Goal: Task Accomplishment & Management: Use online tool/utility

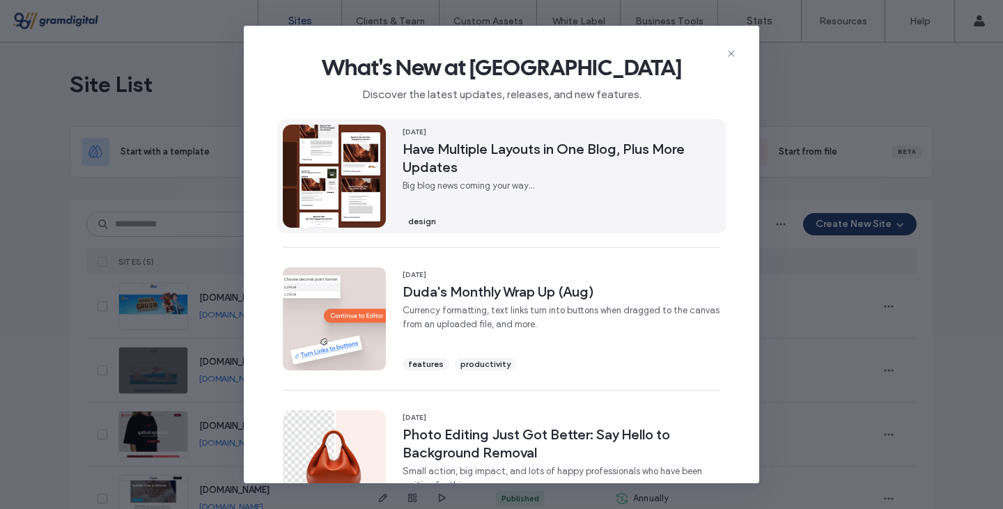
click at [579, 178] on div "[DATE] Have Multiple Layouts in One Blog, Plus More Updates Big blog news comin…" at bounding box center [561, 176] width 318 height 103
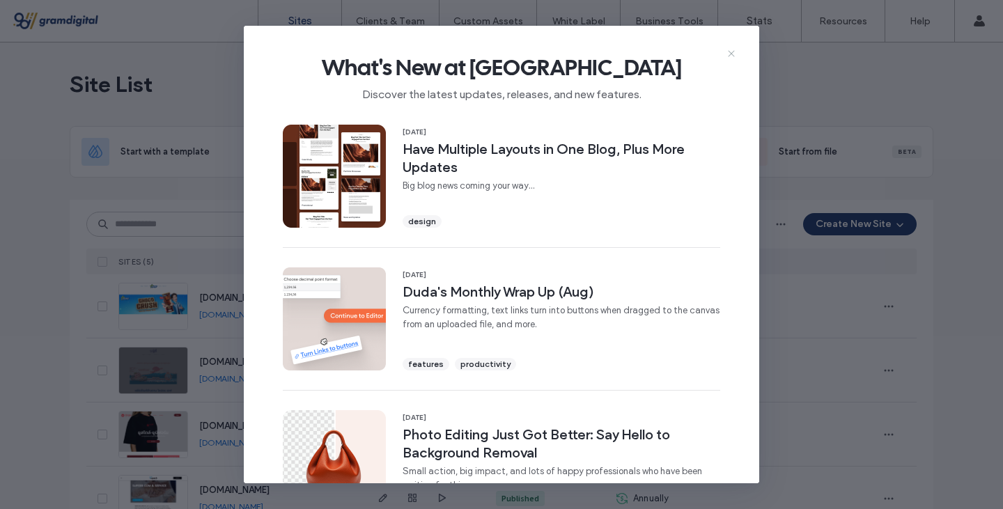
click at [728, 51] on icon at bounding box center [731, 53] width 11 height 11
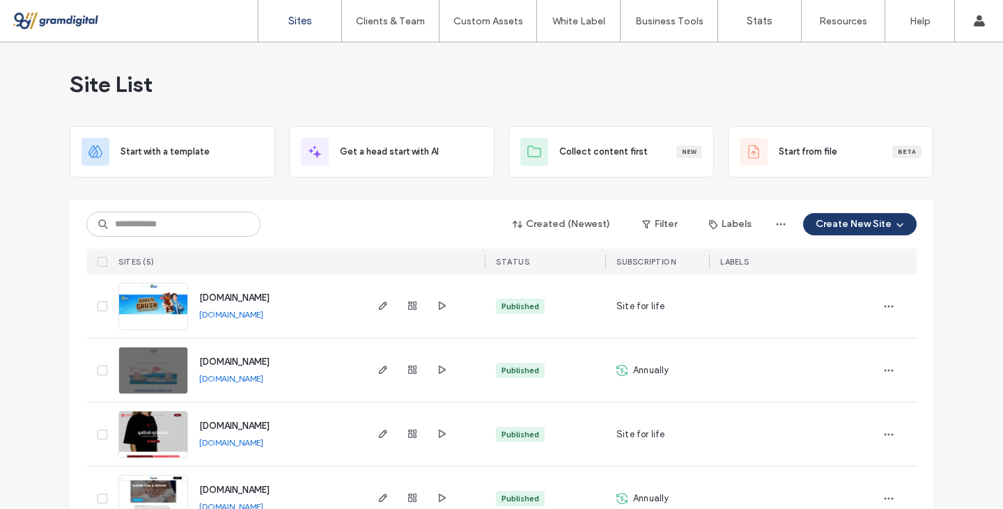
scroll to position [102, 0]
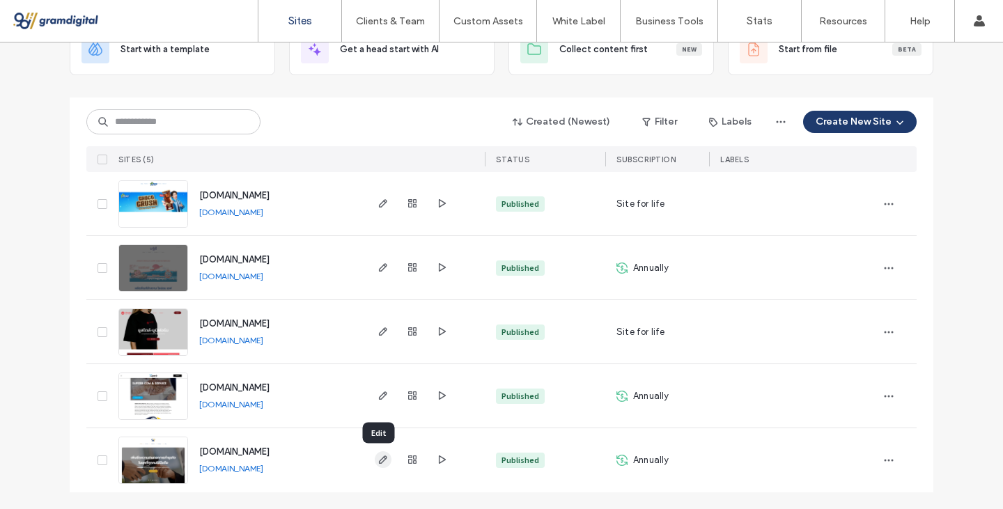
click at [375, 461] on span "button" at bounding box center [383, 459] width 17 height 17
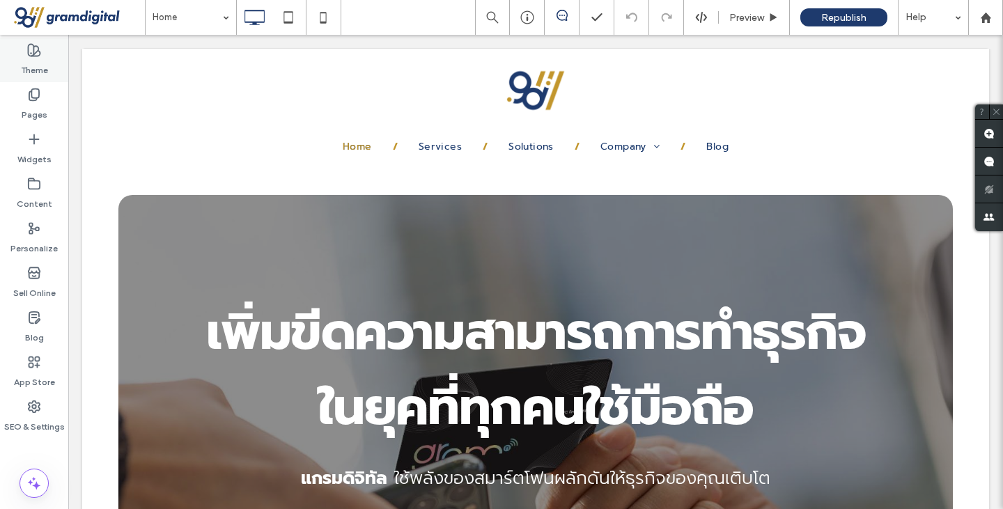
click at [15, 75] on div "Theme" at bounding box center [34, 60] width 68 height 45
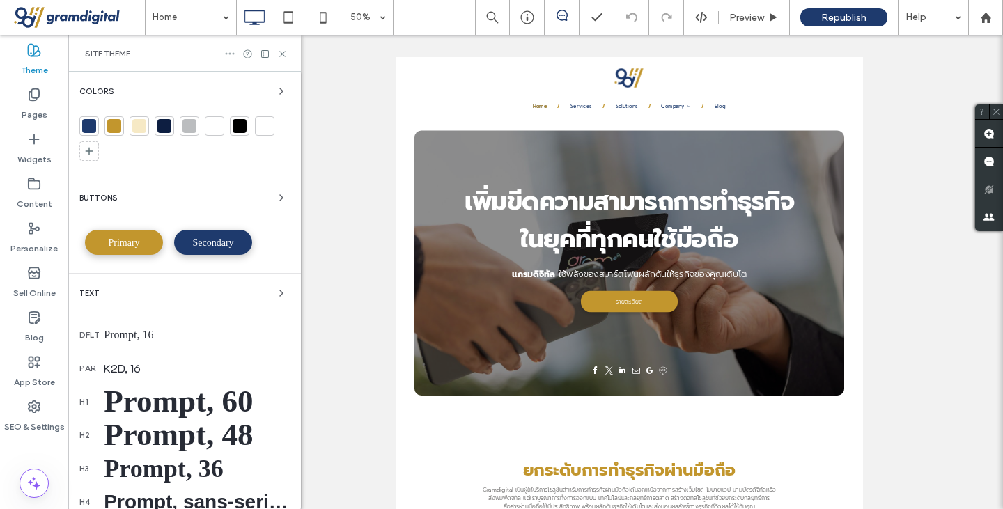
click at [233, 53] on use at bounding box center [230, 54] width 9 height 2
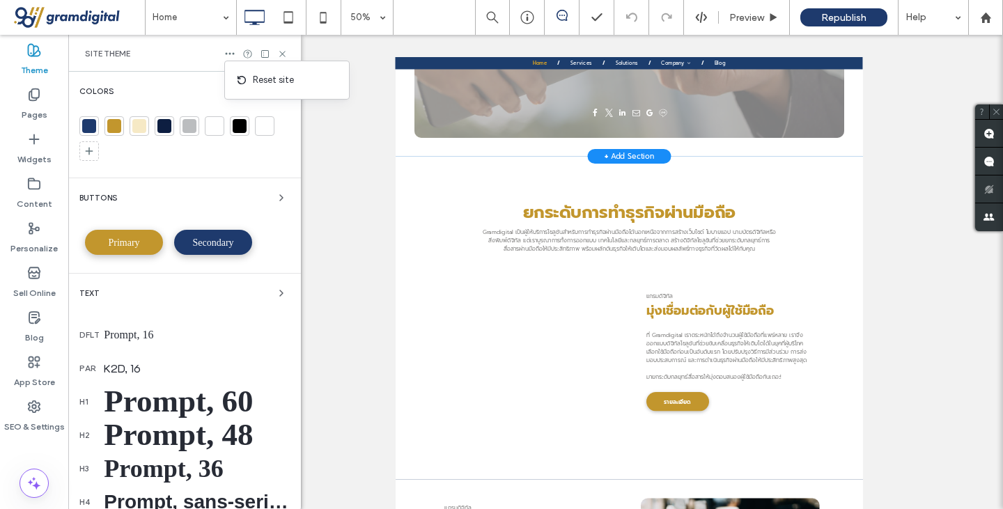
scroll to position [516, 0]
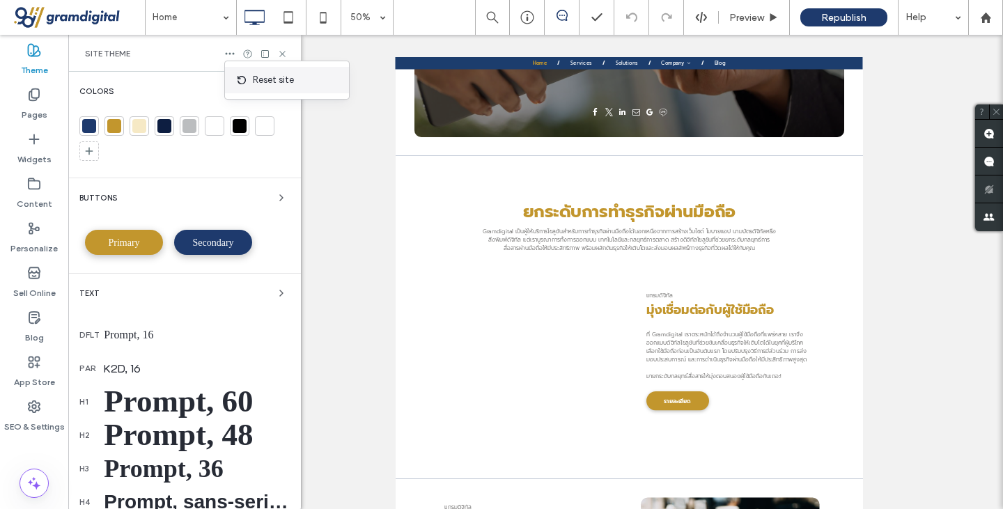
click at [251, 77] on span at bounding box center [244, 79] width 17 height 15
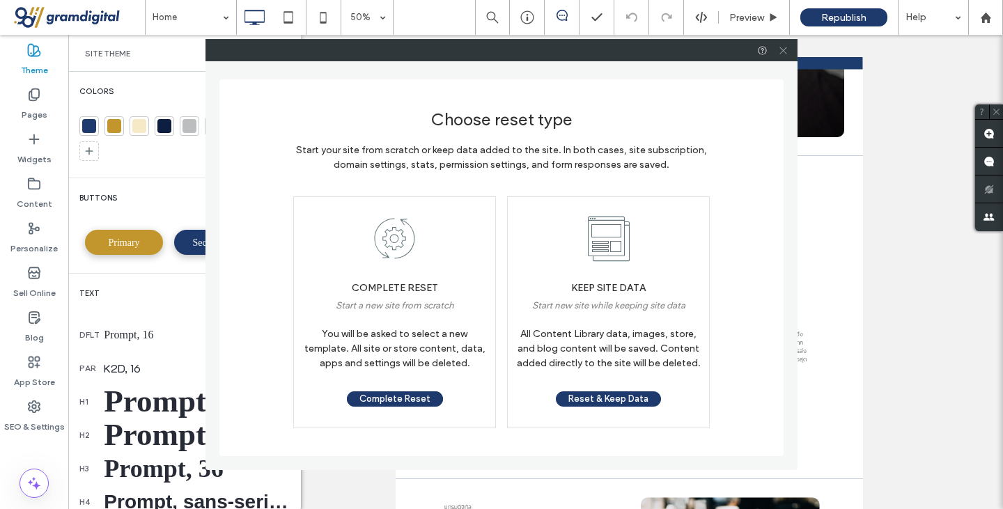
click at [780, 56] on span at bounding box center [783, 50] width 10 height 21
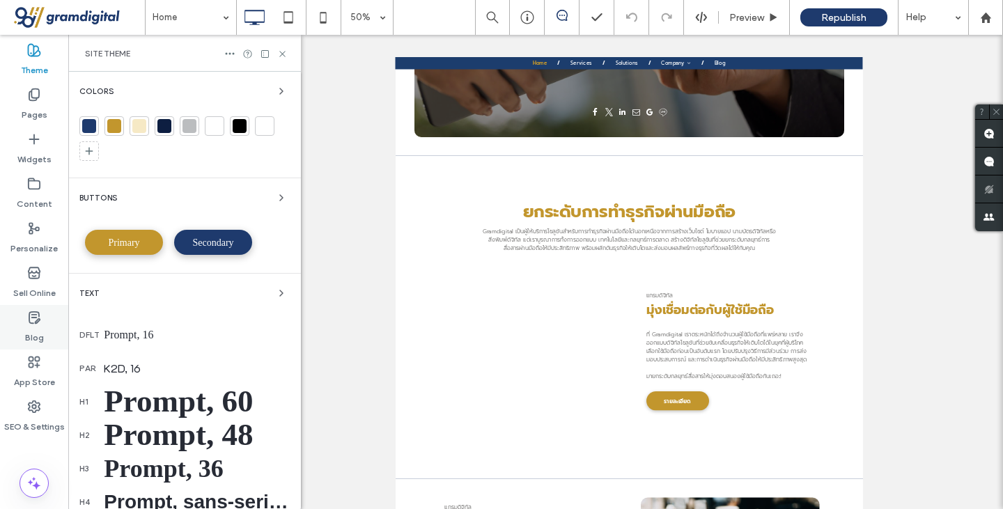
click at [30, 319] on icon at bounding box center [34, 318] width 14 height 14
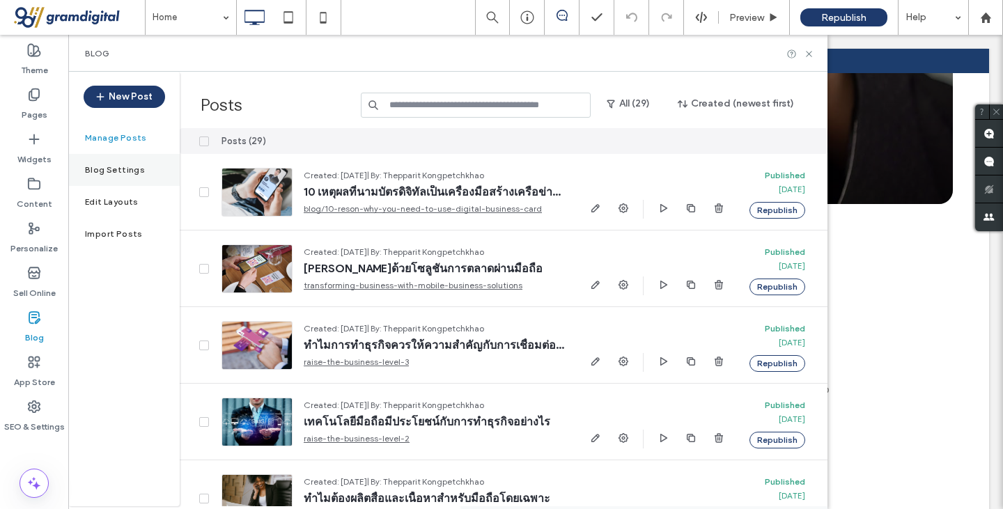
click at [102, 170] on label "Blog Settings" at bounding box center [115, 170] width 60 height 10
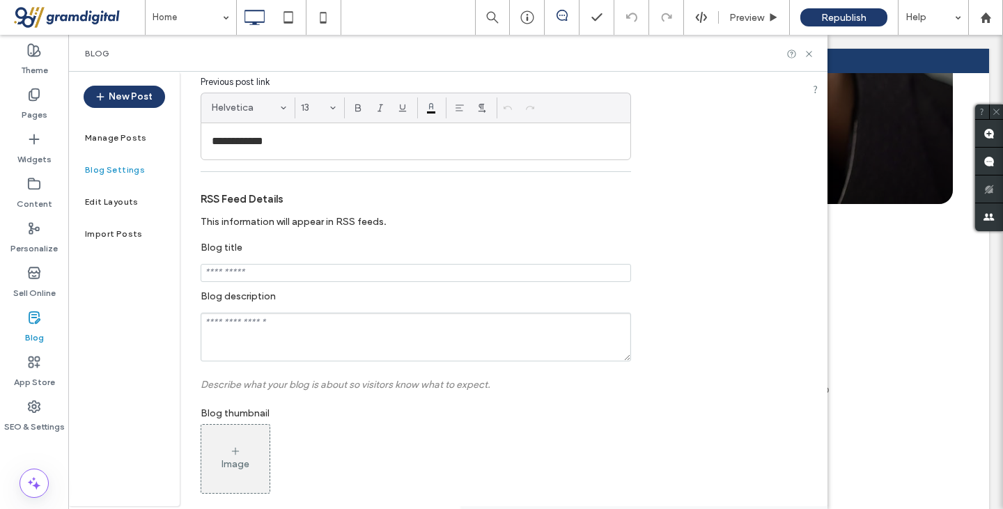
scroll to position [462, 0]
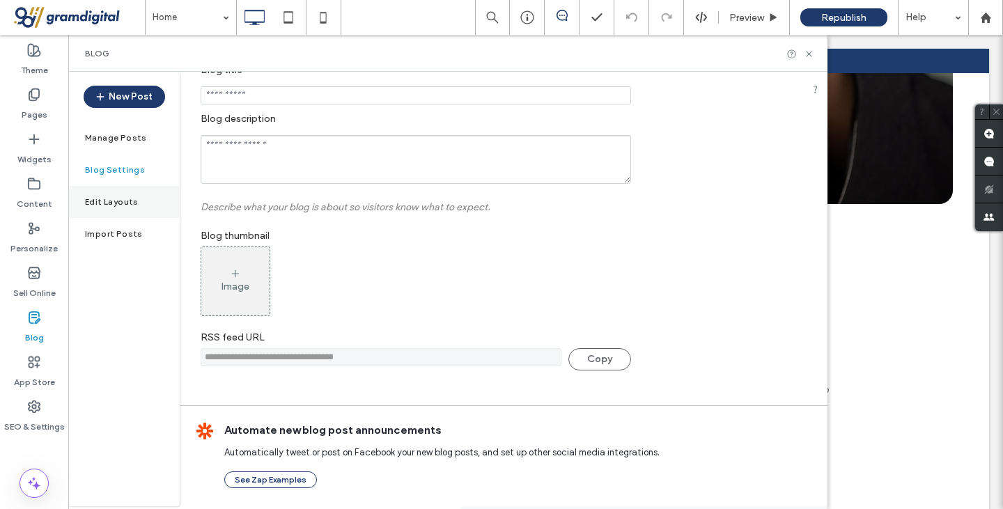
click at [113, 196] on div "Edit Layouts" at bounding box center [123, 202] width 111 height 32
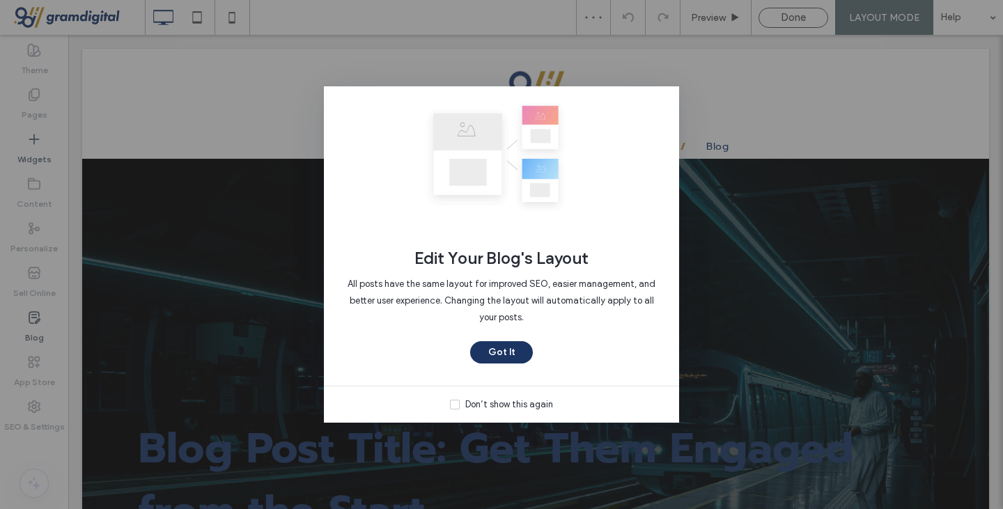
click at [487, 347] on button "Got It" at bounding box center [501, 352] width 63 height 22
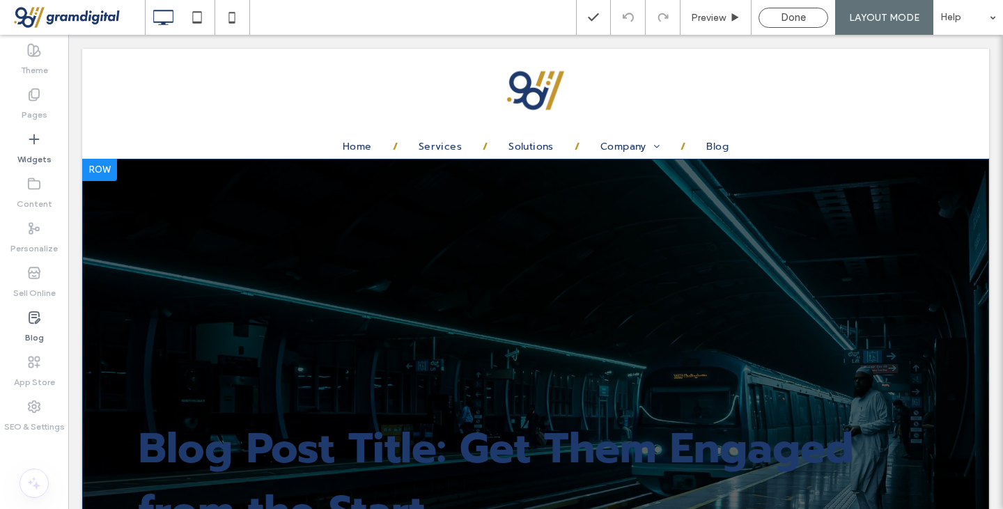
click at [397, 191] on div "Blog Post Title: Get Them Engaged from the Start Click To Paste Row + Add Secti…" at bounding box center [535, 376] width 907 height 434
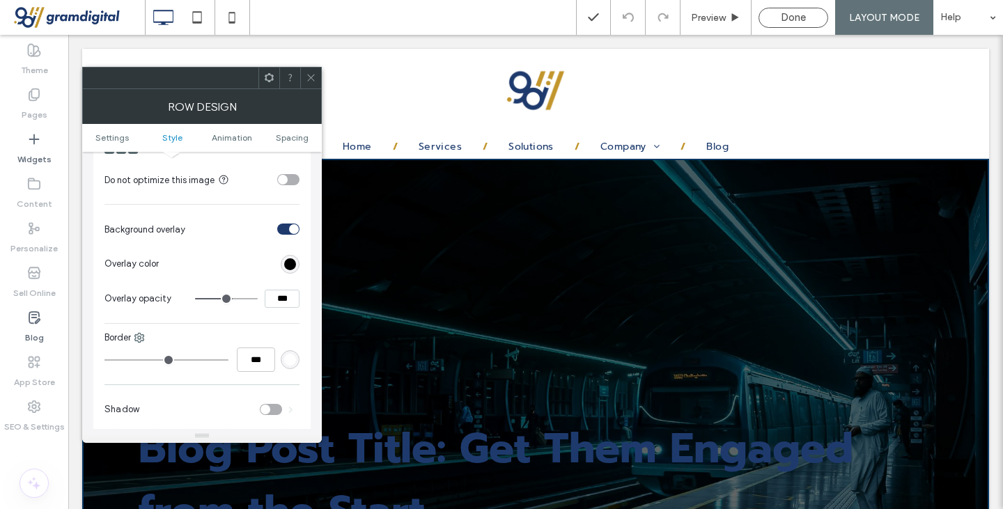
scroll to position [613, 0]
click at [228, 299] on input "range" at bounding box center [226, 299] width 63 height 1
type input "**"
type input "***"
type input "**"
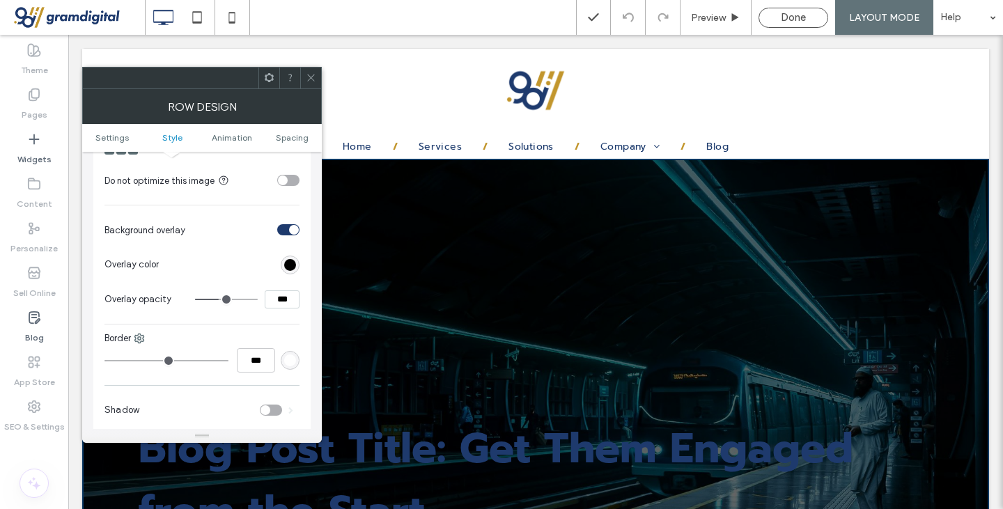
click at [220, 299] on input "range" at bounding box center [226, 299] width 63 height 1
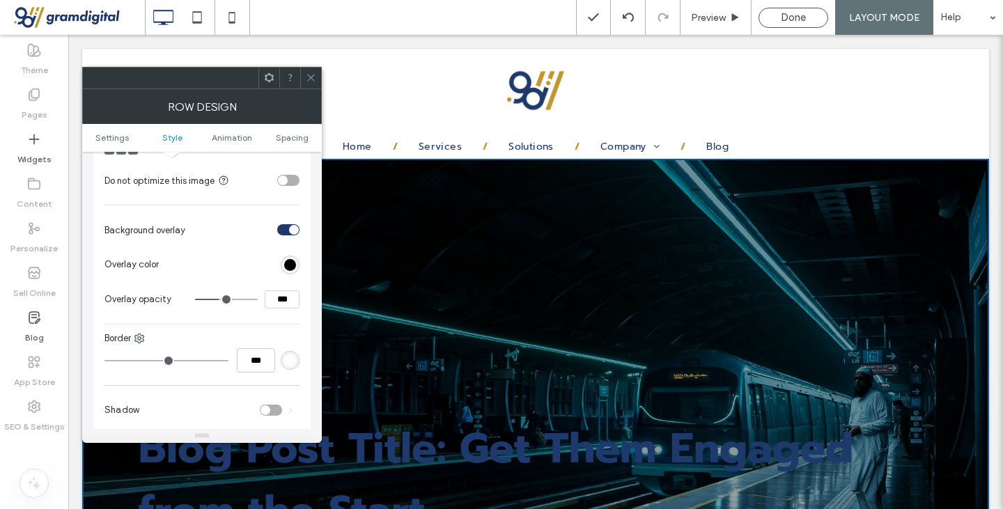
click at [217, 299] on input "range" at bounding box center [226, 299] width 63 height 1
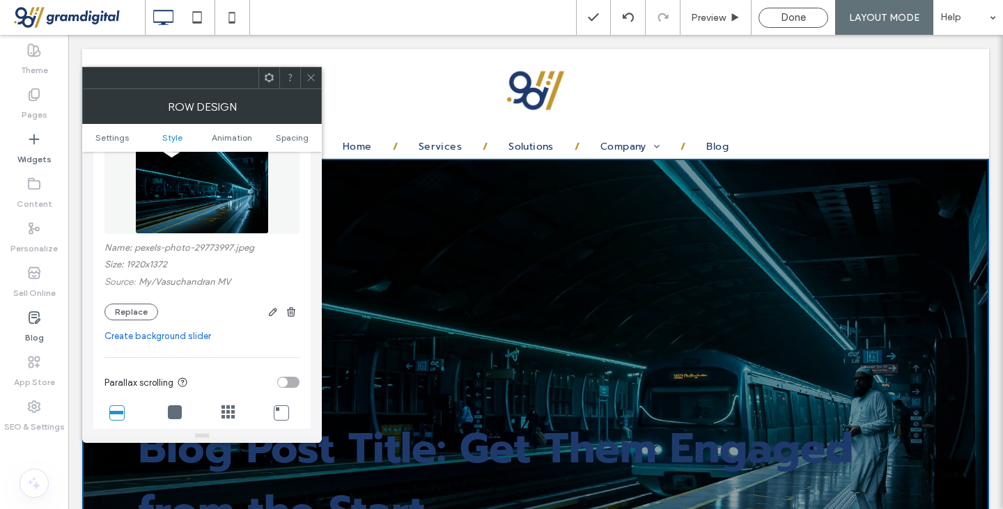
scroll to position [246, 0]
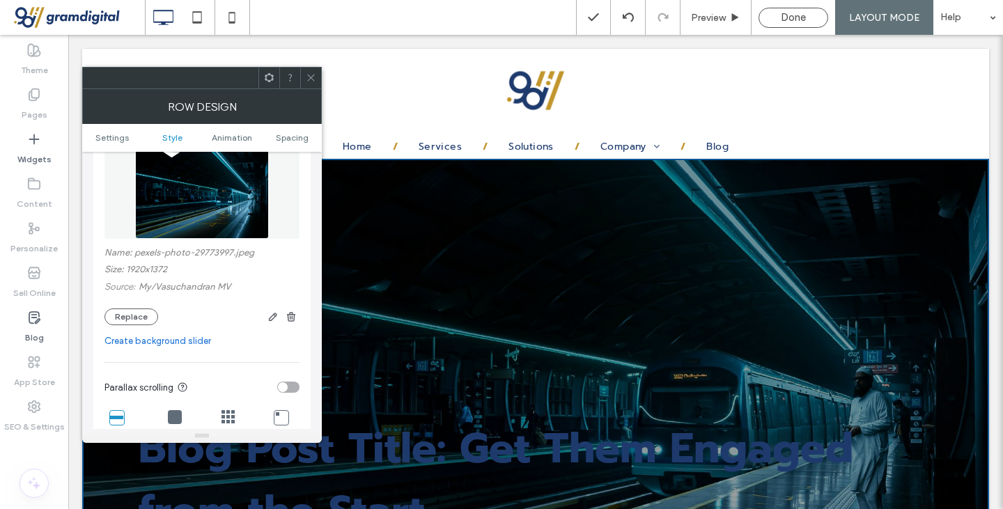
click at [199, 221] on img at bounding box center [202, 191] width 134 height 96
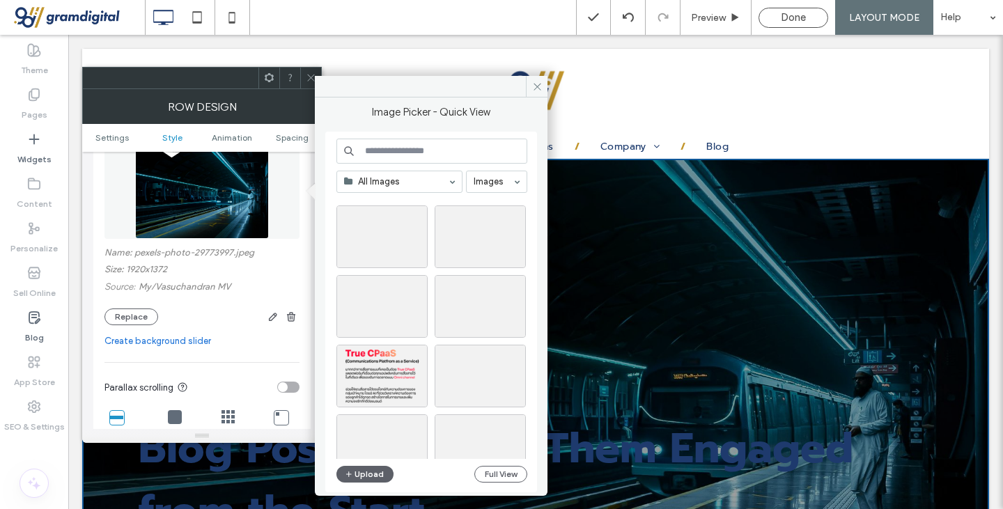
scroll to position [2872, 0]
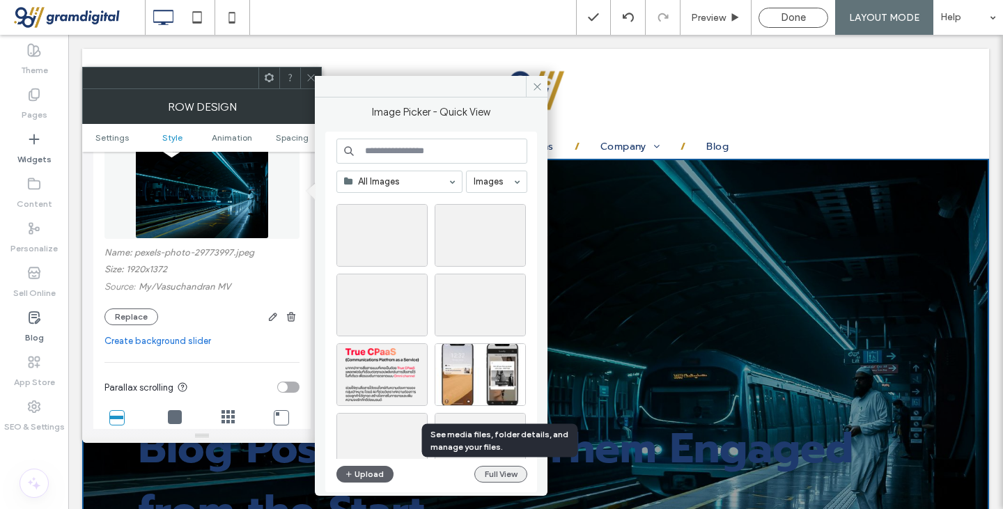
click at [490, 474] on button "Full View" at bounding box center [500, 474] width 53 height 17
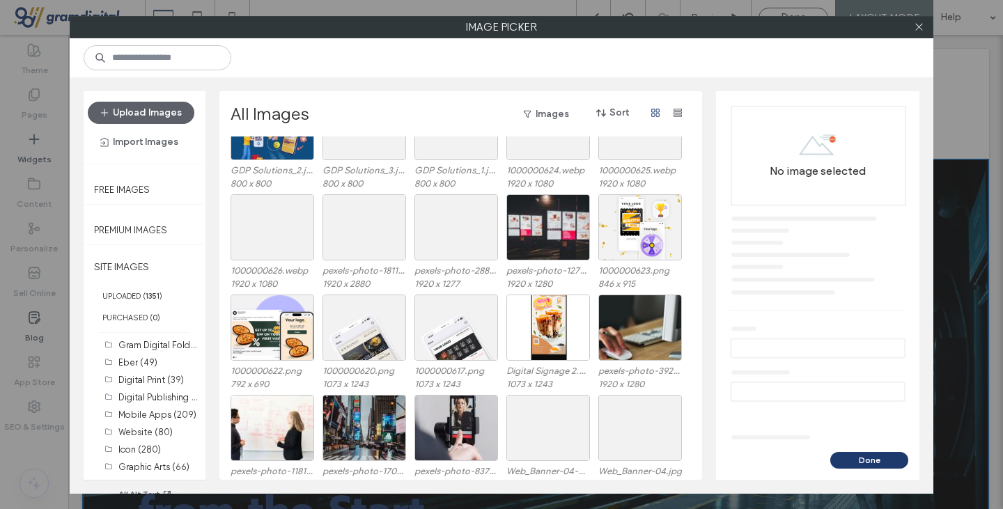
scroll to position [1606, 0]
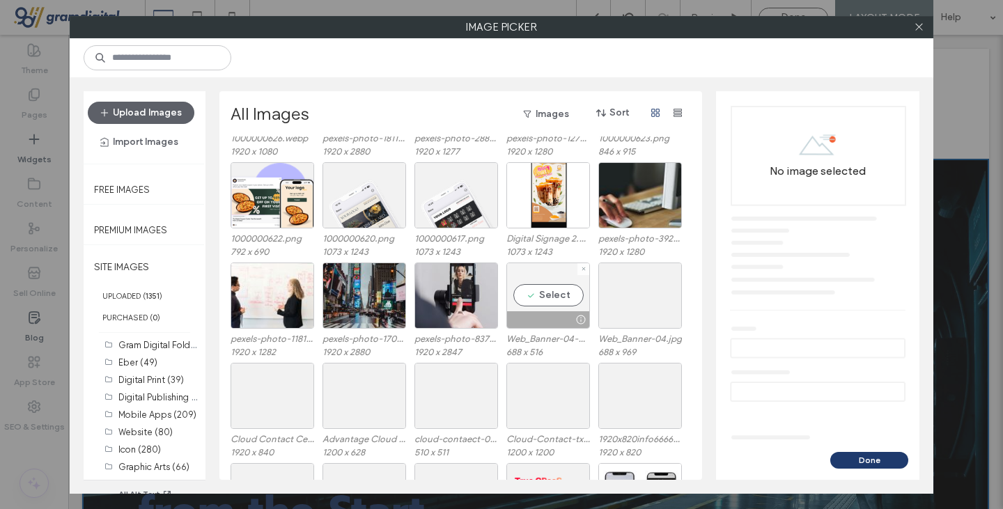
click at [577, 268] on div at bounding box center [583, 269] width 12 height 12
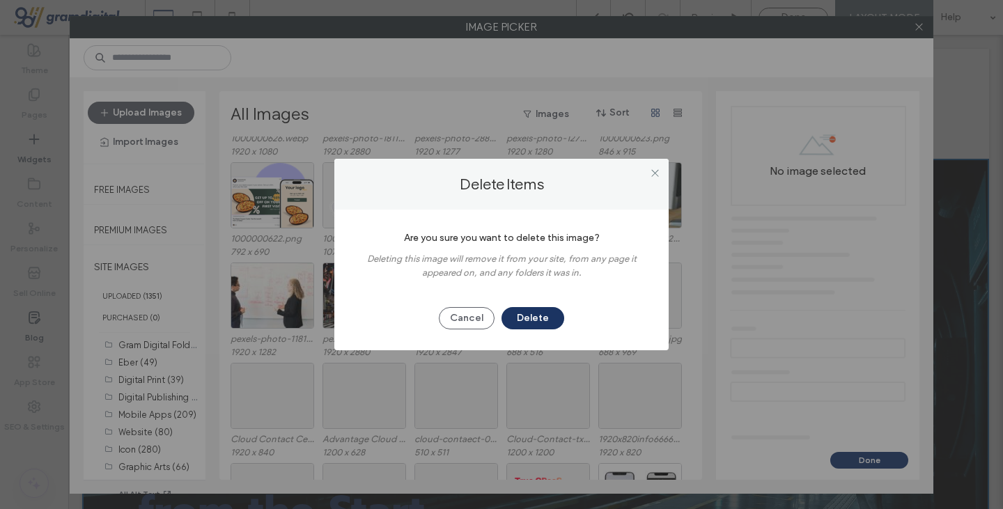
click at [515, 318] on button "Delete" at bounding box center [532, 318] width 63 height 22
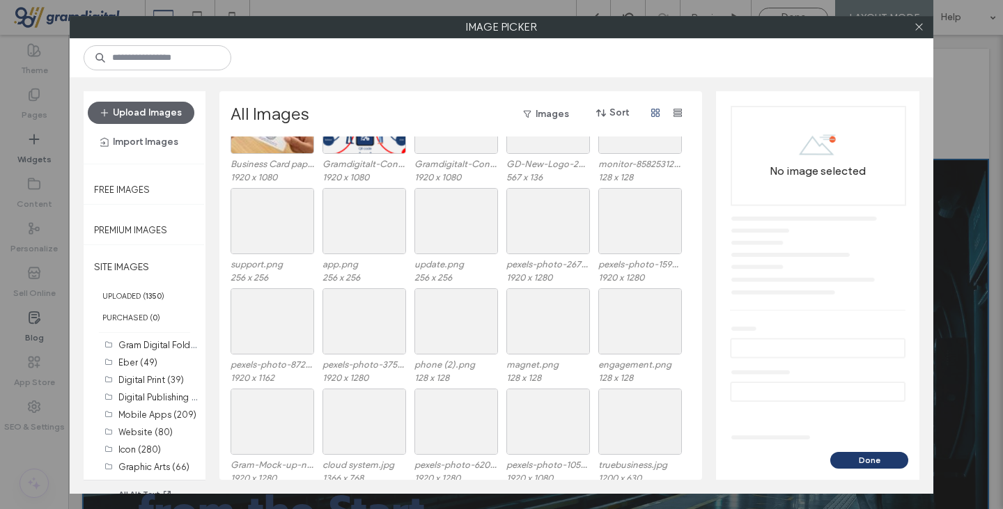
scroll to position [604, 0]
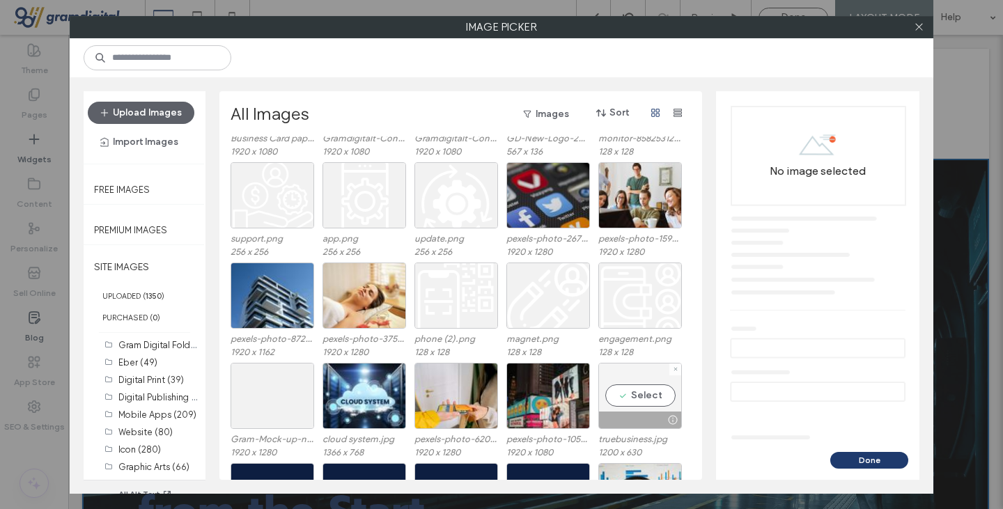
click at [638, 394] on div "Select" at bounding box center [640, 396] width 84 height 66
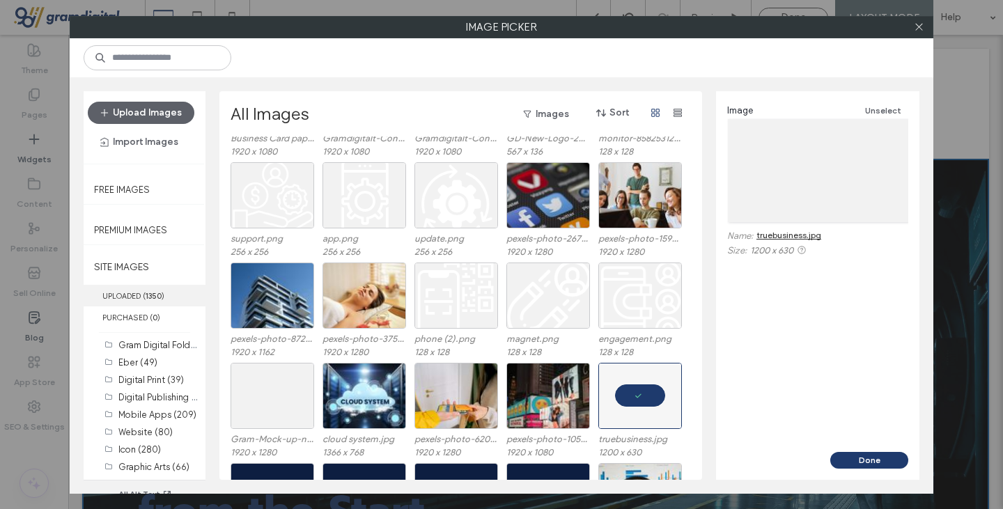
scroll to position [35, 0]
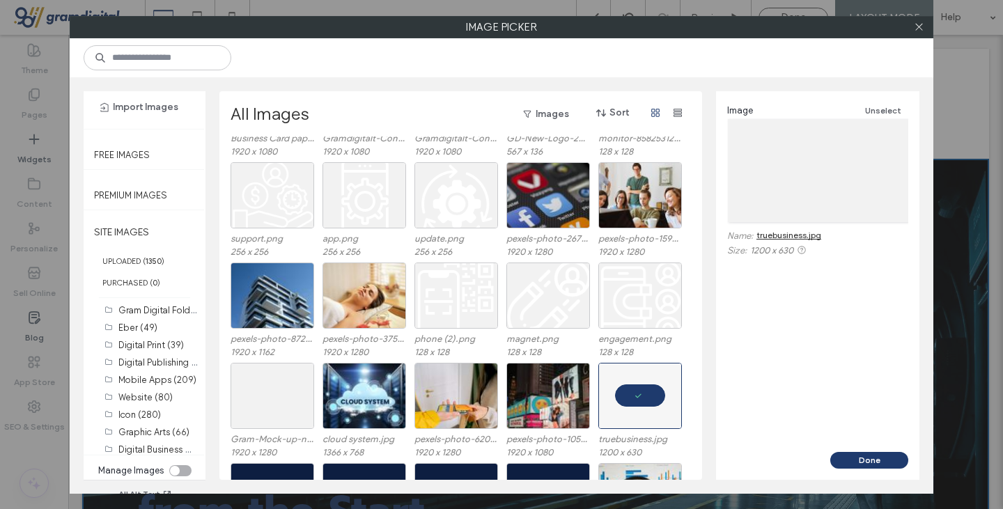
click at [170, 466] on div "toggle" at bounding box center [175, 471] width 10 height 10
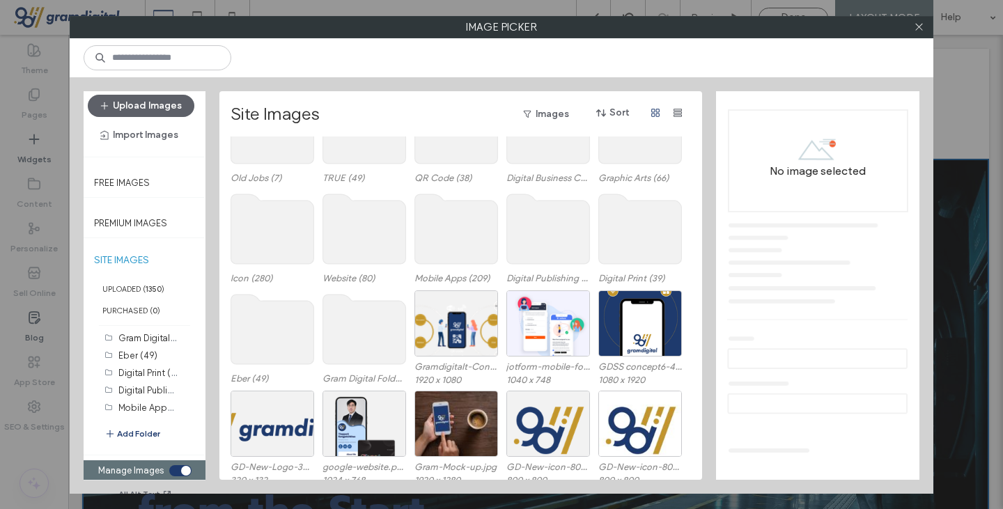
scroll to position [0, 0]
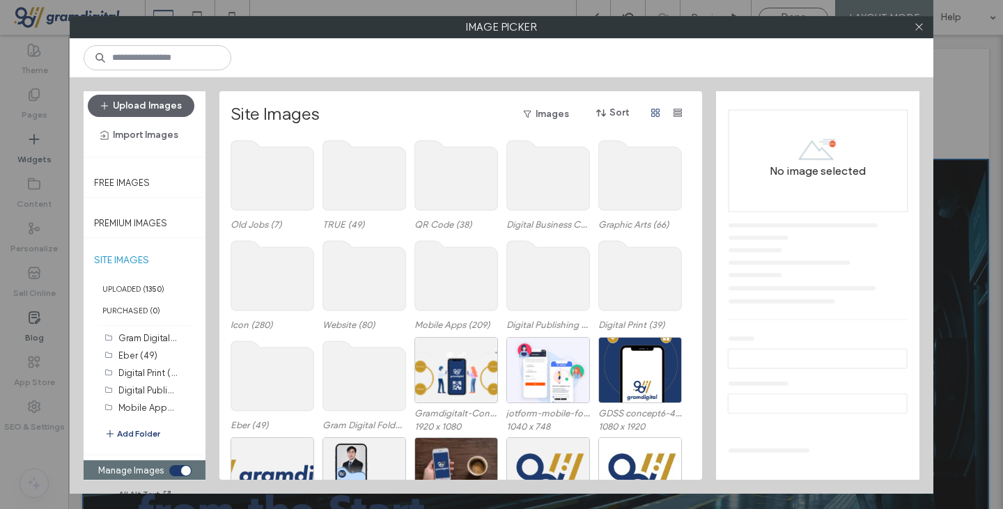
drag, startPoint x: 365, startPoint y: 203, endPoint x: 327, endPoint y: 151, distance: 63.8
click at [327, 151] on use at bounding box center [364, 176] width 83 height 70
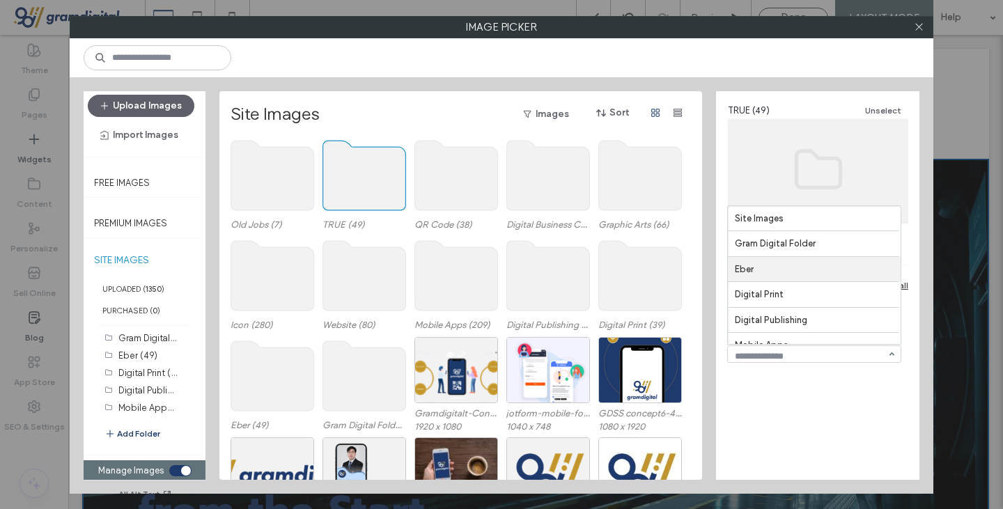
scroll to position [191, 0]
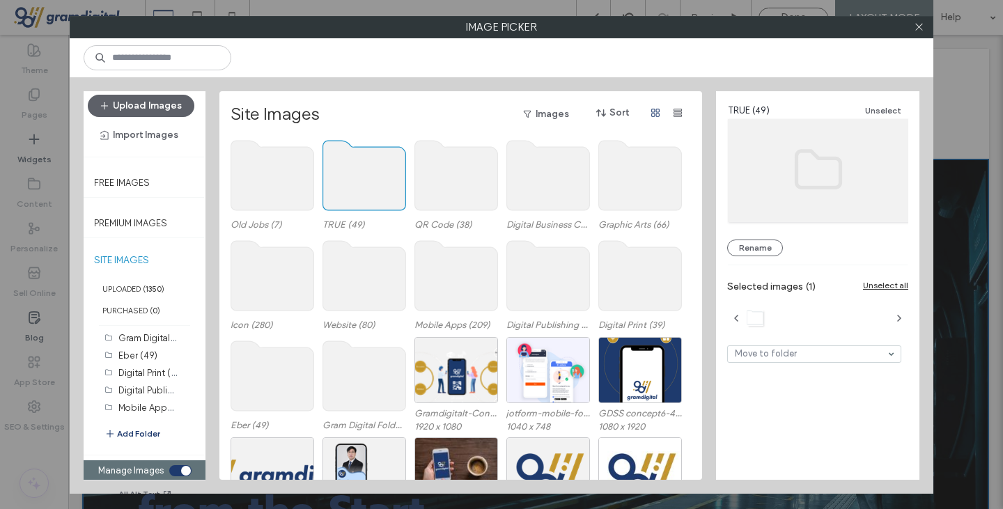
click at [778, 416] on div "TRUE (49) Unselect Rename Selected images (1) Unselect all Move to folder" at bounding box center [817, 279] width 203 height 377
click at [895, 321] on icon "button" at bounding box center [898, 318] width 11 height 11
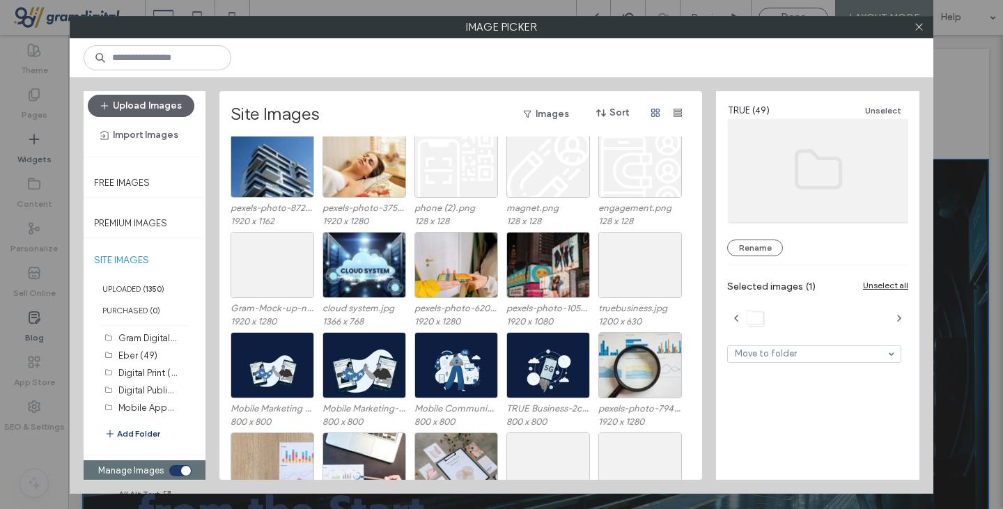
scroll to position [733, 0]
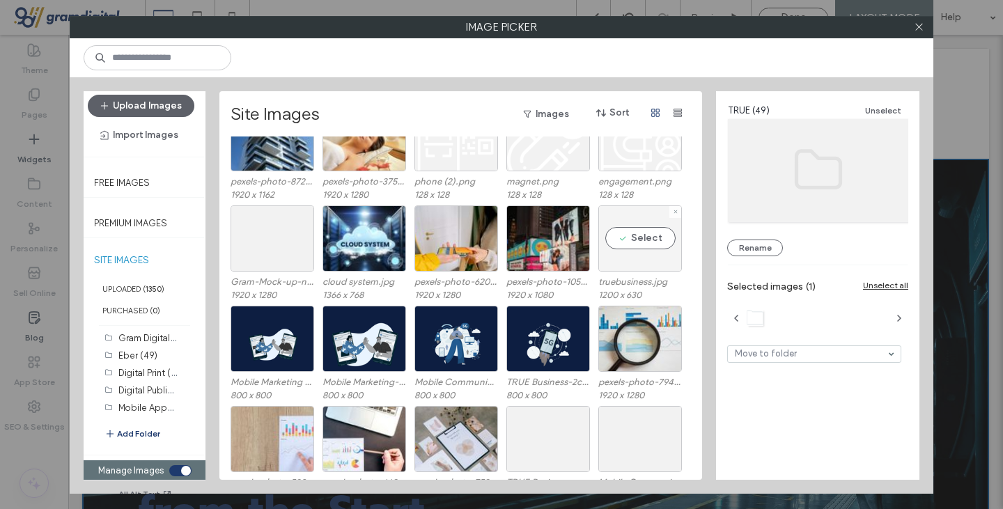
click at [635, 251] on div "Select" at bounding box center [640, 238] width 84 height 66
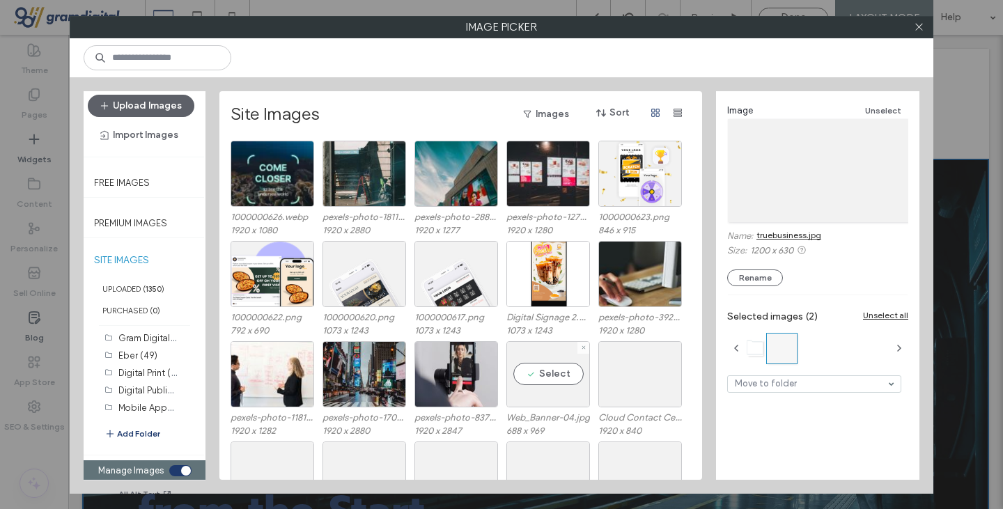
scroll to position [1501, 0]
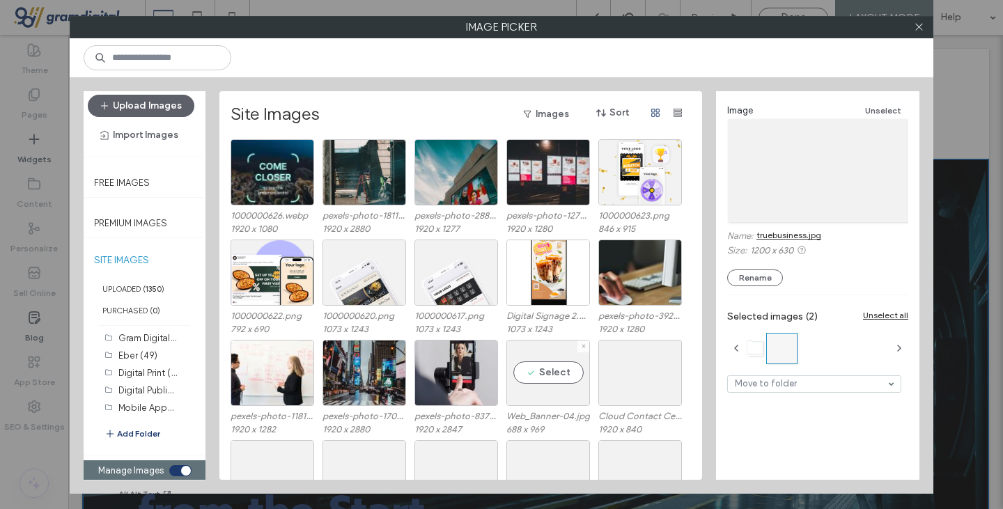
click at [563, 378] on div "Select" at bounding box center [548, 373] width 84 height 66
click at [563, 378] on div at bounding box center [548, 373] width 84 height 66
click at [617, 387] on div "Select" at bounding box center [640, 373] width 84 height 66
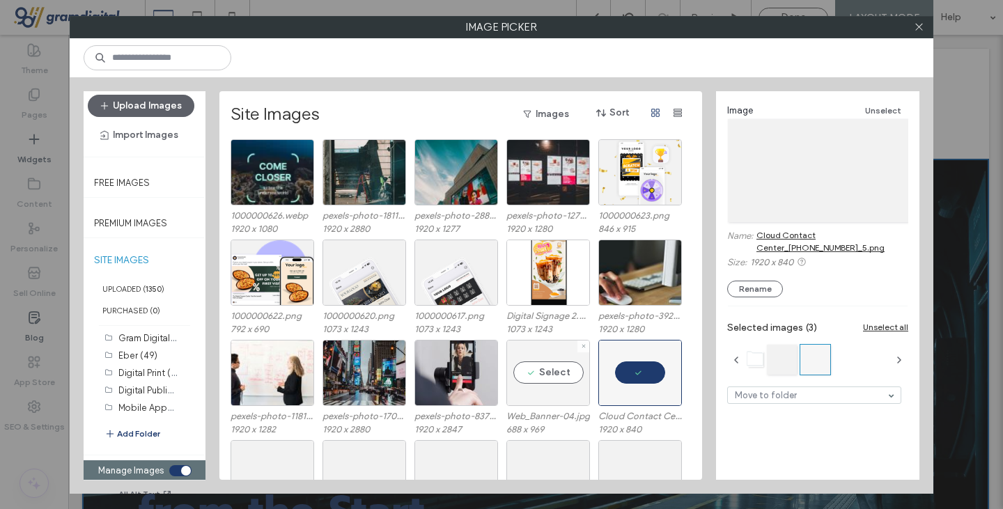
click at [542, 369] on div "Select" at bounding box center [548, 373] width 84 height 66
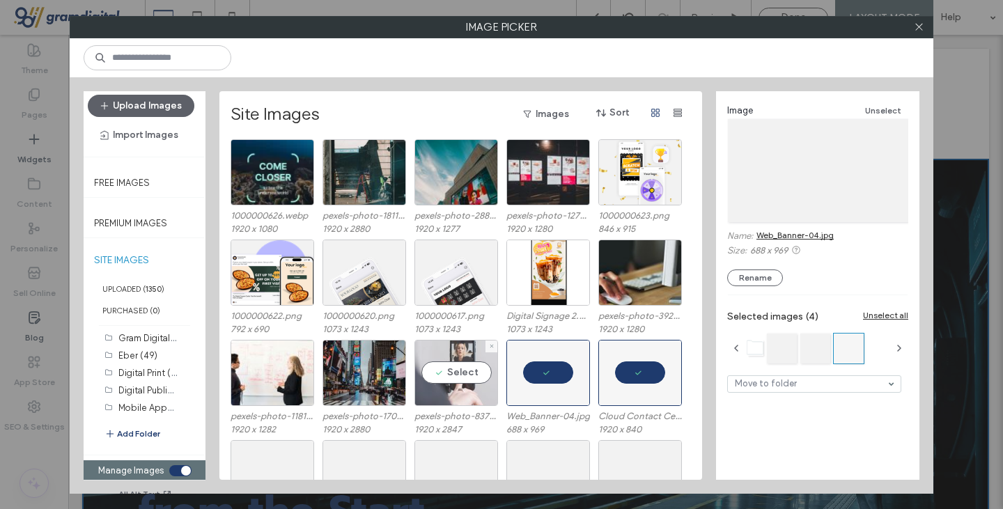
scroll to position [1579, 0]
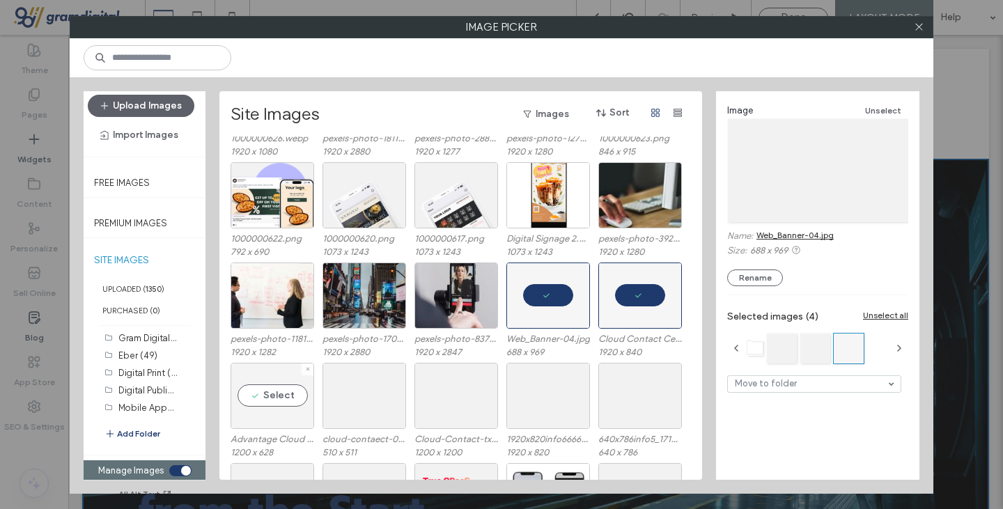
click at [264, 393] on div "Select" at bounding box center [272, 396] width 84 height 66
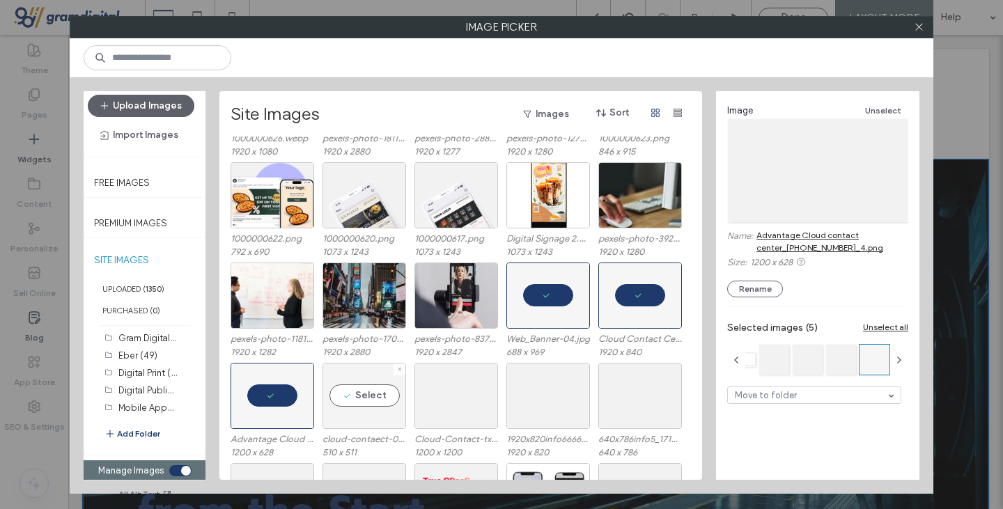
click at [347, 395] on div "Select" at bounding box center [364, 396] width 84 height 66
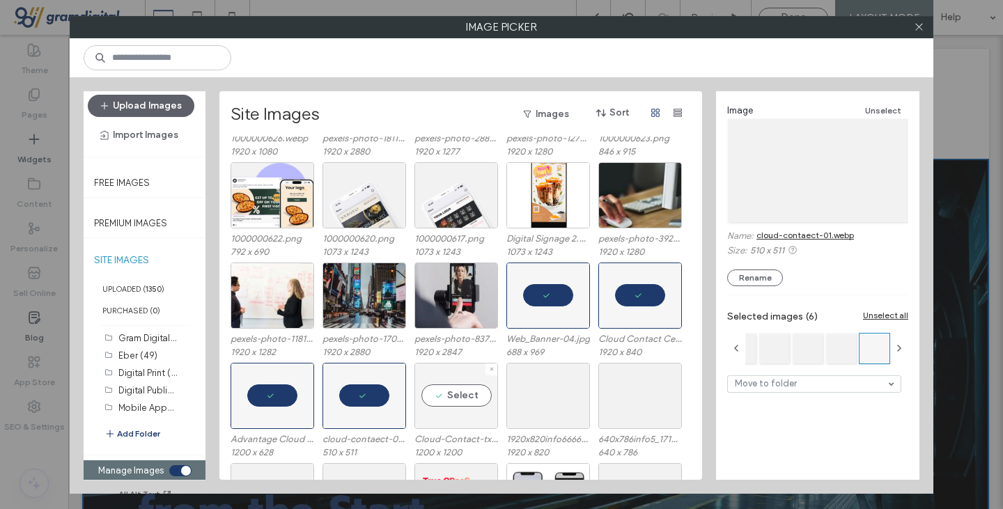
click at [439, 398] on div "Select" at bounding box center [456, 396] width 84 height 66
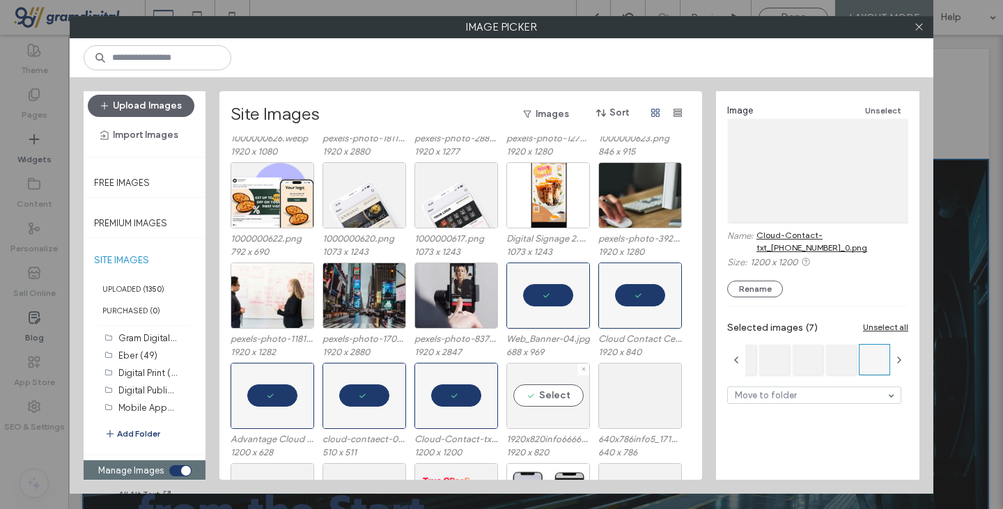
click at [542, 397] on div "Select" at bounding box center [548, 396] width 84 height 66
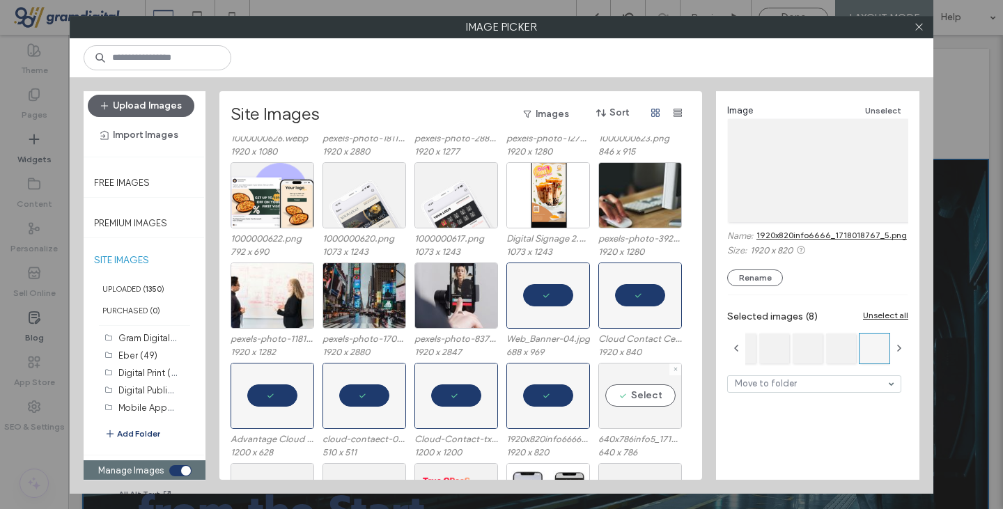
click at [631, 395] on div "Select" at bounding box center [640, 396] width 84 height 66
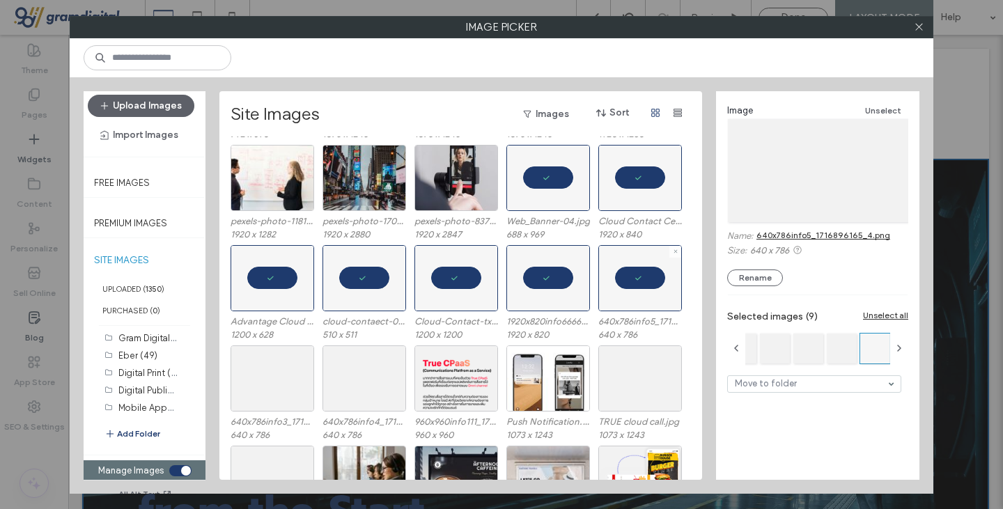
scroll to position [1709, 0]
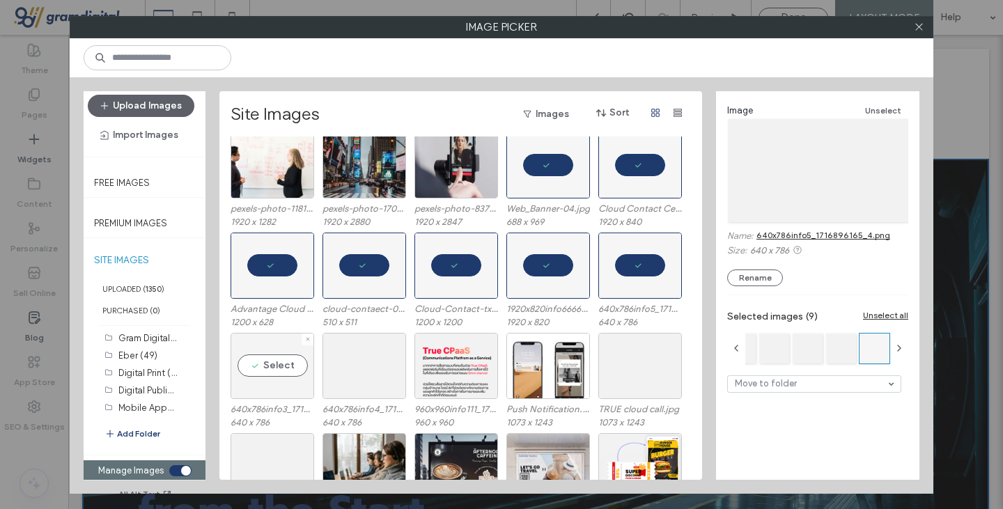
click at [270, 367] on div "Select" at bounding box center [272, 366] width 84 height 66
click at [363, 367] on div "Select" at bounding box center [364, 366] width 84 height 66
click at [450, 368] on div "Select" at bounding box center [456, 366] width 84 height 66
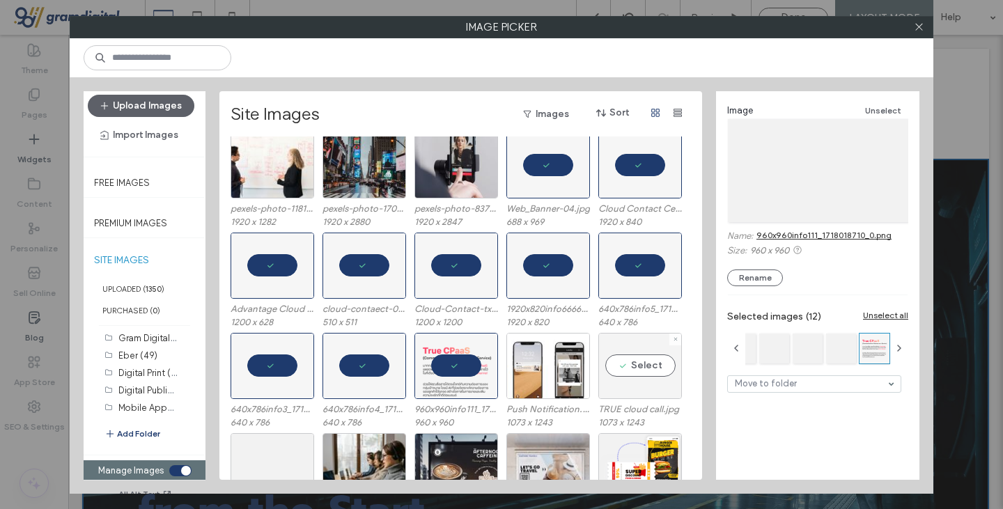
click at [622, 364] on div "Select" at bounding box center [640, 366] width 84 height 66
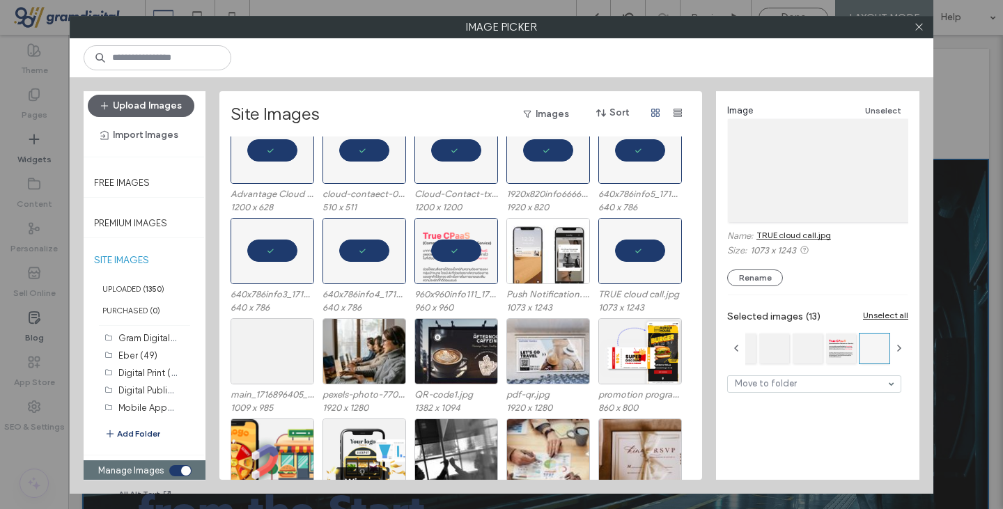
scroll to position [1825, 0]
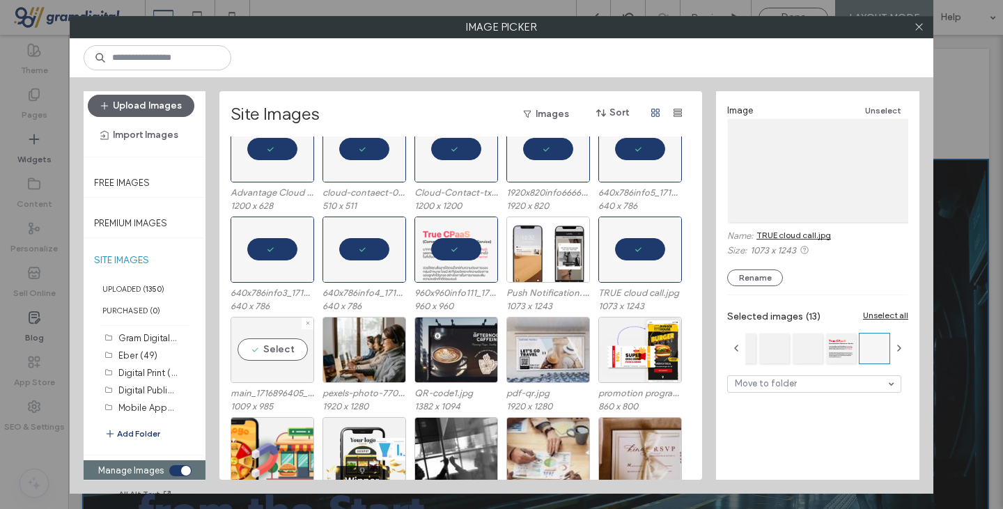
click at [272, 357] on div "Select" at bounding box center [272, 350] width 84 height 66
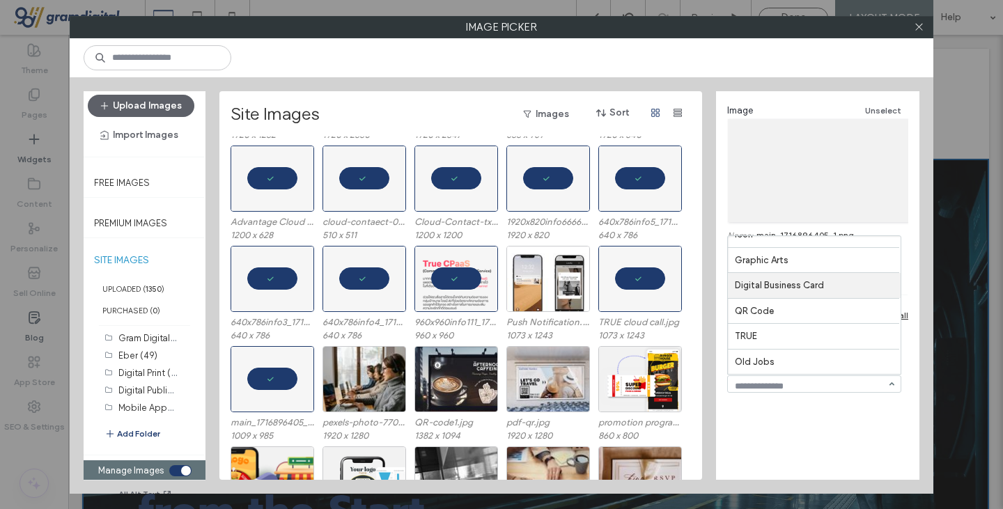
scroll to position [0, 0]
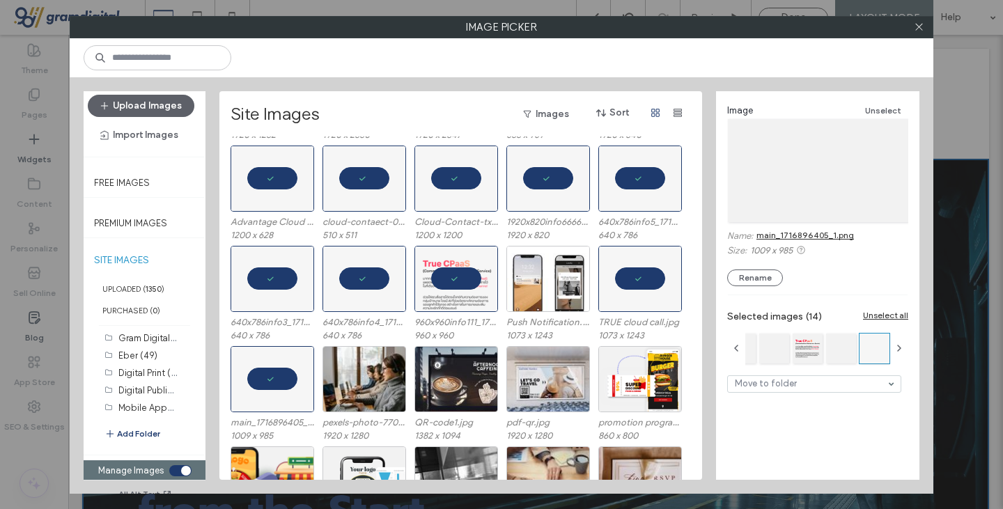
click at [778, 456] on div "Image Unselect Name: main_1716896405_1.png Size: 1009 x 985 Rename Selected ima…" at bounding box center [817, 279] width 203 height 377
click at [674, 113] on icon "button" at bounding box center [677, 112] width 11 height 11
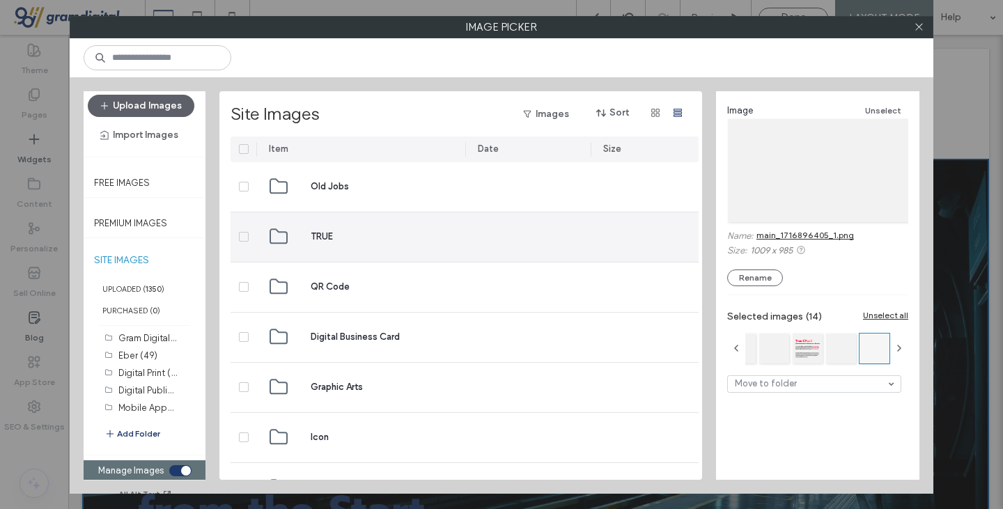
click at [240, 241] on span at bounding box center [244, 237] width 10 height 10
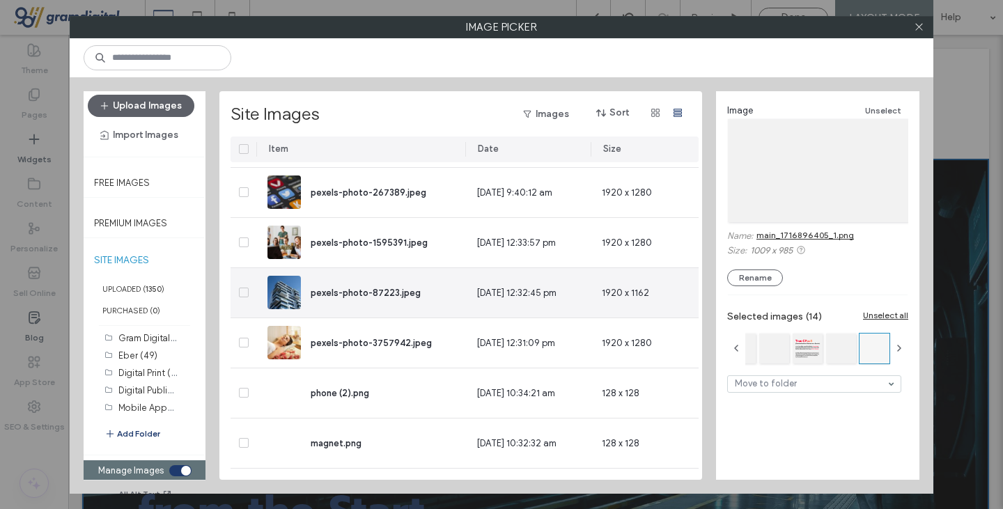
scroll to position [1648, 0]
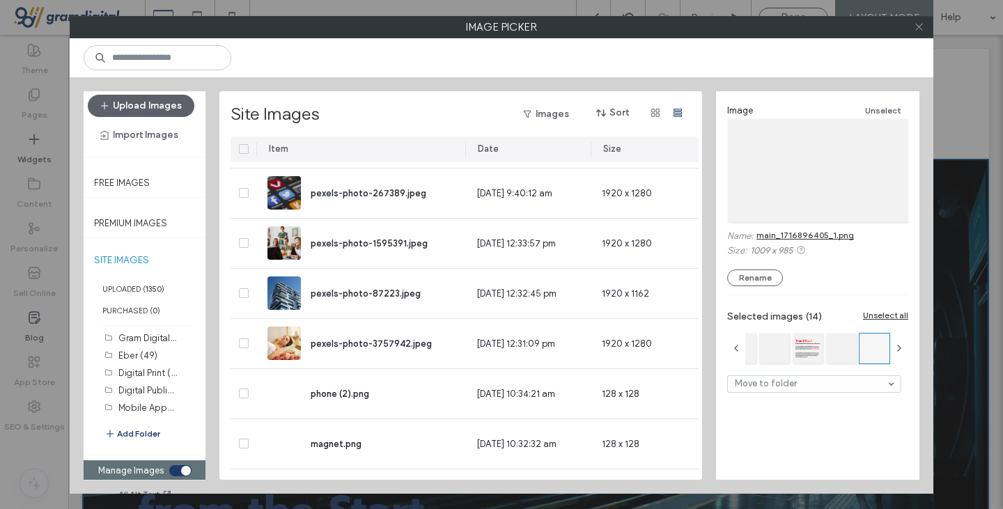
click at [916, 20] on span at bounding box center [919, 27] width 10 height 21
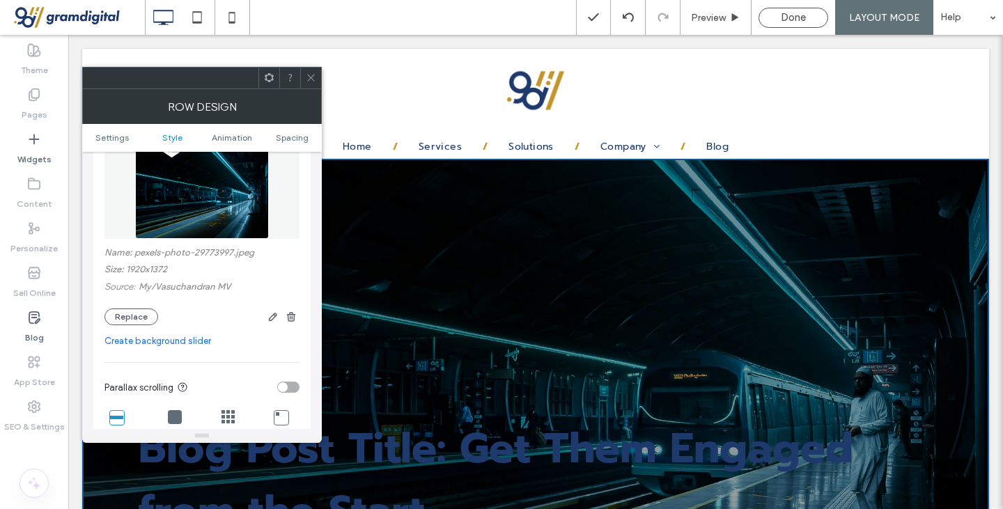
click at [240, 205] on img at bounding box center [202, 191] width 134 height 96
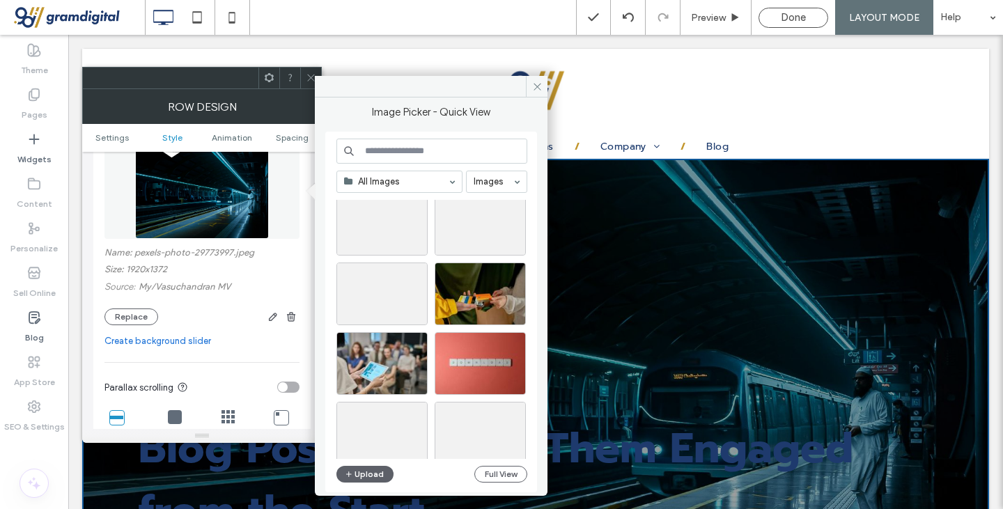
scroll to position [4764, 0]
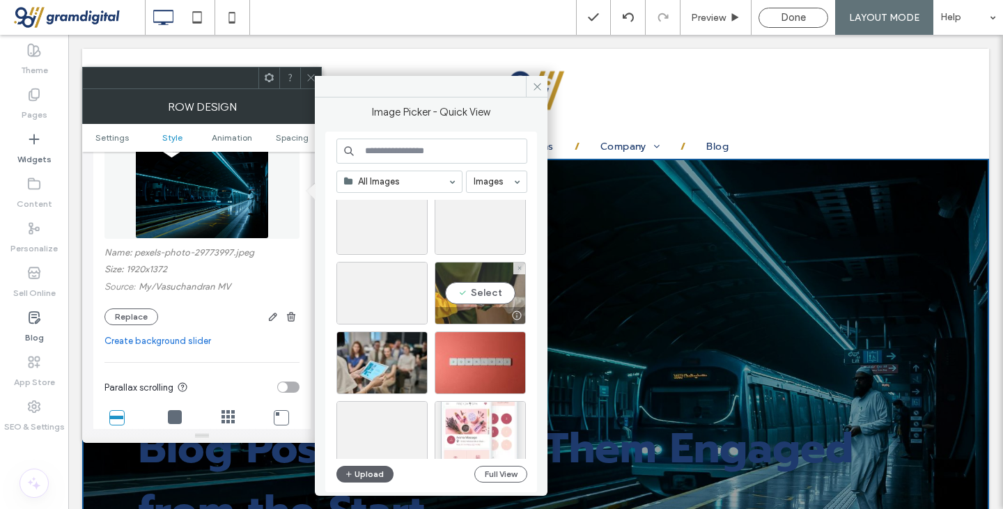
click at [473, 299] on div "Select" at bounding box center [480, 293] width 91 height 63
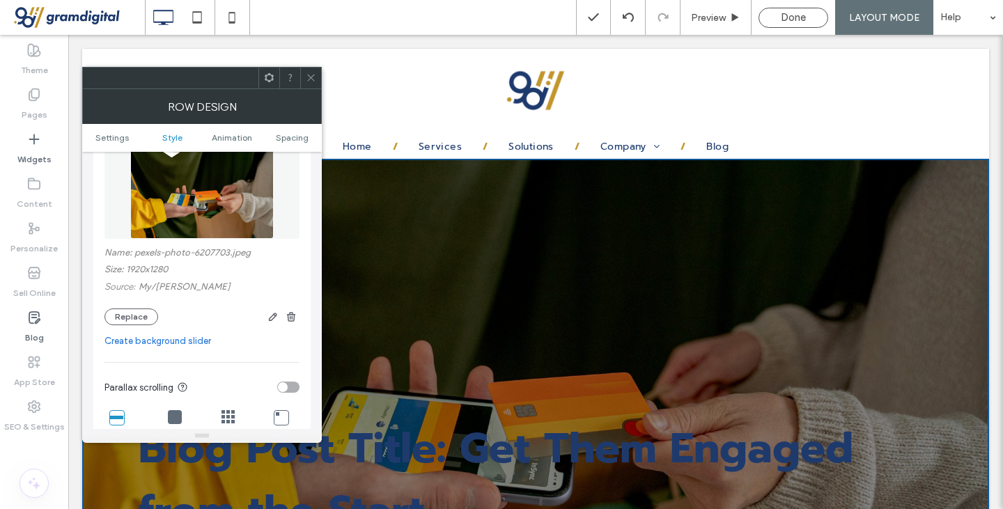
click at [307, 86] on span at bounding box center [311, 78] width 10 height 21
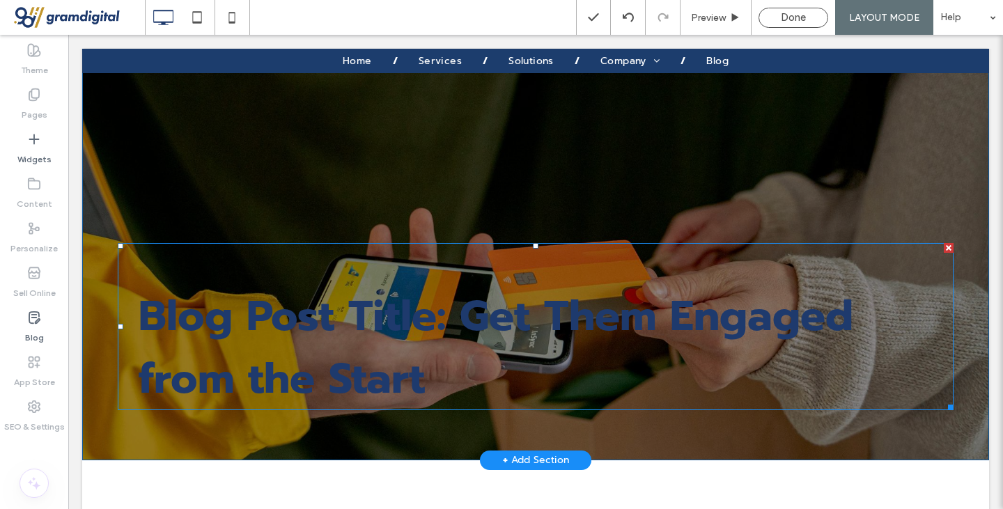
scroll to position [132, 0]
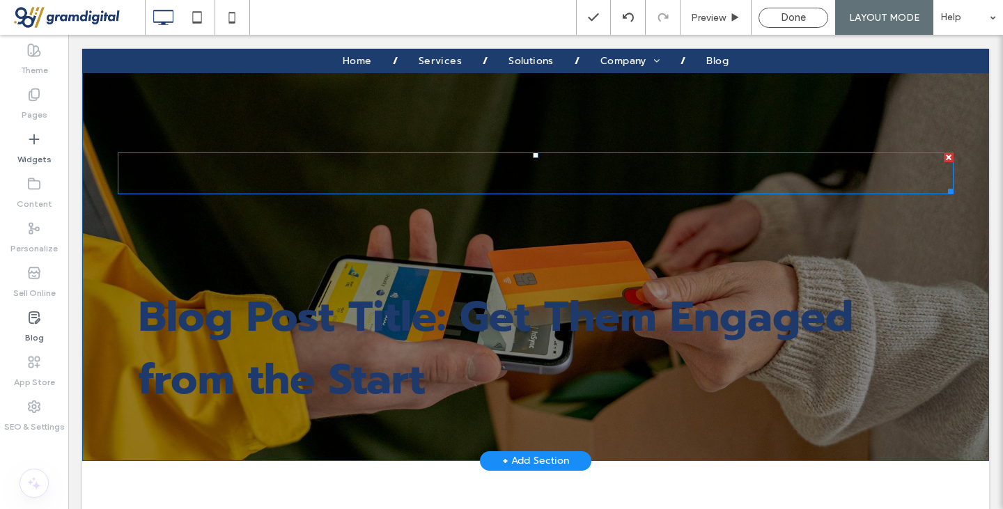
click at [258, 176] on div at bounding box center [536, 173] width 836 height 42
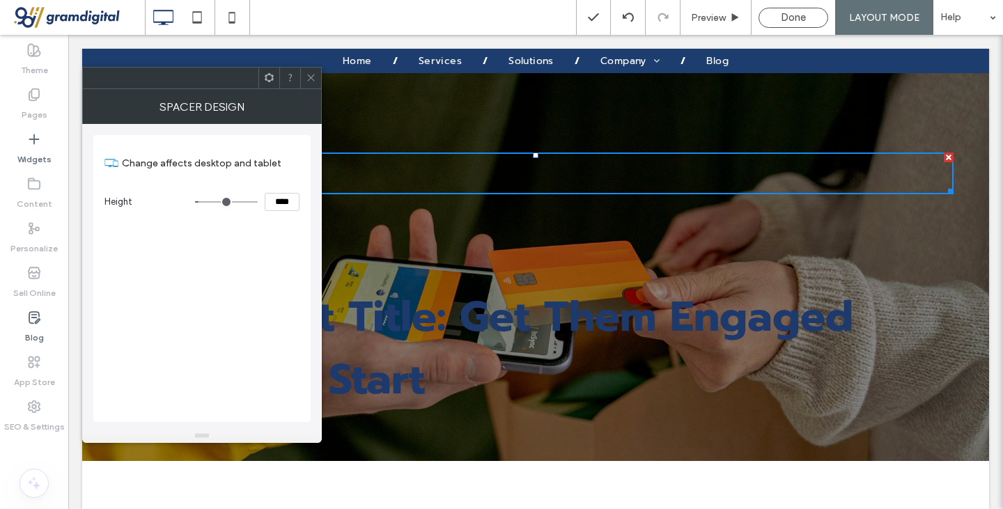
click at [311, 85] on span at bounding box center [311, 78] width 10 height 21
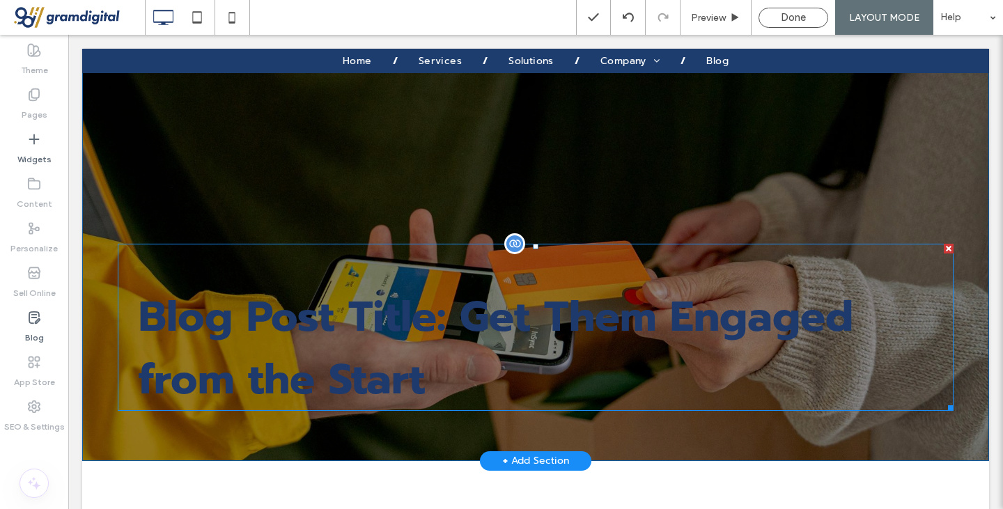
click at [276, 297] on h1 "Blog Post Title: Get Them Engaged from the Start" at bounding box center [536, 327] width 836 height 167
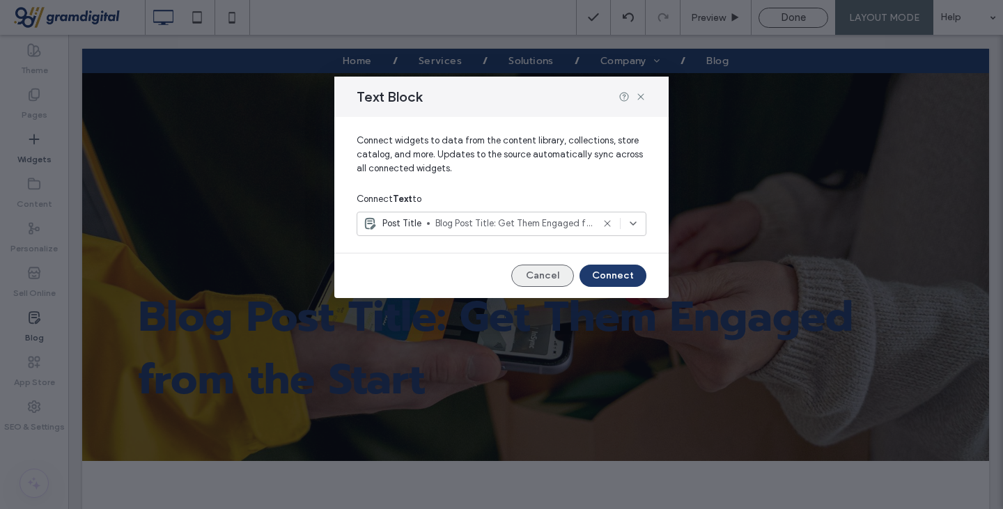
click at [554, 284] on button "Cancel" at bounding box center [542, 276] width 63 height 22
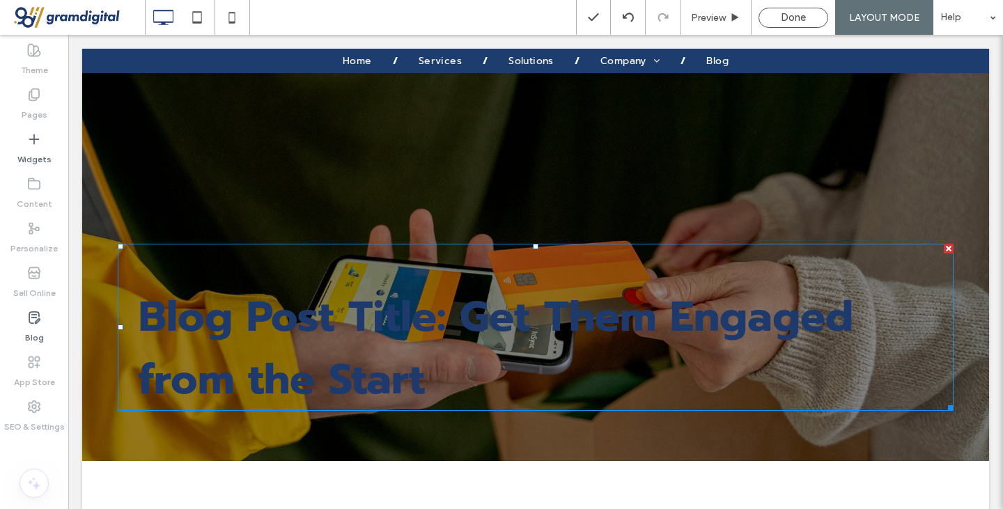
click at [554, 284] on h1 "Blog Post Title: Get Them Engaged from the Start" at bounding box center [536, 327] width 836 height 167
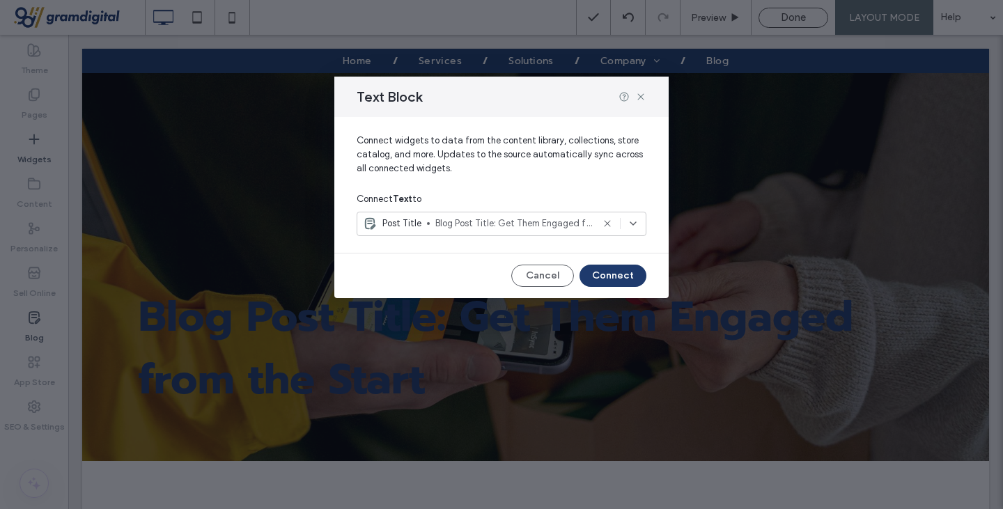
click at [626, 224] on div at bounding box center [620, 223] width 37 height 11
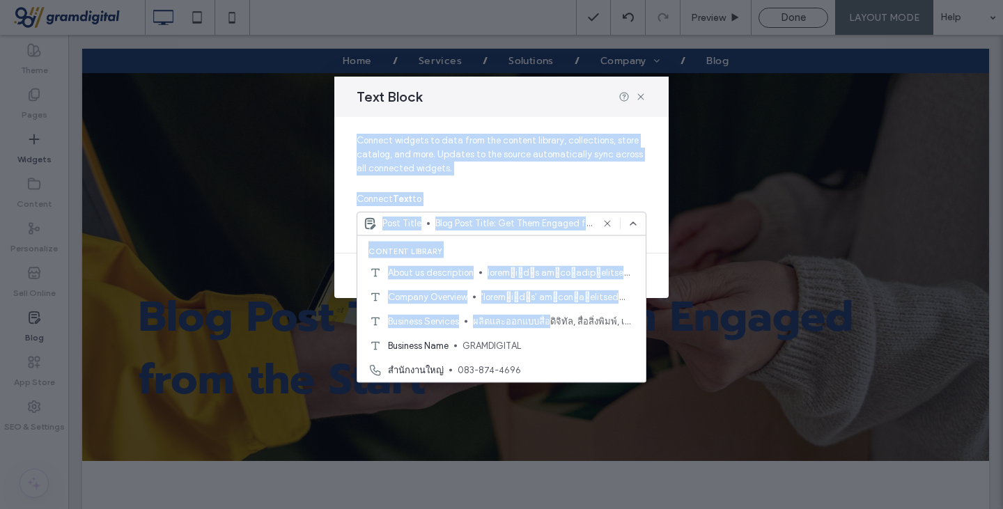
drag, startPoint x: 626, startPoint y: 224, endPoint x: 553, endPoint y: 320, distance: 121.3
click at [553, 320] on body ".wqwq-1{fill:#231f20;} .cls-1q, .cls-2q { fill-rule: evenodd; } .cls-2q { fill:…" at bounding box center [501, 254] width 1003 height 509
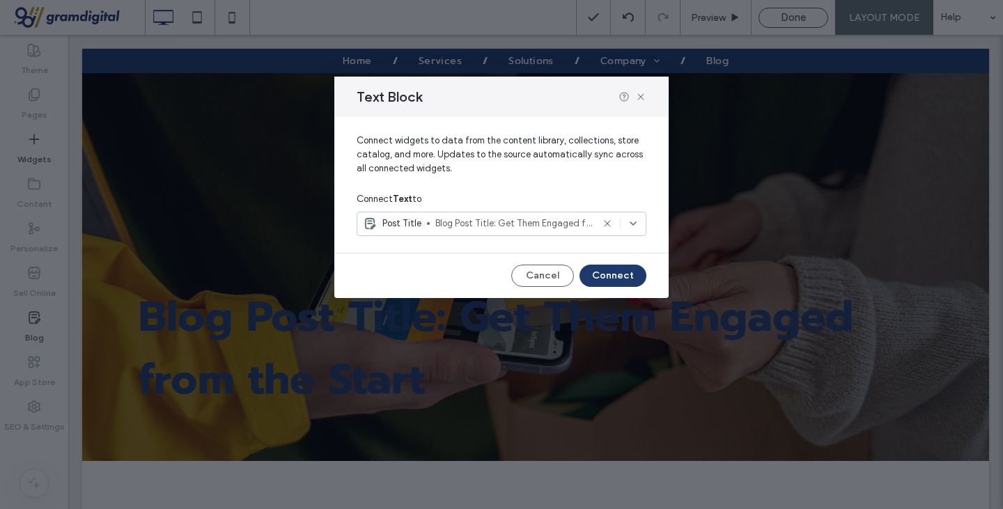
click at [533, 263] on div "Connect widgets to data from the content library, collections, store catalog, a…" at bounding box center [501, 207] width 334 height 181
click at [536, 275] on button "Cancel" at bounding box center [542, 276] width 63 height 22
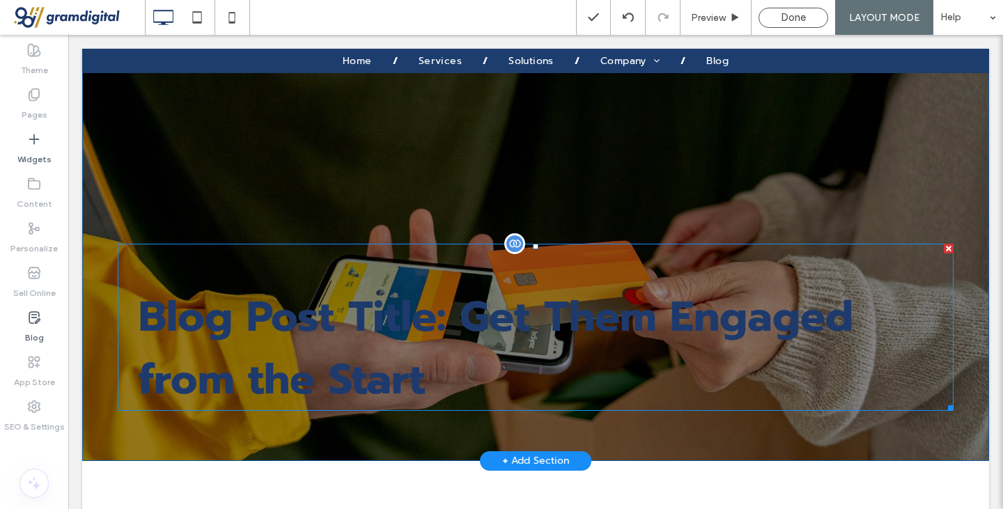
click at [356, 328] on h1 "Blog Post Title: Get Them Engaged from the Start" at bounding box center [536, 327] width 836 height 167
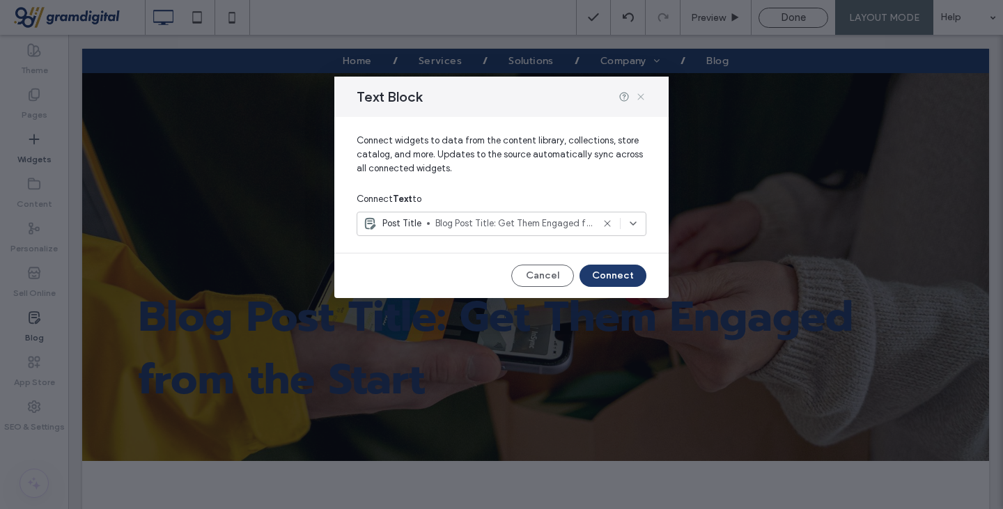
click at [640, 93] on icon at bounding box center [640, 96] width 11 height 11
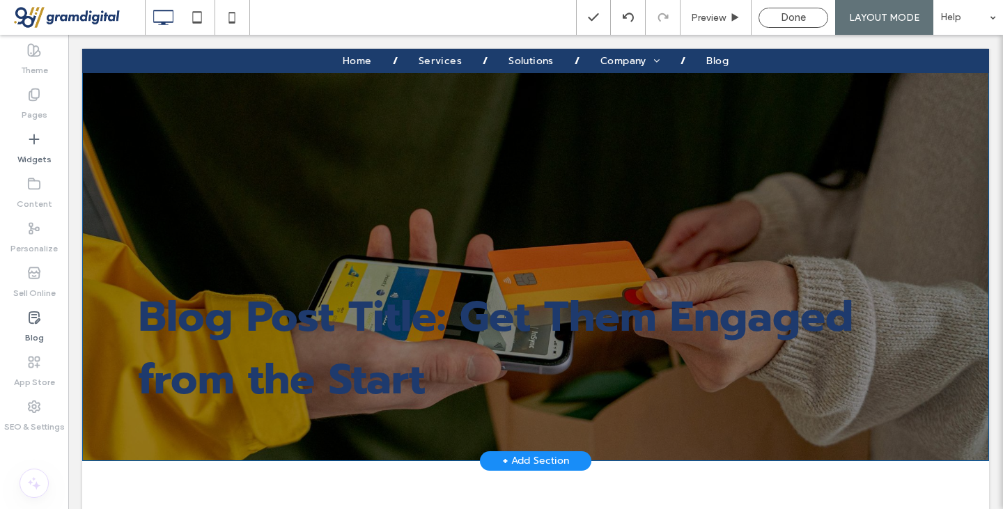
click at [121, 417] on div "Blog Post Title: Get Them Engaged from the Start Click To Paste" at bounding box center [536, 292] width 836 height 281
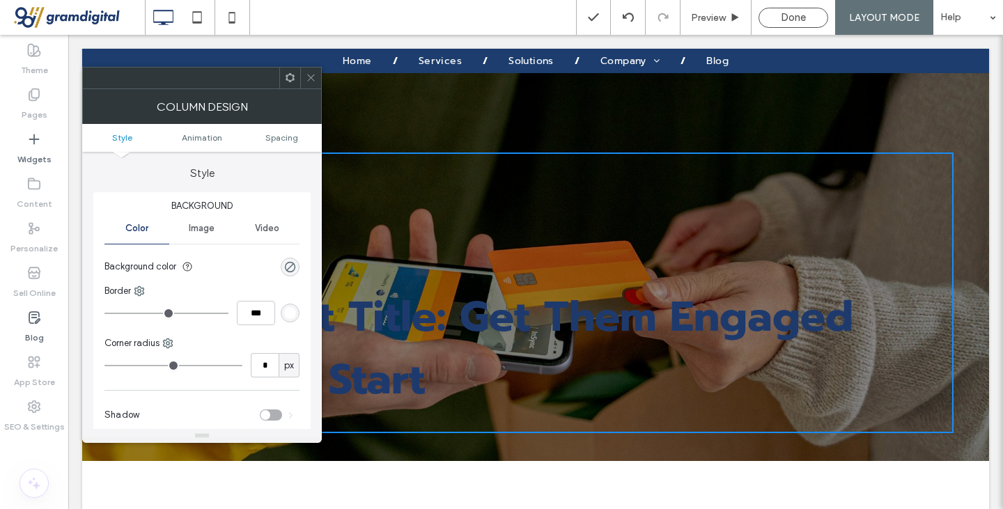
click at [315, 84] on span at bounding box center [311, 78] width 10 height 21
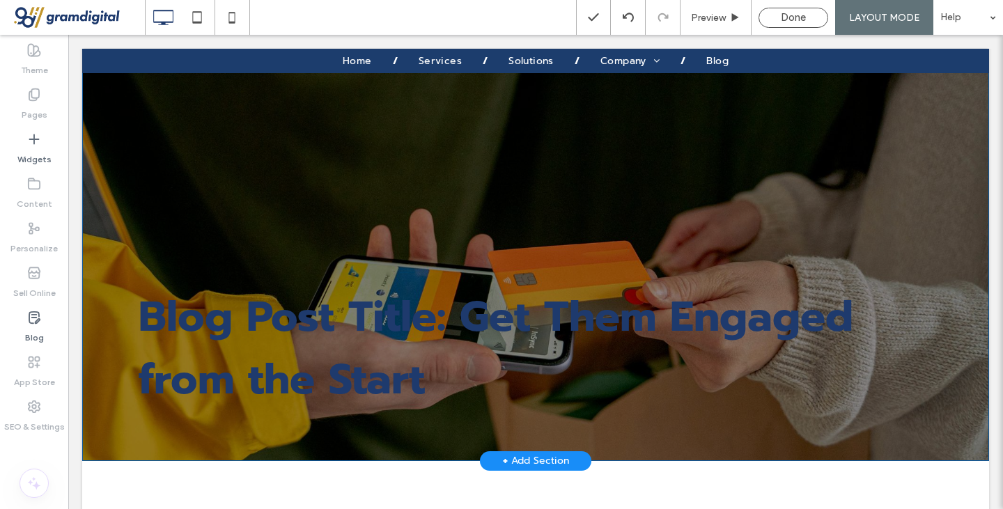
click at [110, 134] on div "Blog Post Title: Get Them Engaged from the Start Click To Paste Row + Add Secti…" at bounding box center [535, 244] width 907 height 434
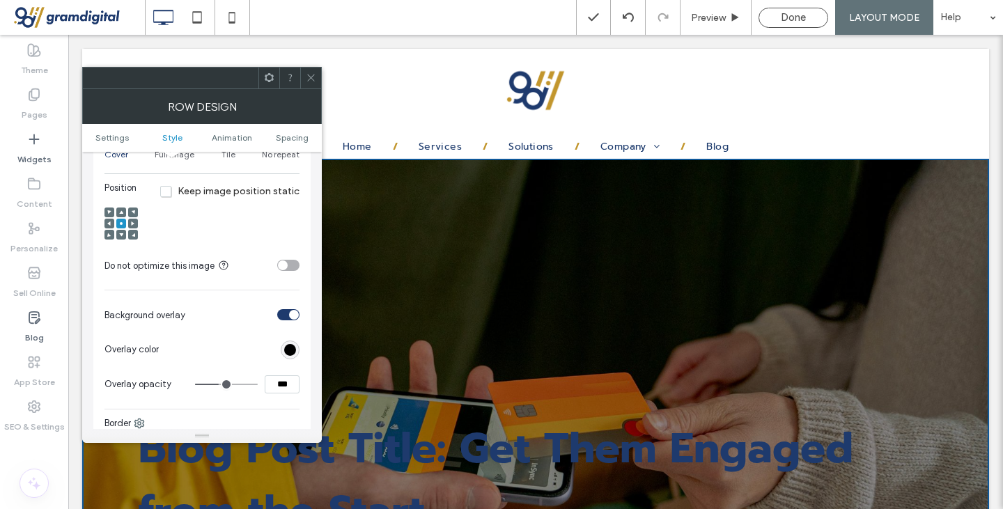
scroll to position [536, 0]
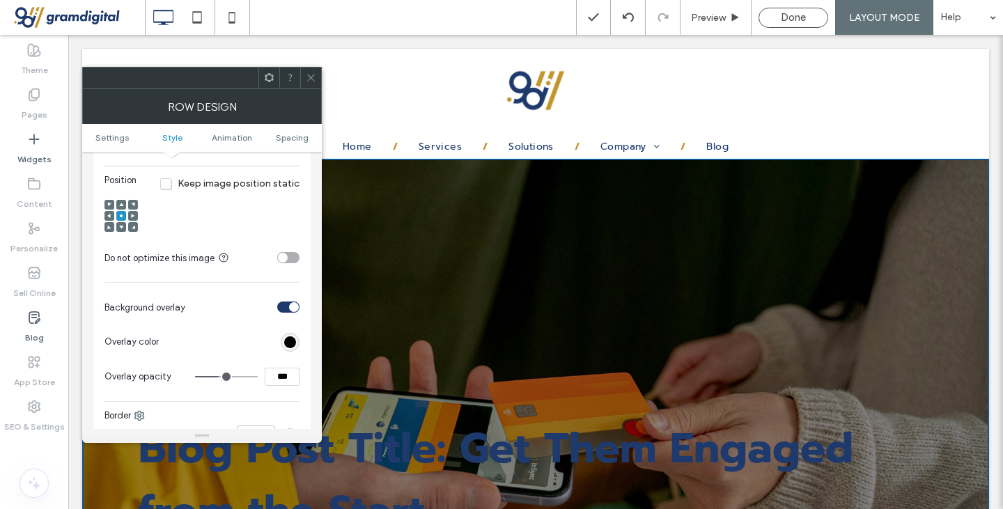
click at [285, 337] on div "rgb(0, 0, 0)" at bounding box center [290, 342] width 12 height 12
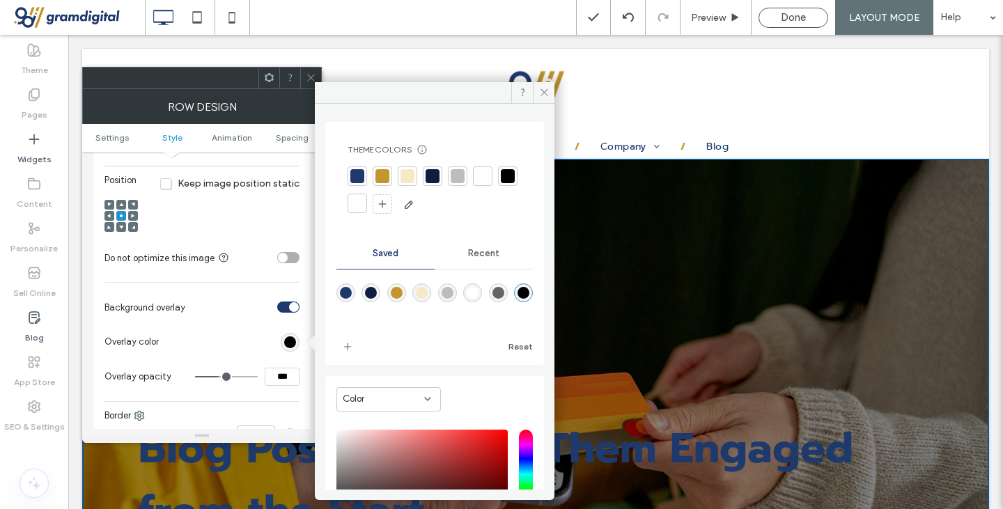
click at [478, 290] on div "rgba(255,255,255,1)" at bounding box center [473, 293] width 12 height 12
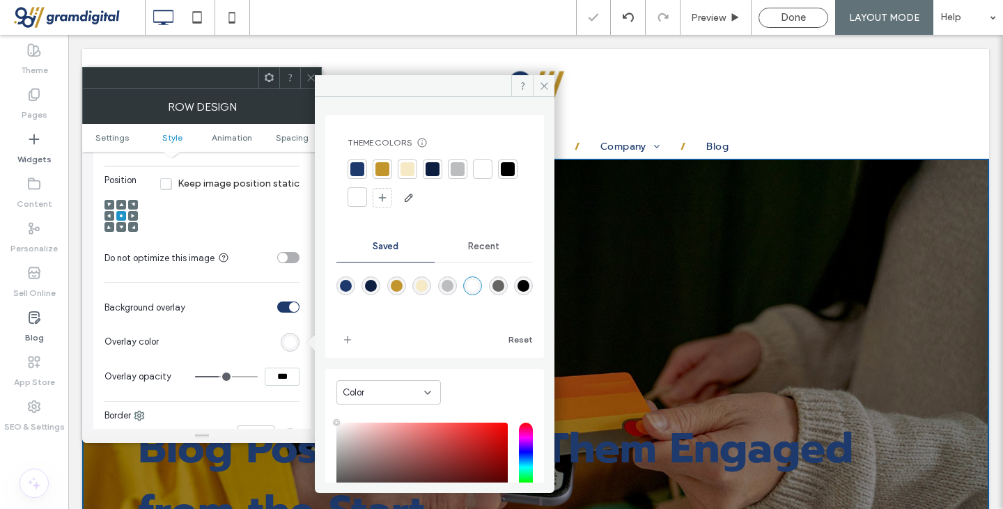
type input "*******"
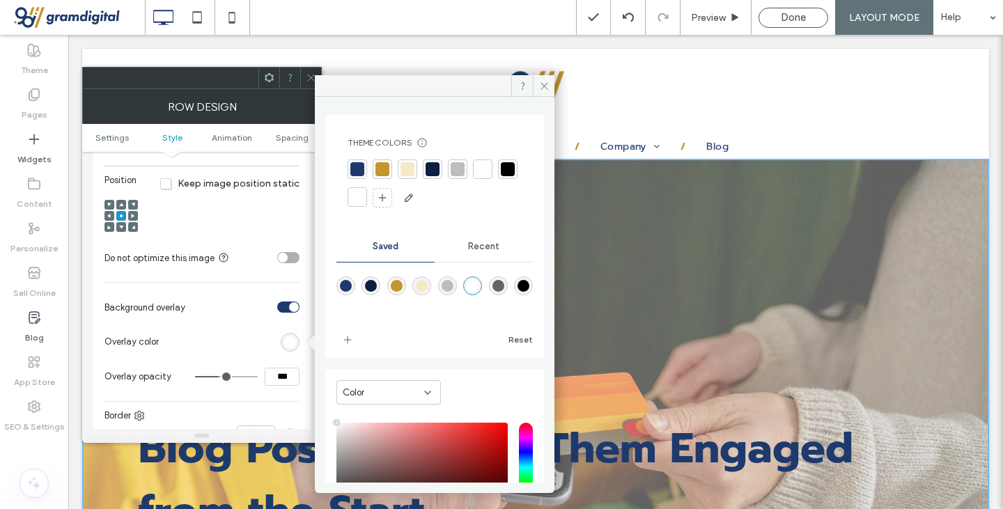
click at [478, 290] on div "rgba(255,255,255,1)" at bounding box center [473, 286] width 12 height 12
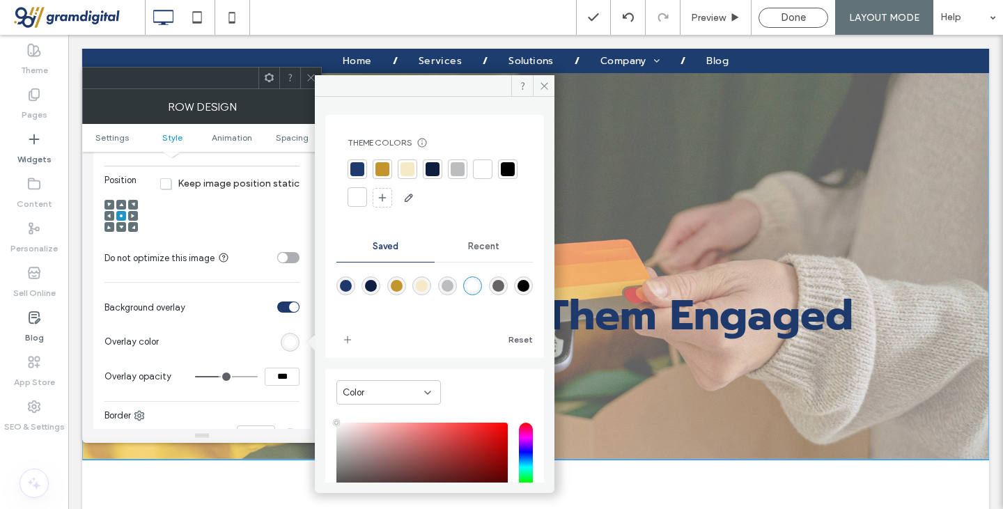
scroll to position [132, 0]
click at [536, 77] on span at bounding box center [544, 85] width 22 height 21
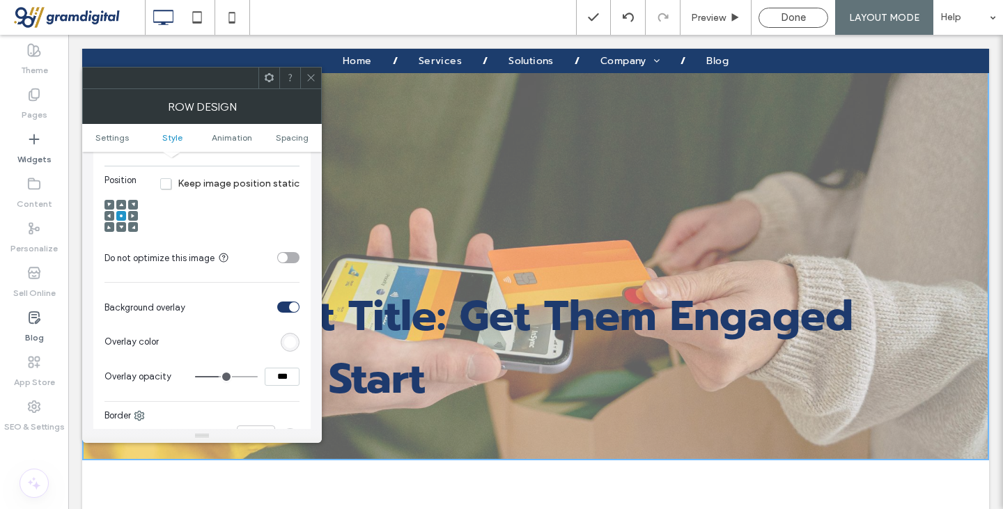
click at [314, 77] on icon at bounding box center [311, 77] width 10 height 10
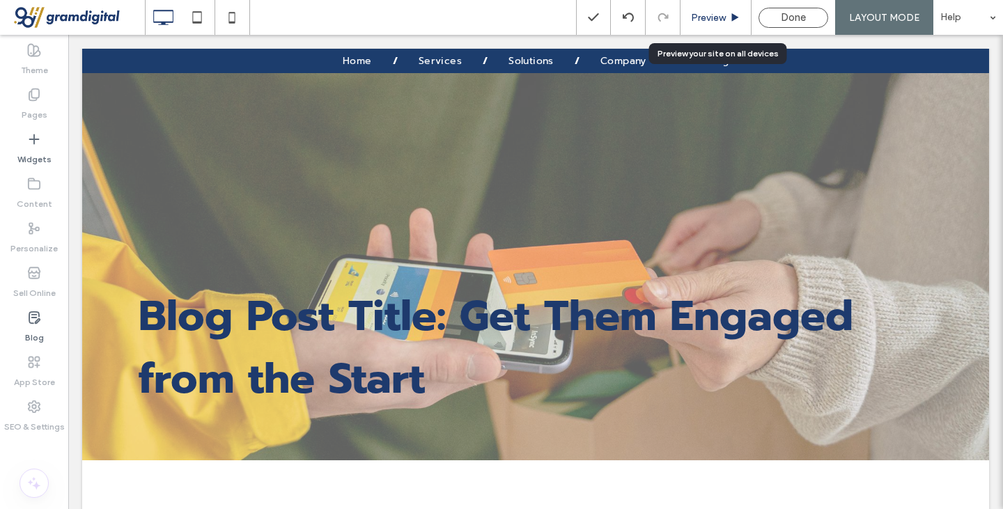
click at [701, 20] on span "Preview" at bounding box center [708, 17] width 35 height 15
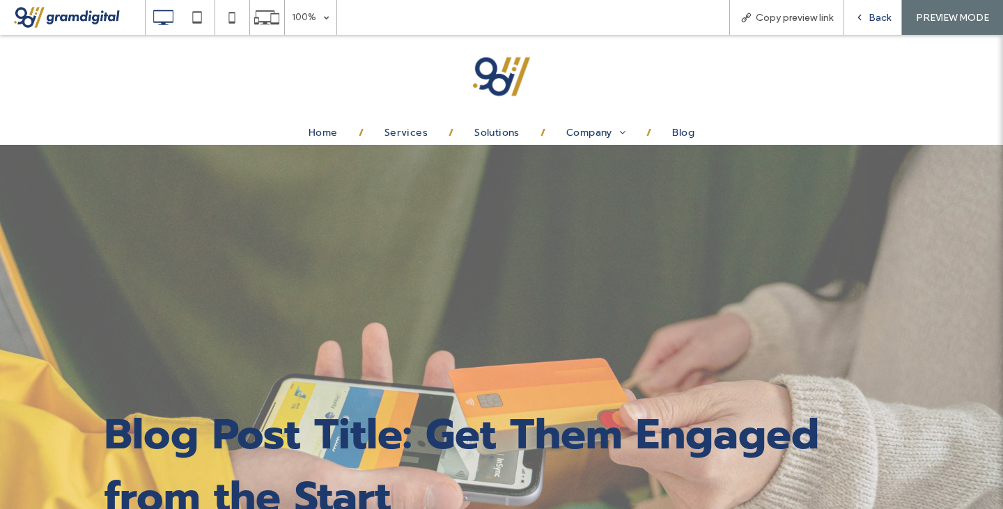
click at [858, 15] on icon at bounding box center [859, 18] width 10 height 10
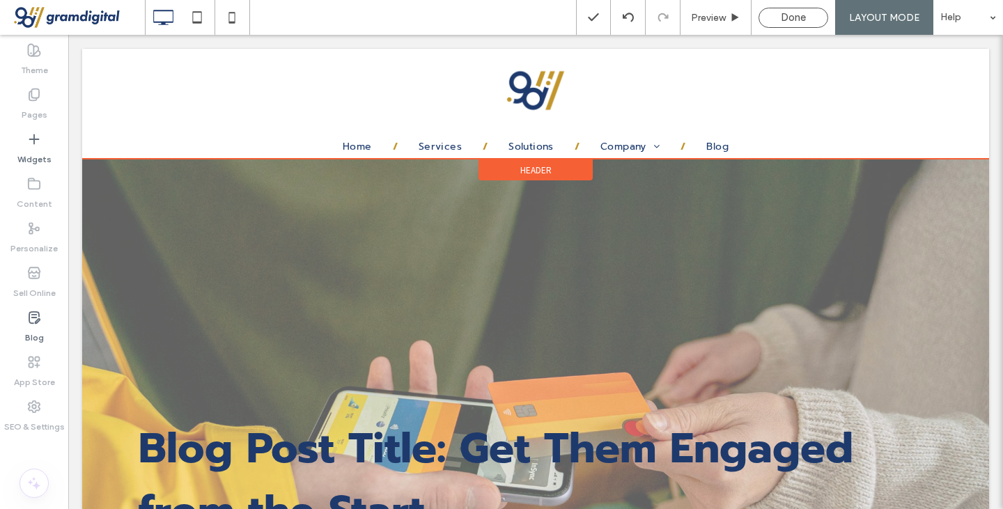
click at [527, 169] on span "Header" at bounding box center [535, 170] width 31 height 12
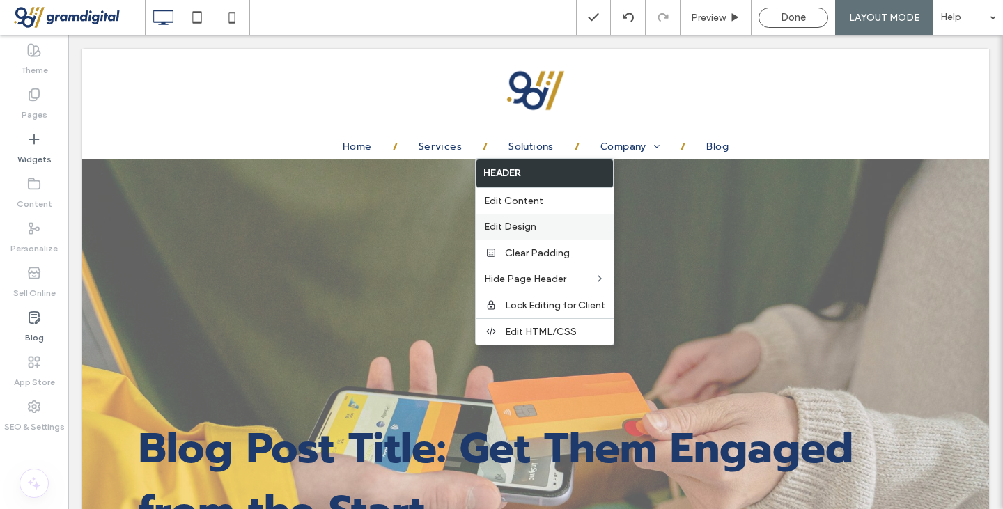
click at [537, 220] on label "Edit Design" at bounding box center [544, 226] width 121 height 15
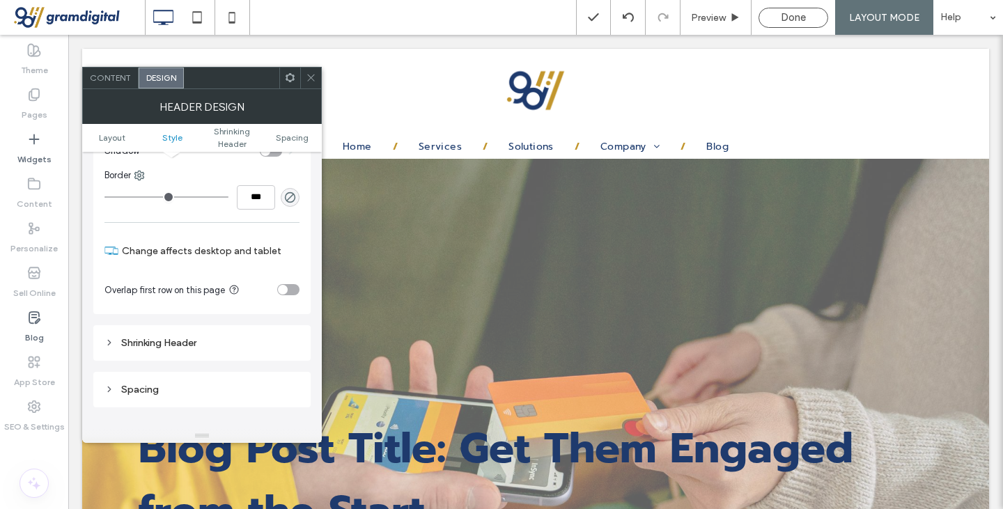
scroll to position [286, 0]
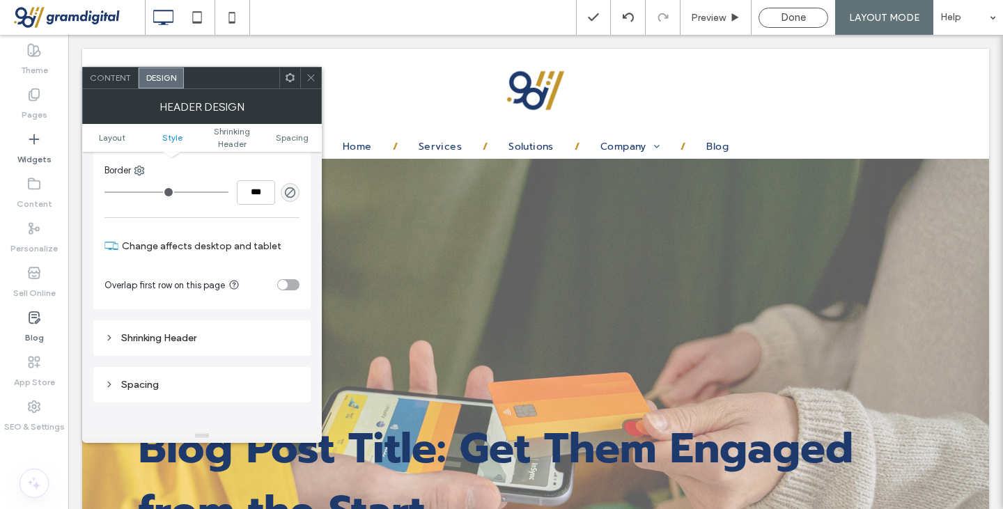
click at [285, 280] on div "toggle" at bounding box center [283, 285] width 10 height 10
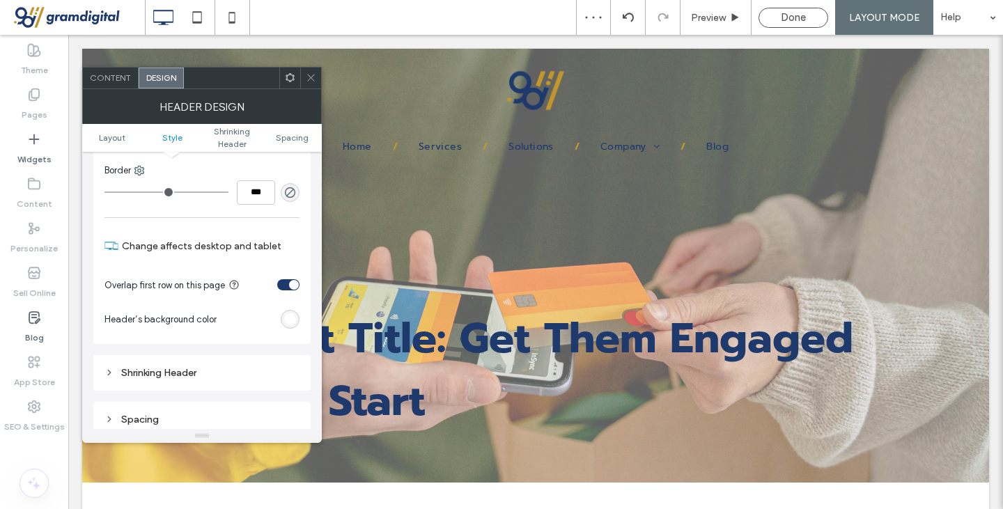
click at [313, 85] on span at bounding box center [311, 78] width 10 height 21
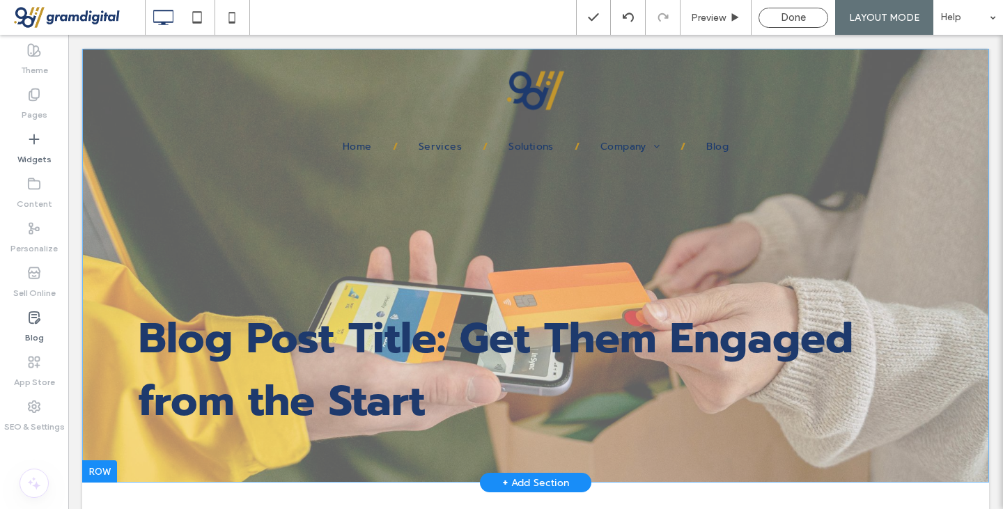
click at [102, 304] on div "Blog Post Title: Get Them Engaged from the Start Click To Paste Row + Add Secti…" at bounding box center [535, 266] width 907 height 434
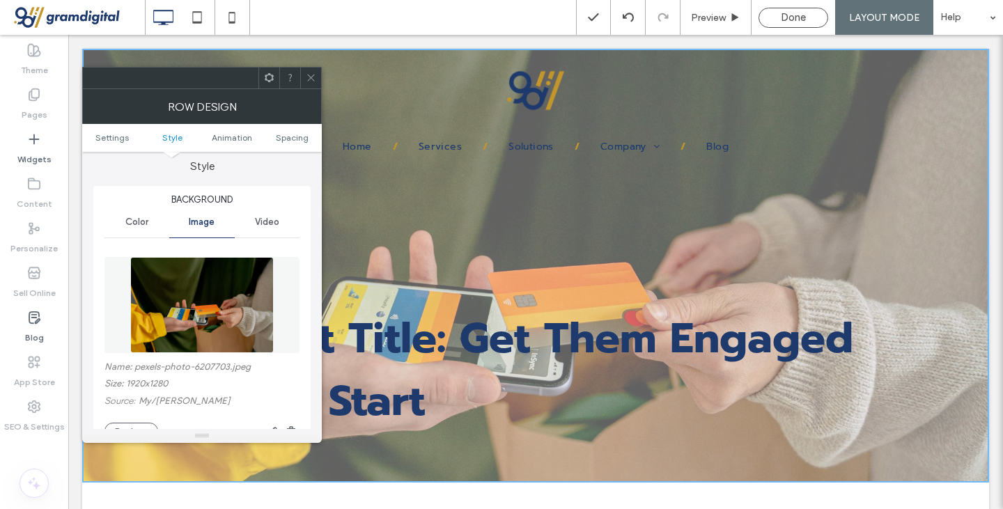
scroll to position [133, 0]
click at [195, 267] on img at bounding box center [201, 304] width 143 height 96
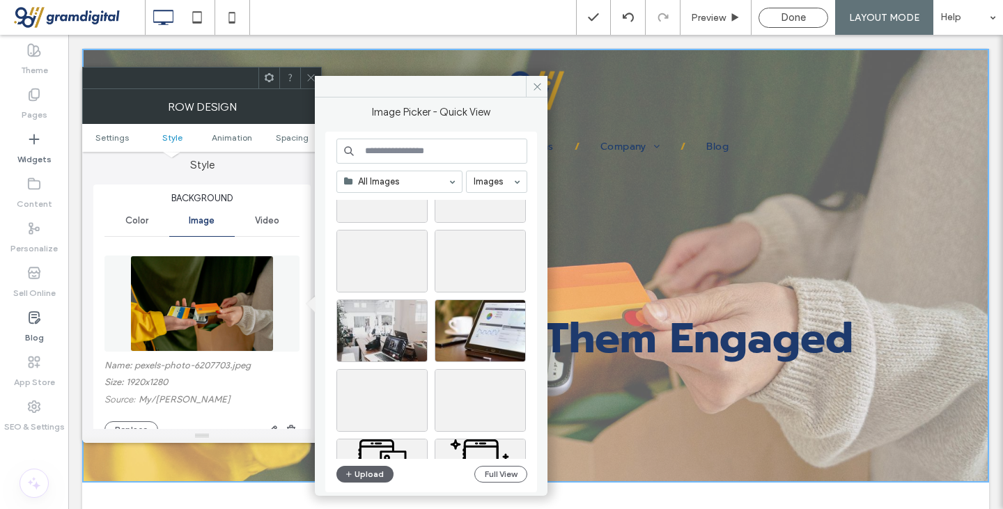
scroll to position [7721, 0]
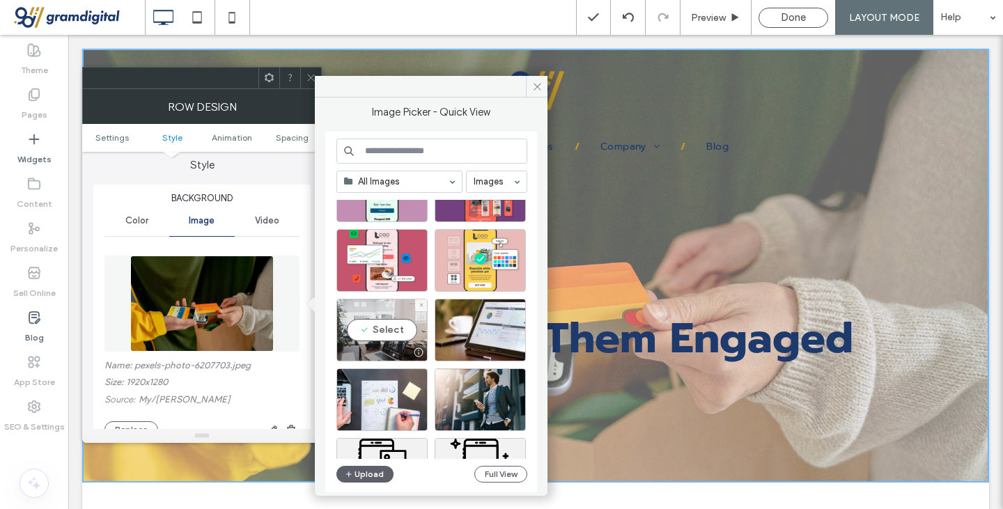
click at [394, 343] on div "Select" at bounding box center [381, 330] width 91 height 63
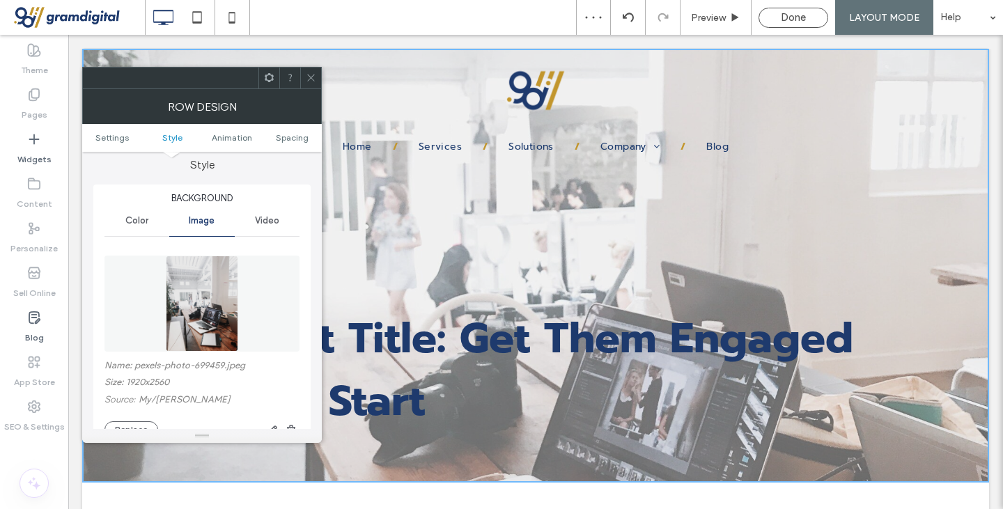
click at [210, 302] on img at bounding box center [202, 304] width 72 height 96
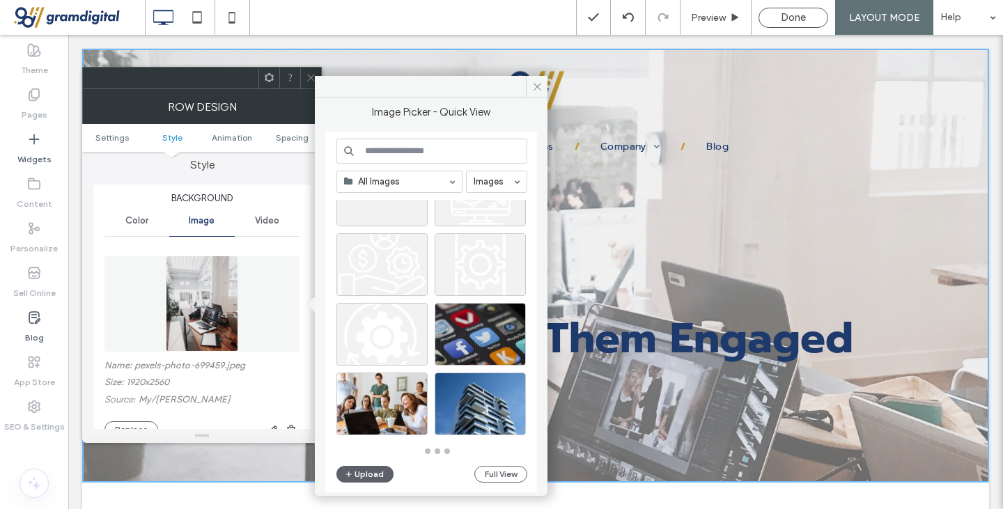
scroll to position [614, 0]
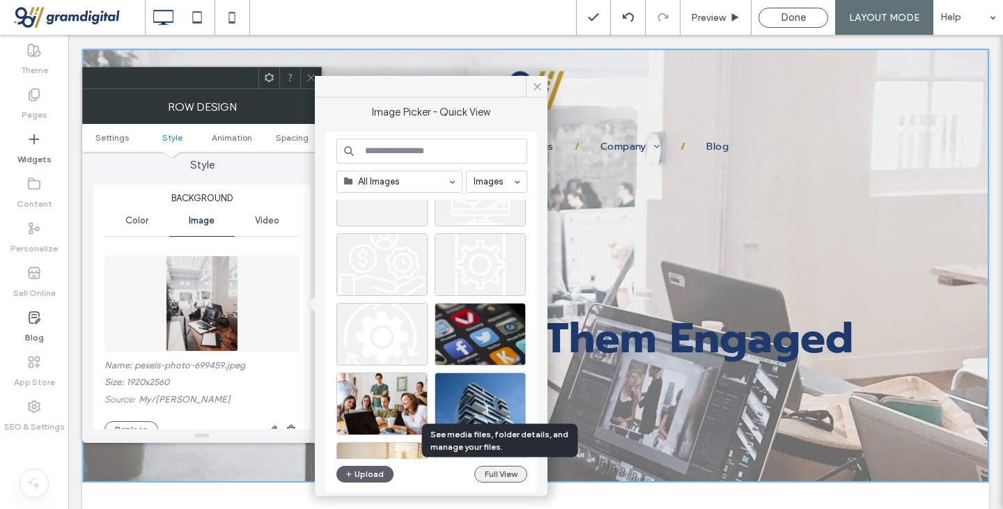
click at [493, 468] on button "Full View" at bounding box center [500, 474] width 53 height 17
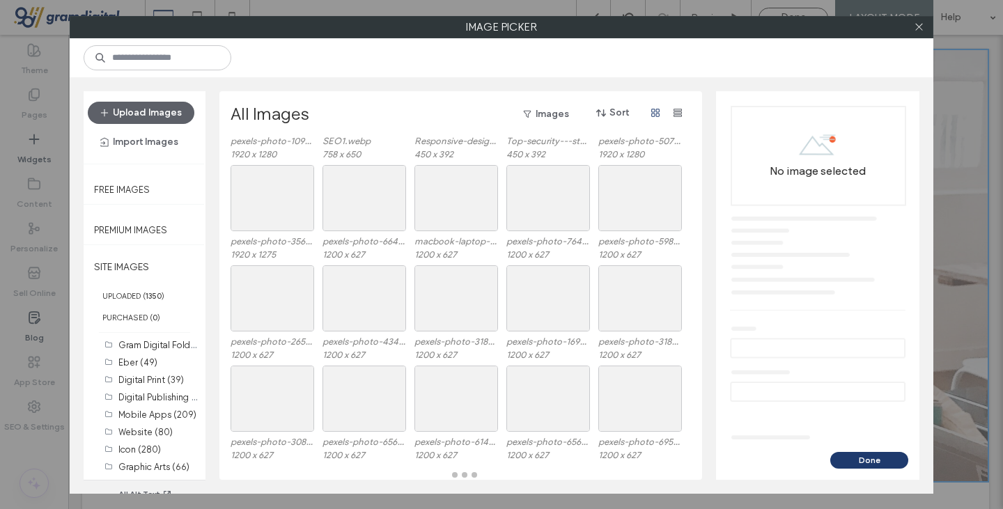
scroll to position [2507, 0]
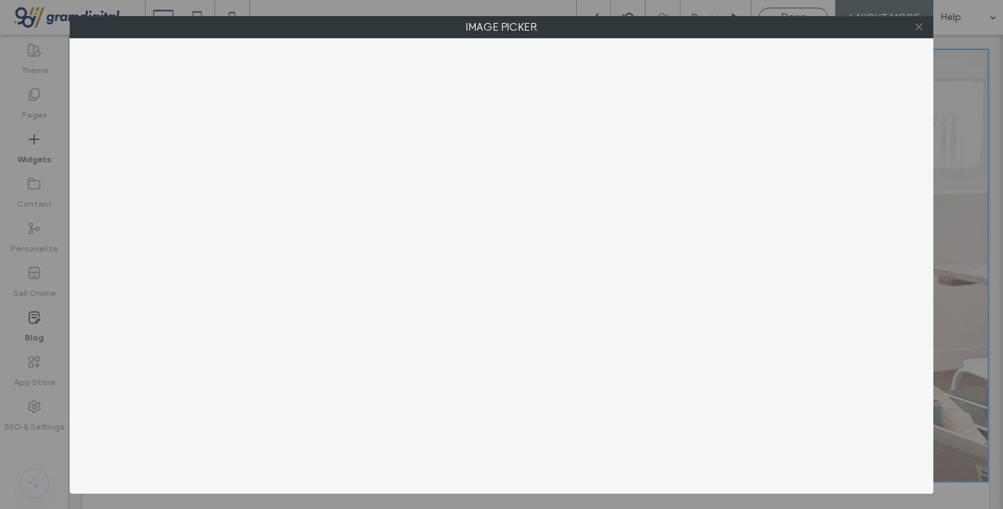
click at [918, 26] on icon at bounding box center [919, 27] width 10 height 10
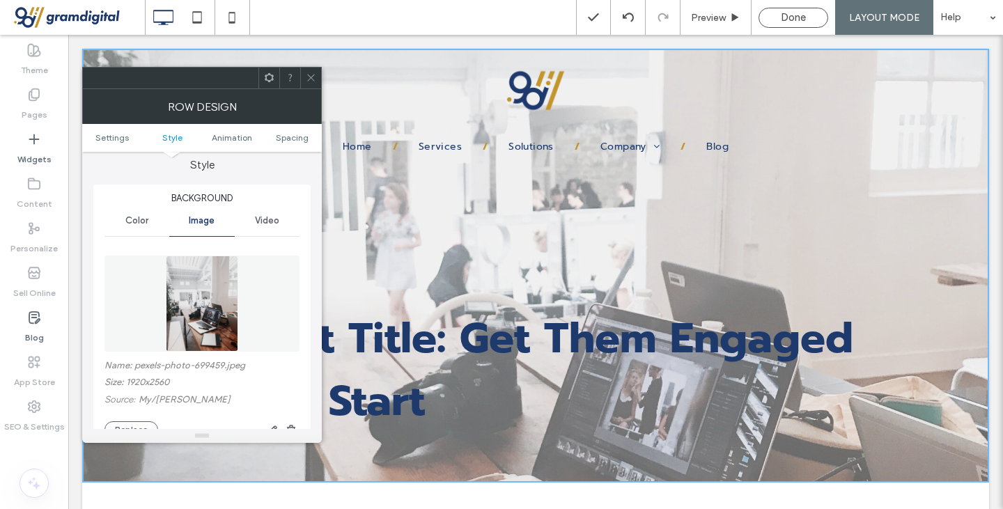
click at [180, 299] on img at bounding box center [202, 304] width 72 height 96
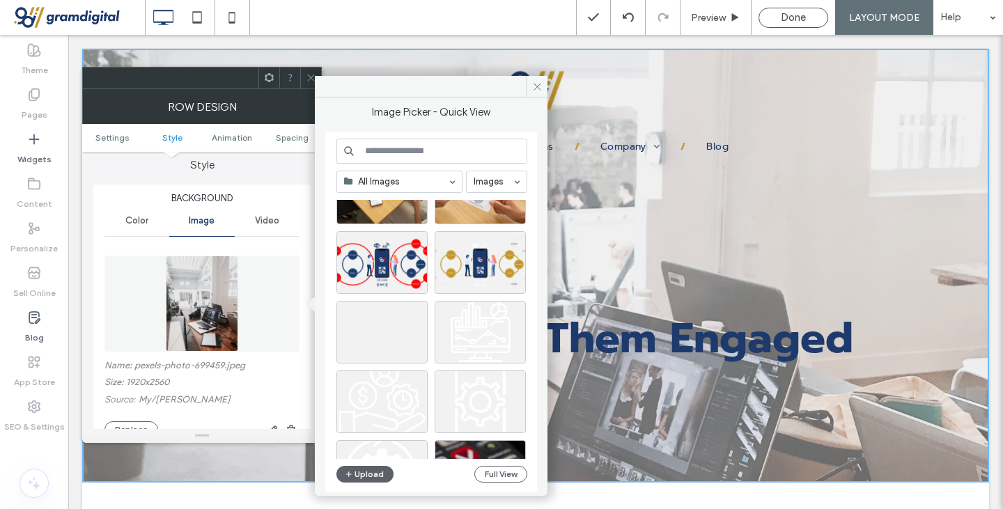
scroll to position [496, 0]
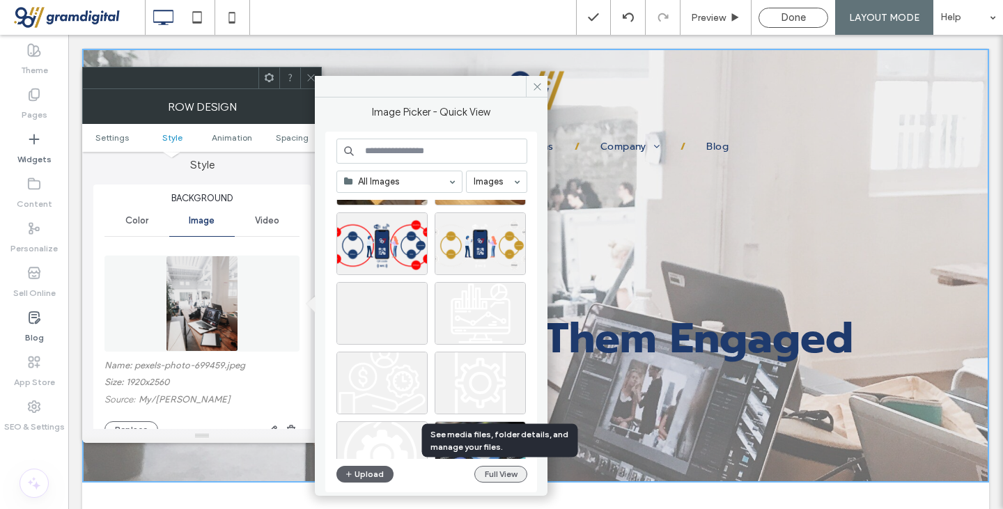
click at [499, 468] on button "Full View" at bounding box center [500, 474] width 53 height 17
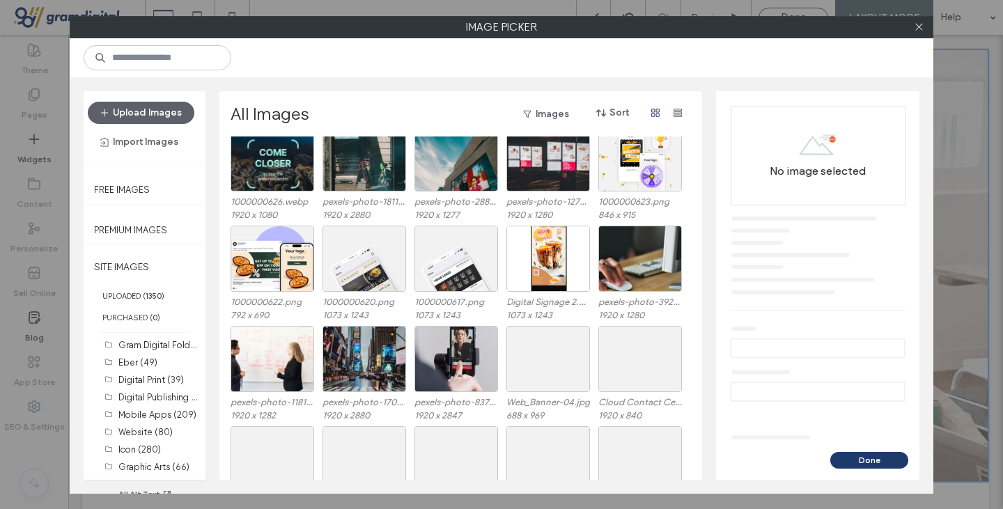
scroll to position [1606, 0]
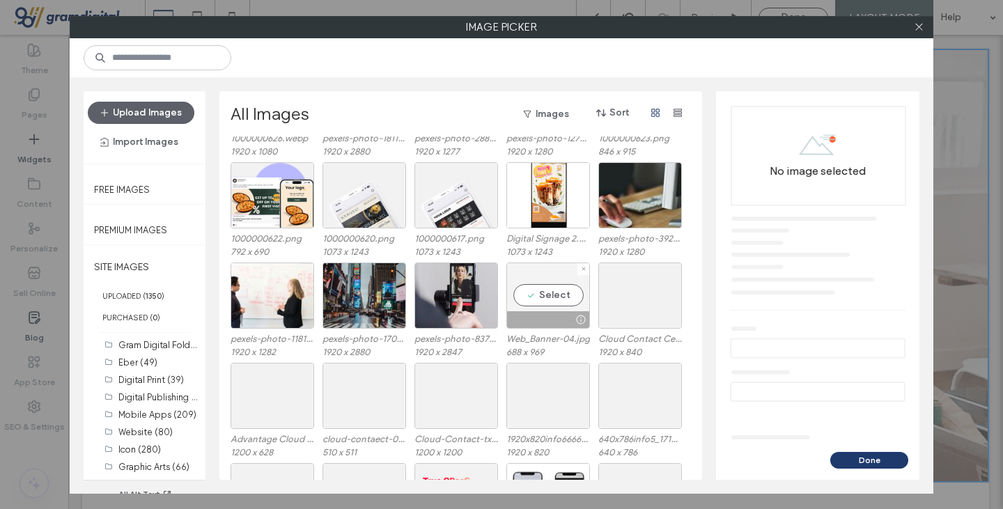
click at [556, 290] on div "Select" at bounding box center [548, 296] width 84 height 66
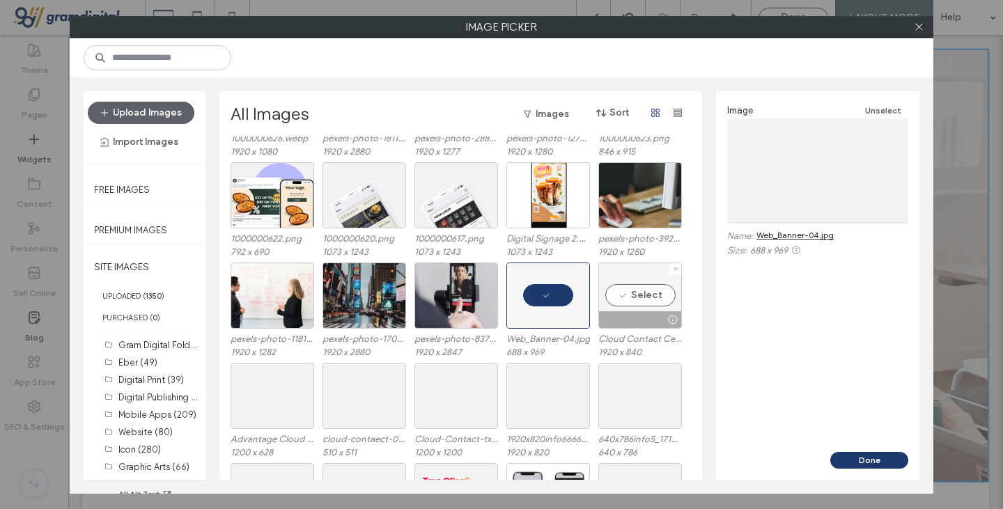
click at [636, 294] on div "Select" at bounding box center [640, 296] width 84 height 66
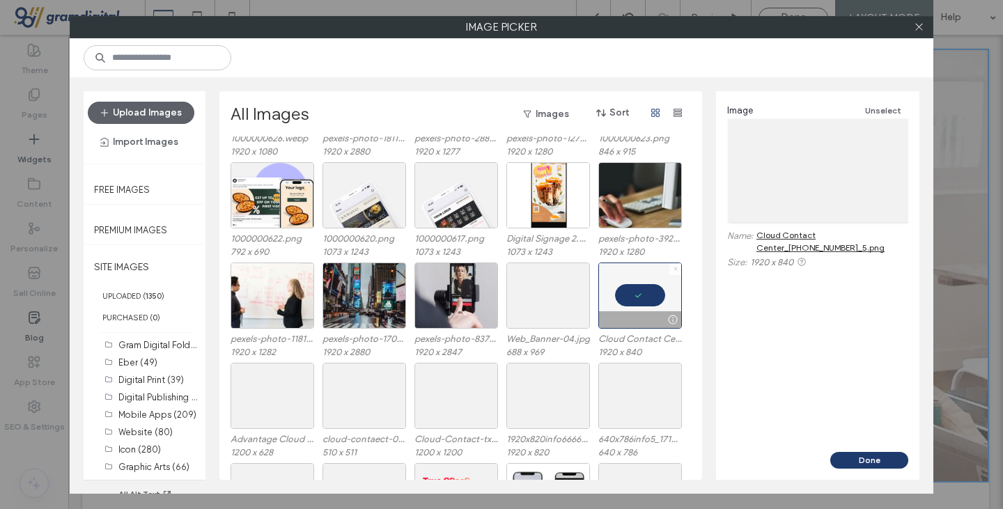
click at [675, 267] on icon at bounding box center [676, 269] width 6 height 6
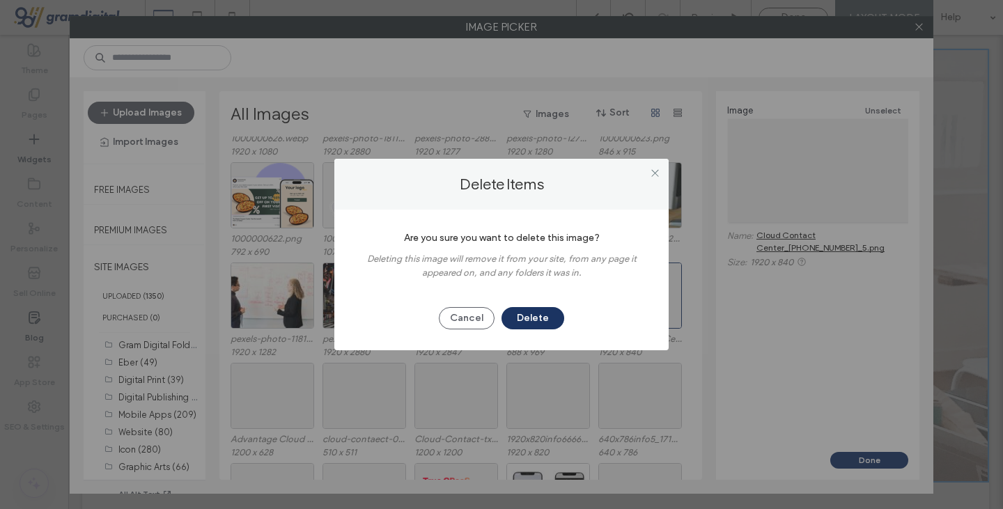
click at [554, 307] on button "Delete" at bounding box center [532, 318] width 63 height 22
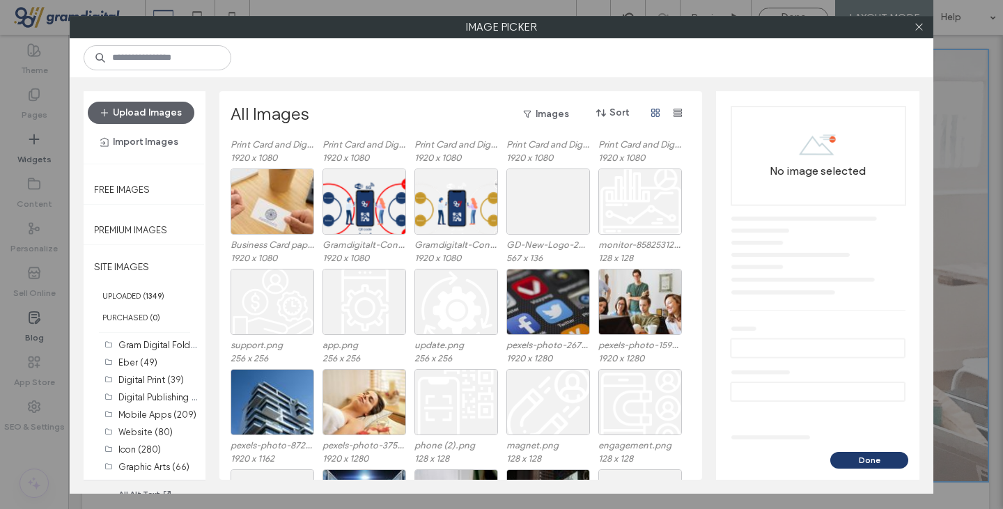
scroll to position [604, 0]
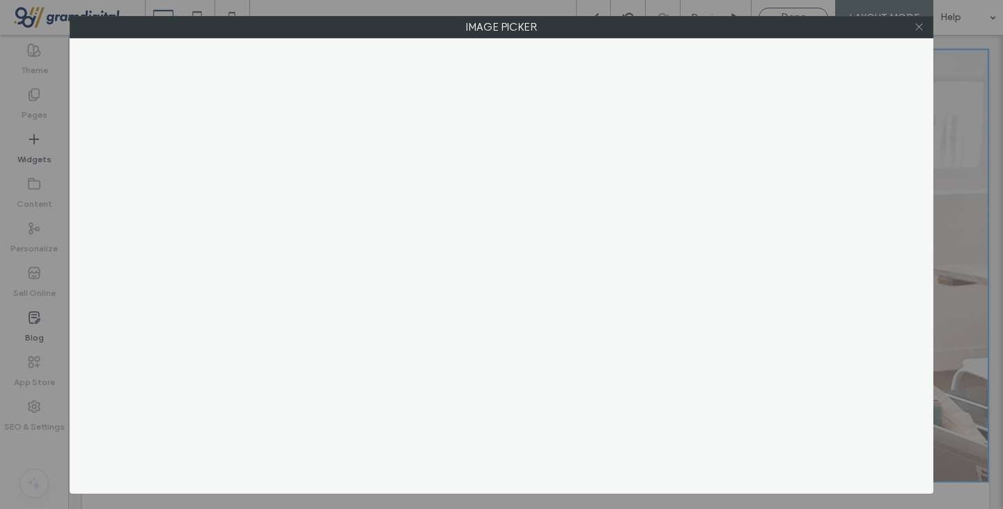
click at [915, 30] on use at bounding box center [918, 27] width 7 height 7
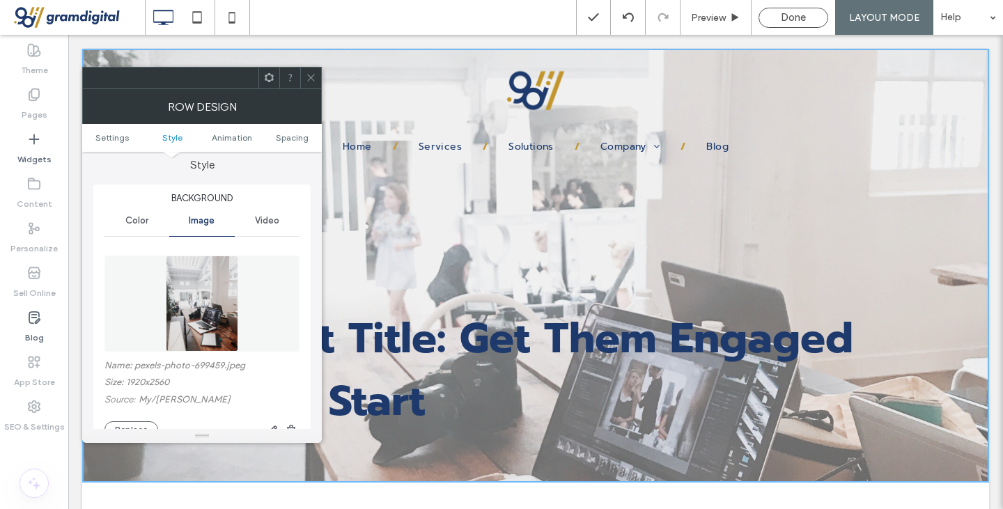
click at [277, 297] on figure at bounding box center [201, 304] width 195 height 96
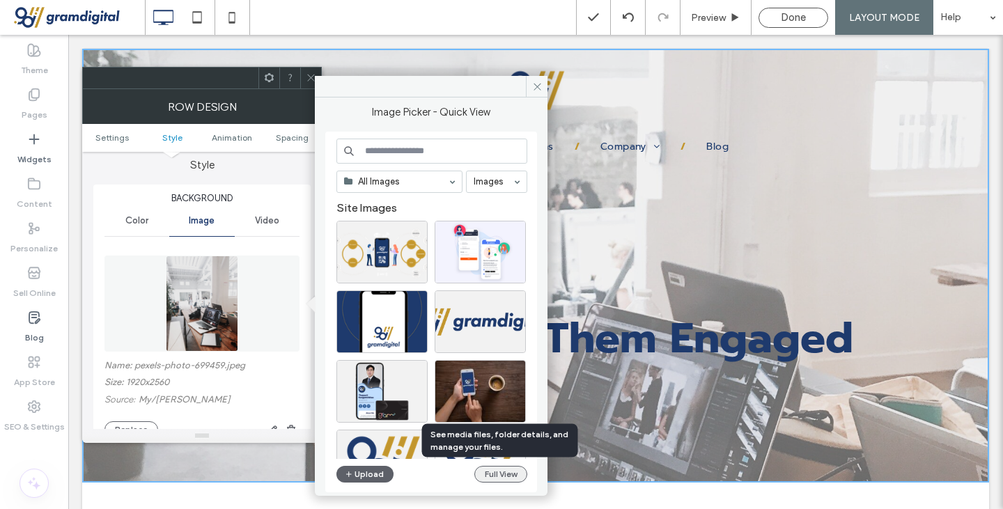
click at [510, 467] on button "Full View" at bounding box center [500, 474] width 53 height 17
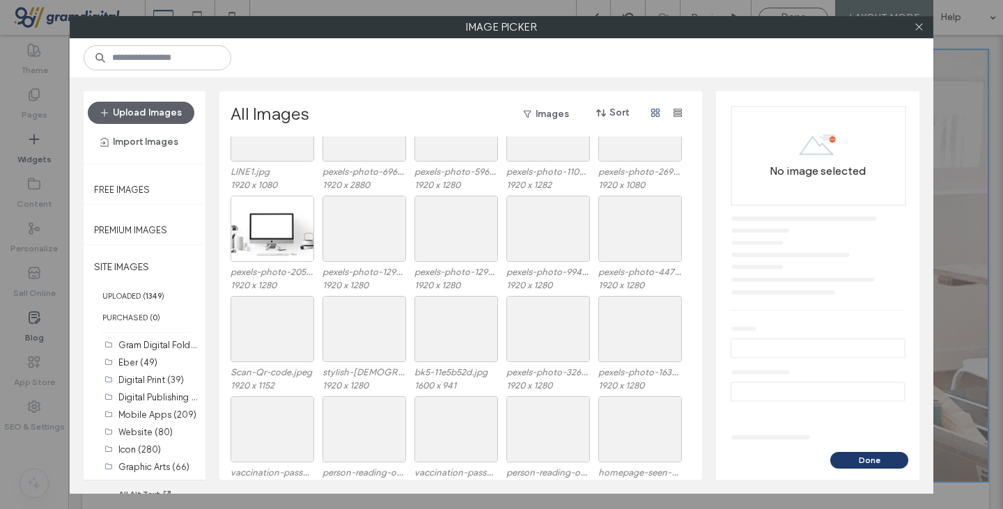
scroll to position [5782, 0]
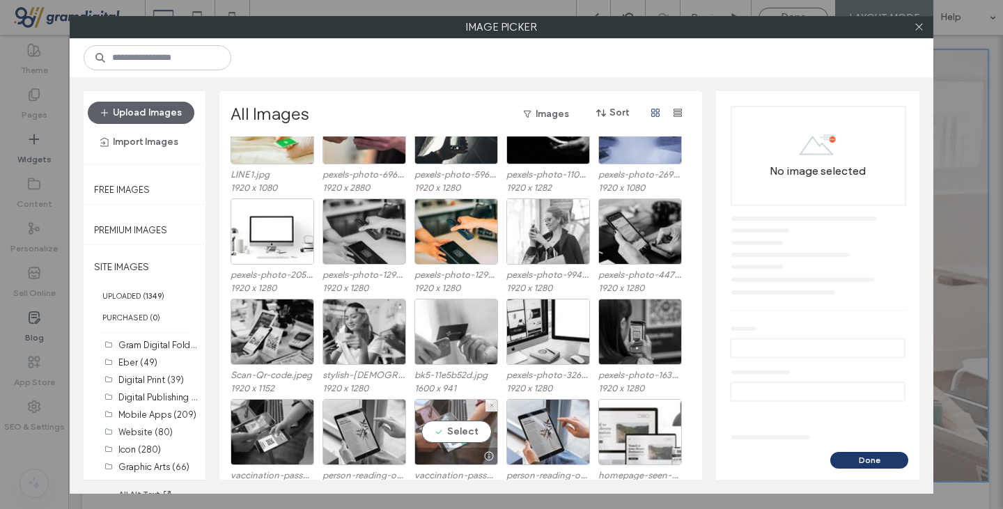
click at [438, 433] on div "Select" at bounding box center [456, 432] width 84 height 66
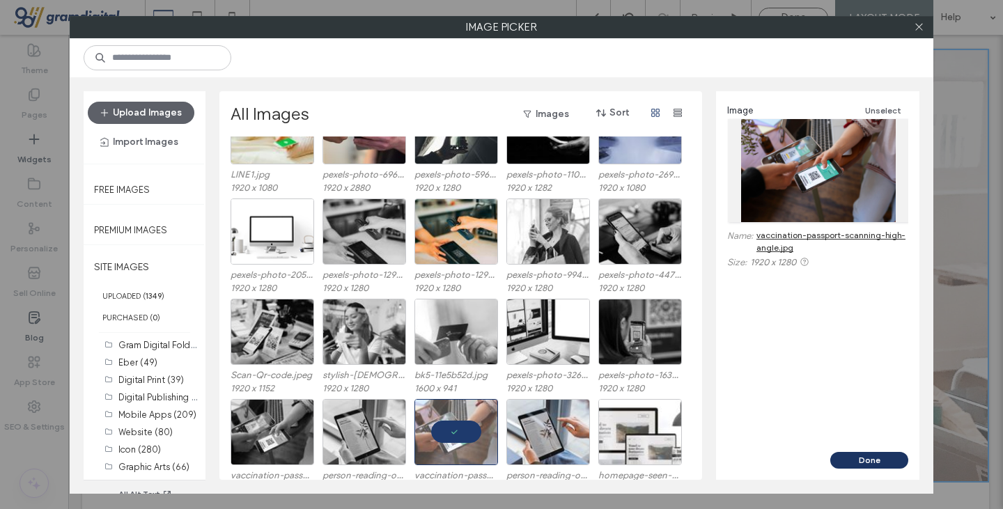
click at [866, 460] on button "Done" at bounding box center [869, 460] width 78 height 17
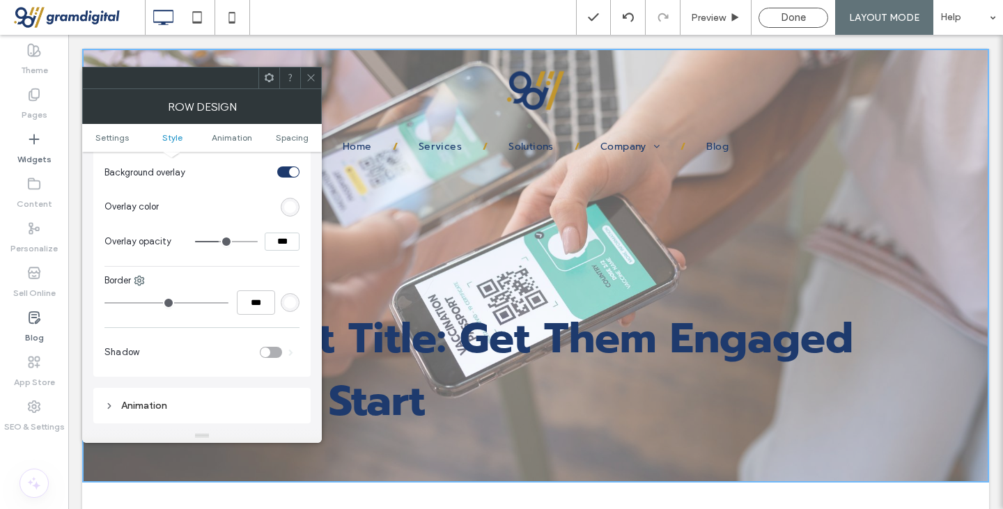
scroll to position [670, 0]
click at [291, 211] on div "rgb(255, 255, 255)" at bounding box center [290, 207] width 12 height 12
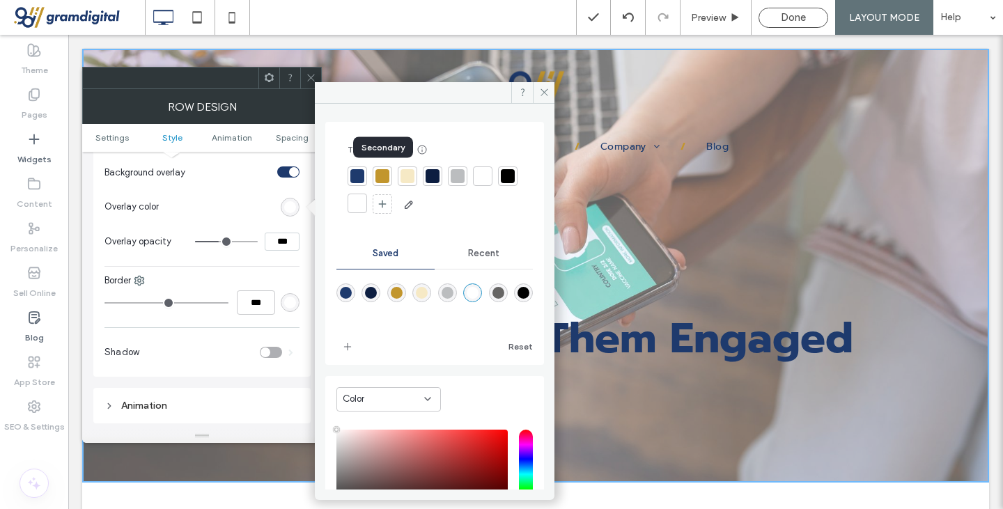
click at [382, 170] on div at bounding box center [382, 176] width 14 height 14
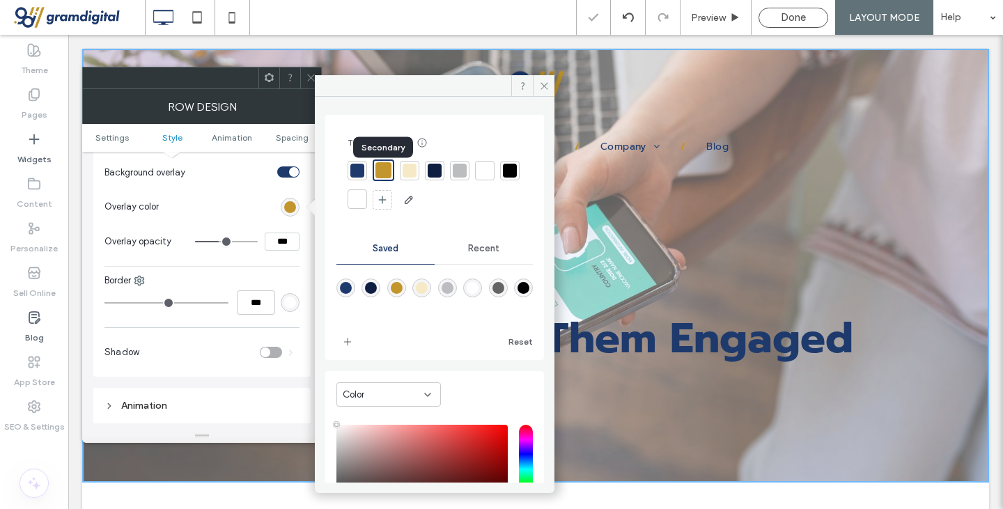
click at [382, 170] on div at bounding box center [383, 170] width 16 height 16
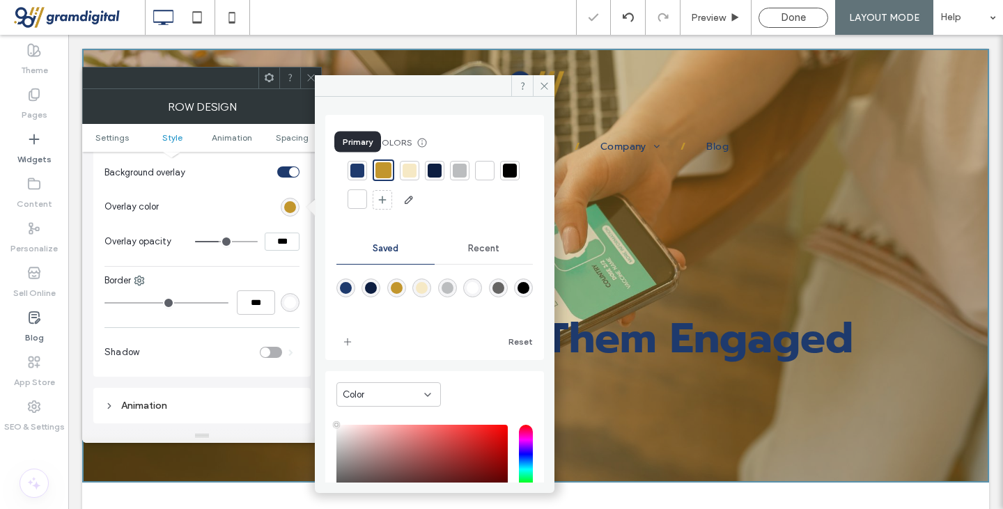
click at [361, 168] on div at bounding box center [357, 171] width 14 height 14
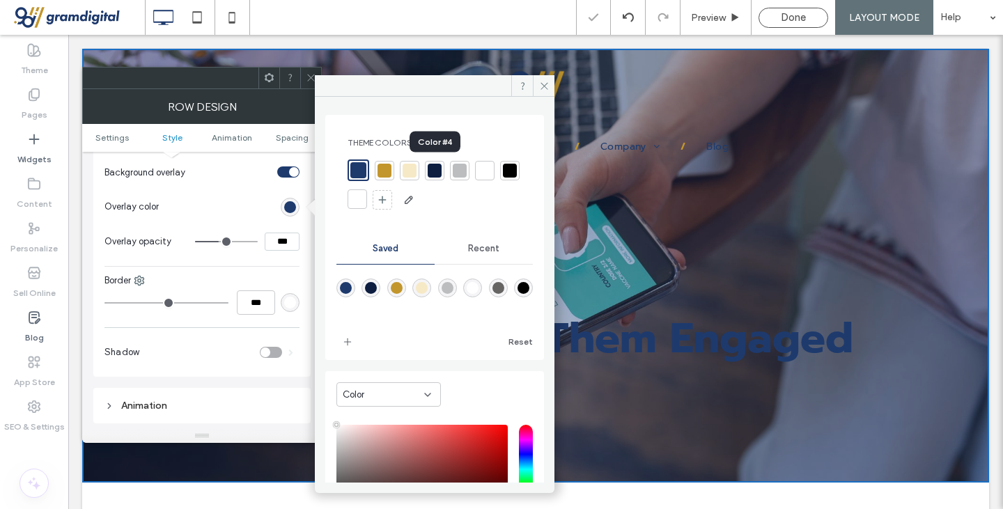
click at [432, 168] on div at bounding box center [435, 171] width 14 height 14
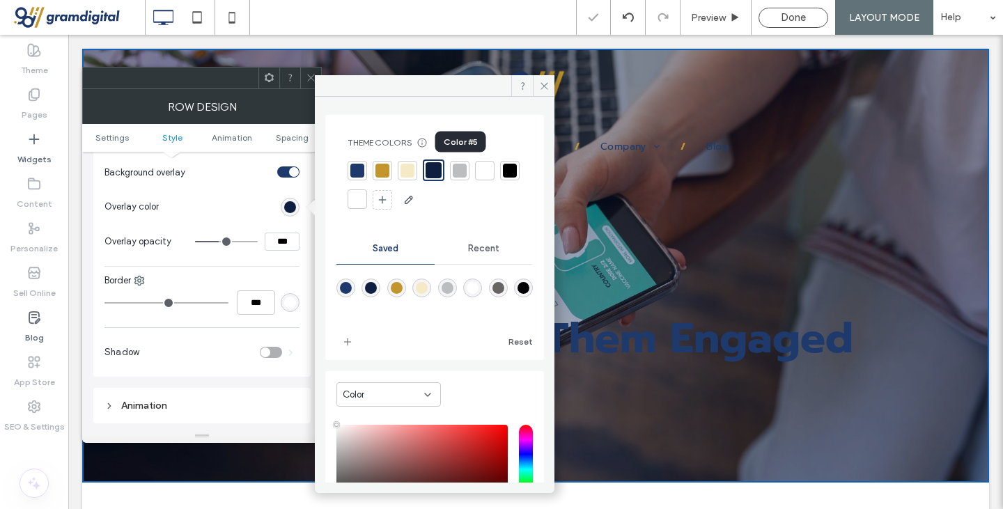
click at [453, 167] on div at bounding box center [460, 171] width 14 height 14
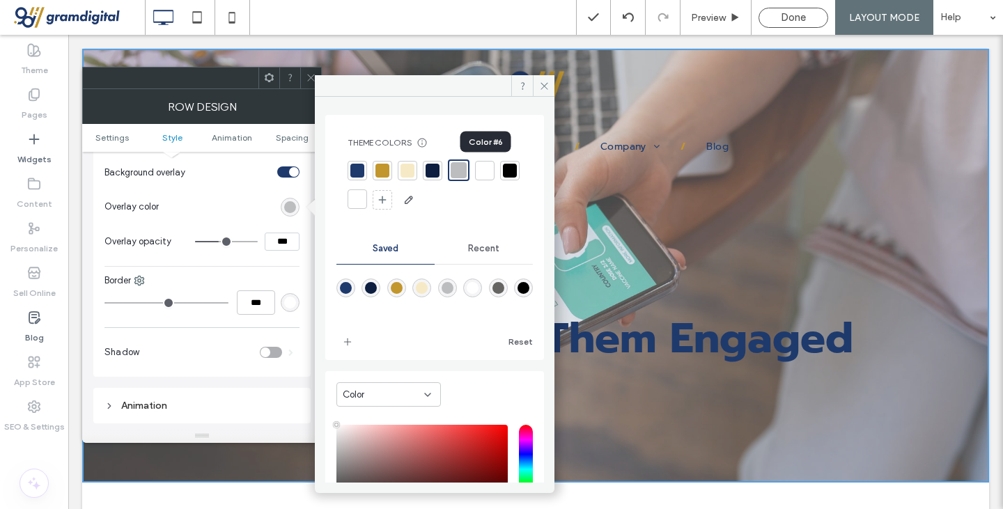
click at [484, 171] on div at bounding box center [485, 171] width 14 height 14
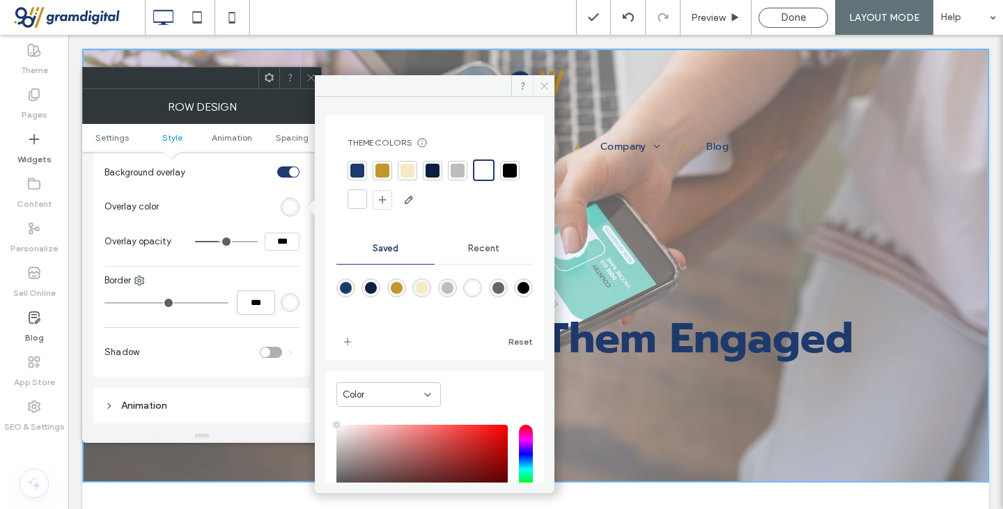
click at [542, 87] on use at bounding box center [543, 85] width 7 height 7
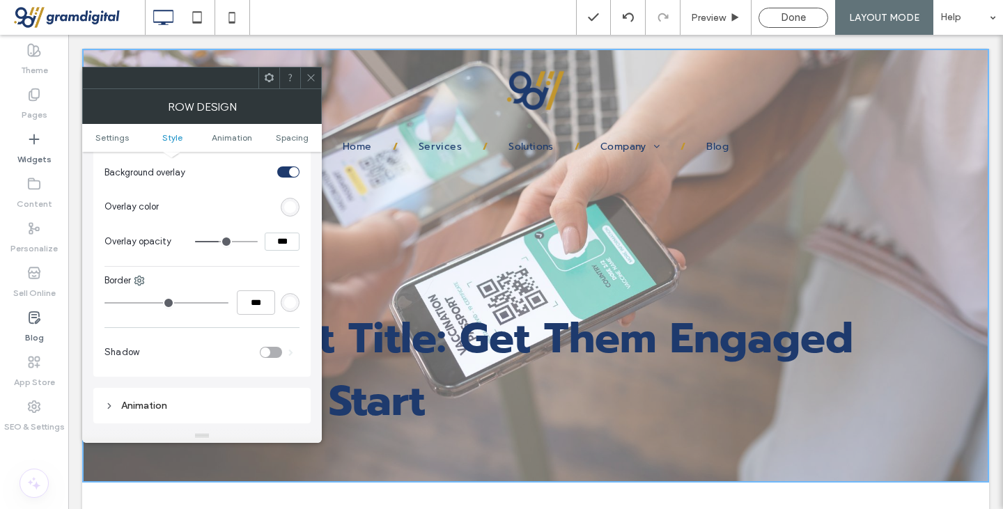
click at [312, 75] on icon at bounding box center [311, 77] width 10 height 10
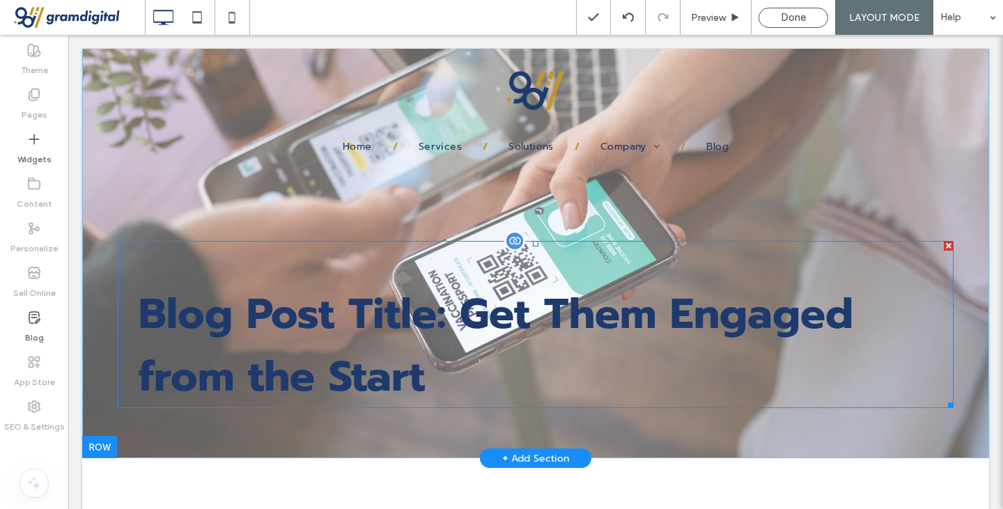
scroll to position [0, 0]
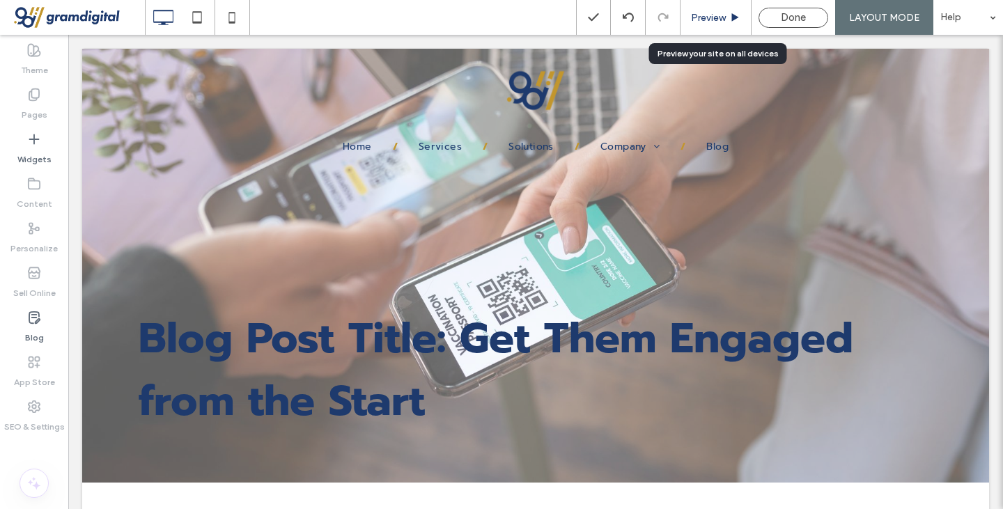
click at [714, 14] on span "Preview" at bounding box center [708, 17] width 35 height 15
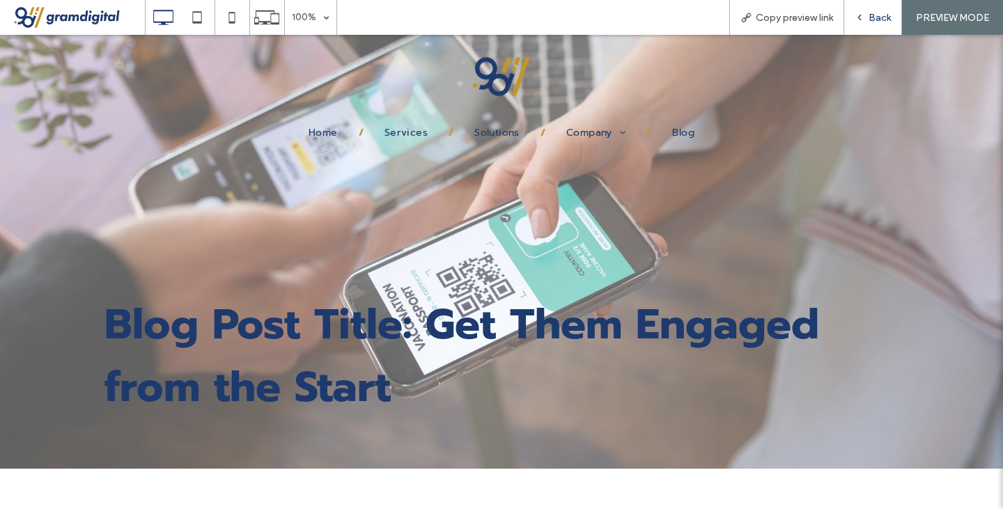
click at [869, 14] on span "Back" at bounding box center [879, 17] width 22 height 15
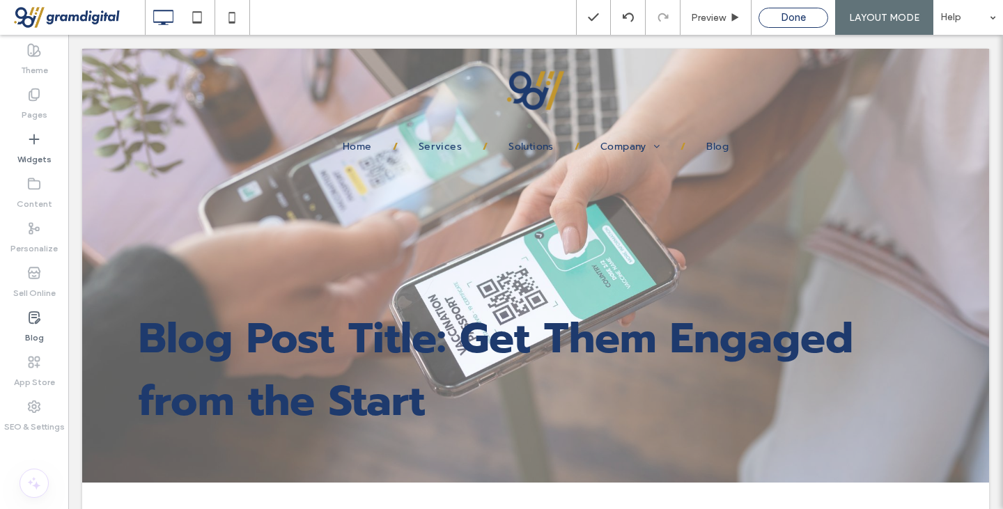
click at [808, 12] on div "Done" at bounding box center [793, 18] width 68 height 16
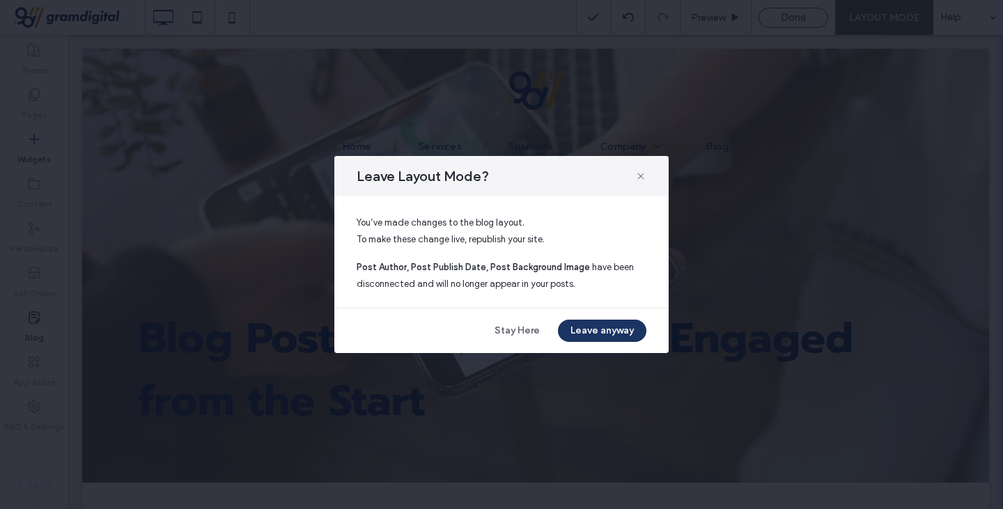
click at [581, 334] on button "Leave anyway" at bounding box center [602, 331] width 88 height 22
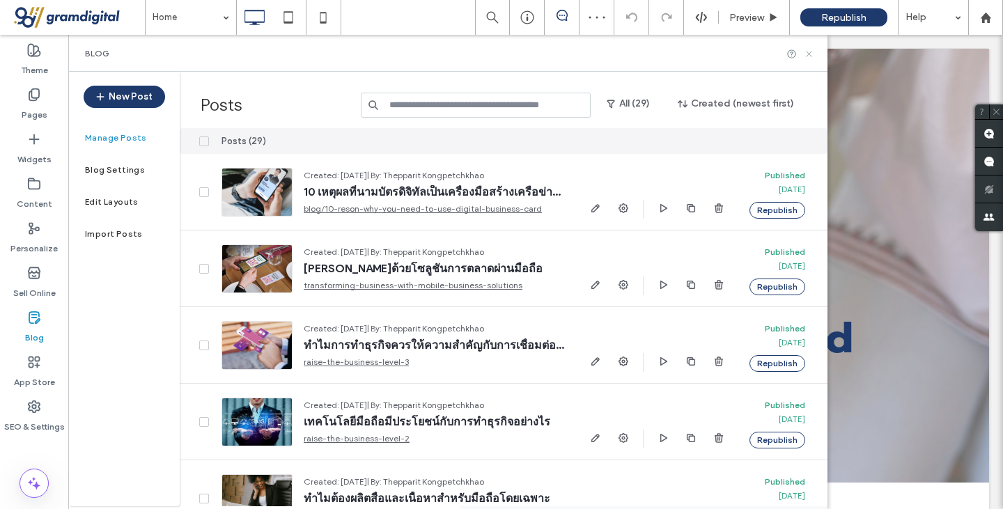
click at [809, 55] on icon at bounding box center [809, 54] width 10 height 10
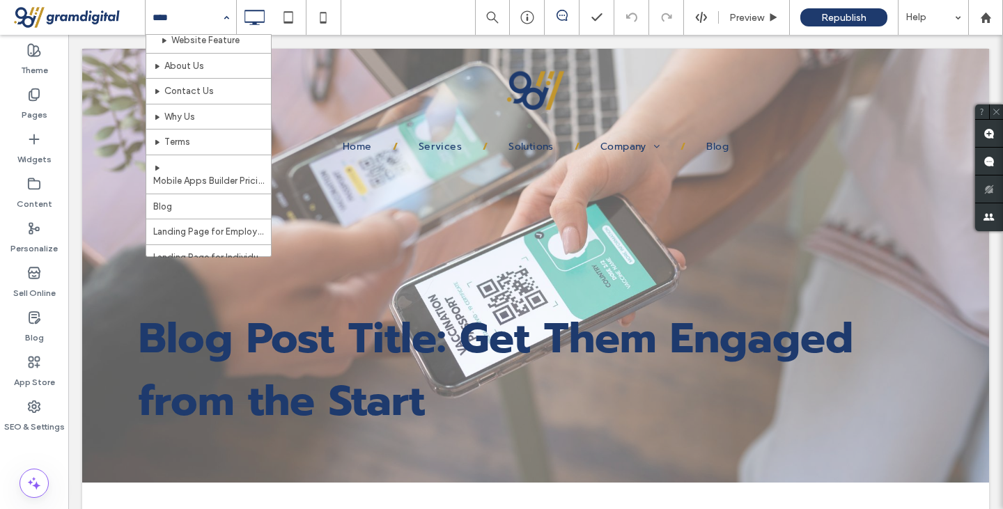
scroll to position [747, 0]
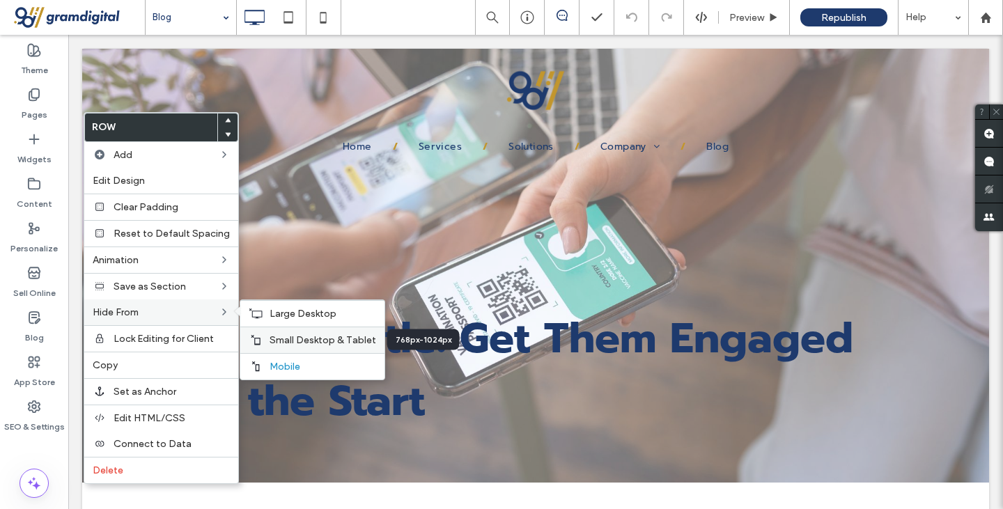
click at [270, 337] on span "Small Desktop & Tablet" at bounding box center [322, 340] width 107 height 12
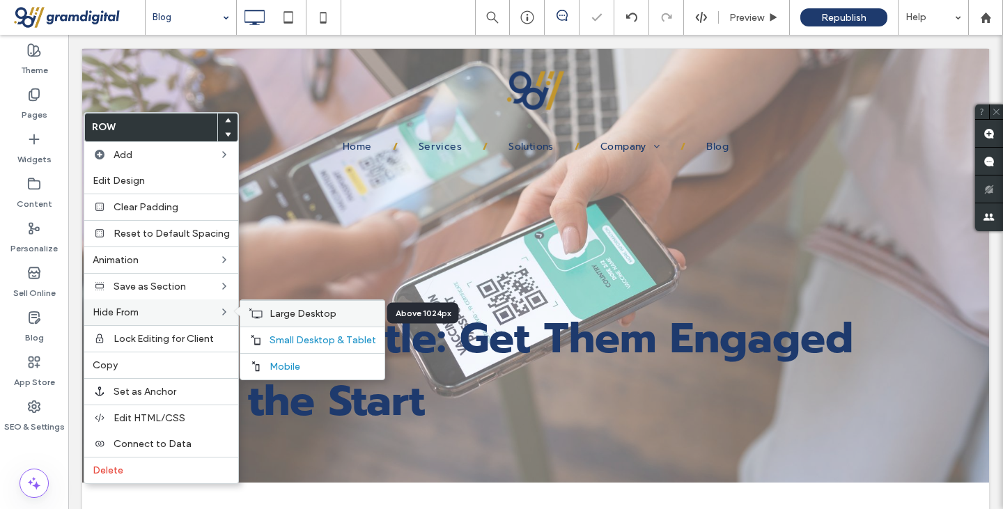
click at [249, 313] on icon at bounding box center [256, 313] width 14 height 11
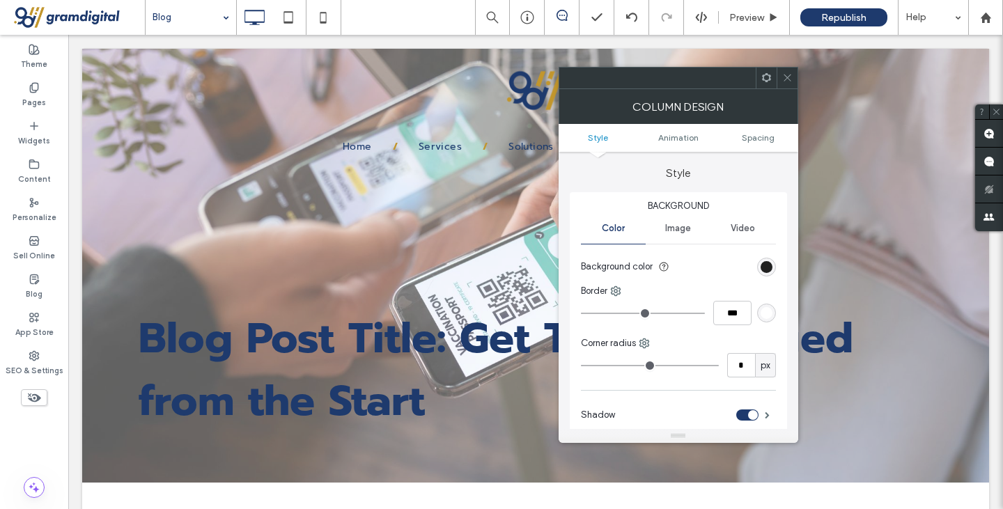
click at [767, 267] on div "rgb(0, 0, 0)" at bounding box center [766, 267] width 12 height 12
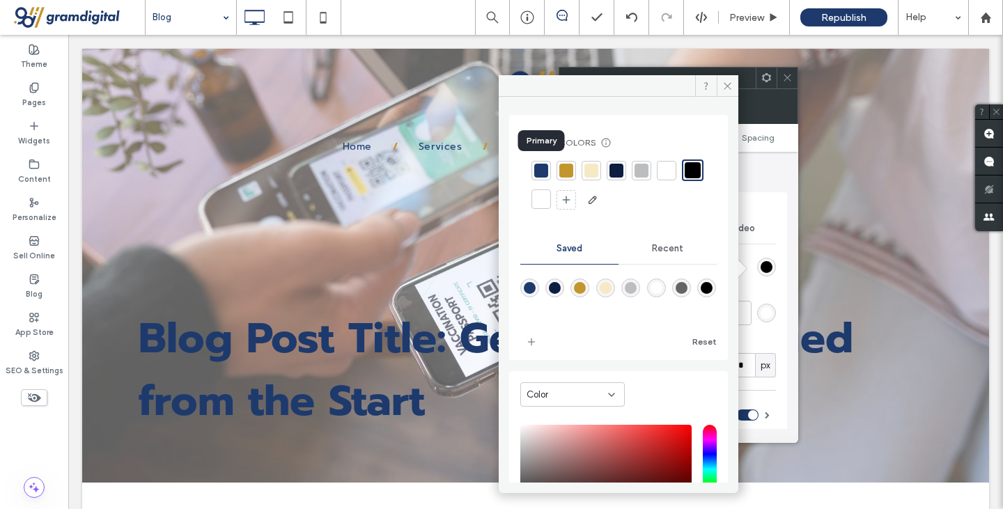
click at [535, 171] on div at bounding box center [541, 171] width 14 height 14
click at [732, 79] on span at bounding box center [728, 85] width 22 height 21
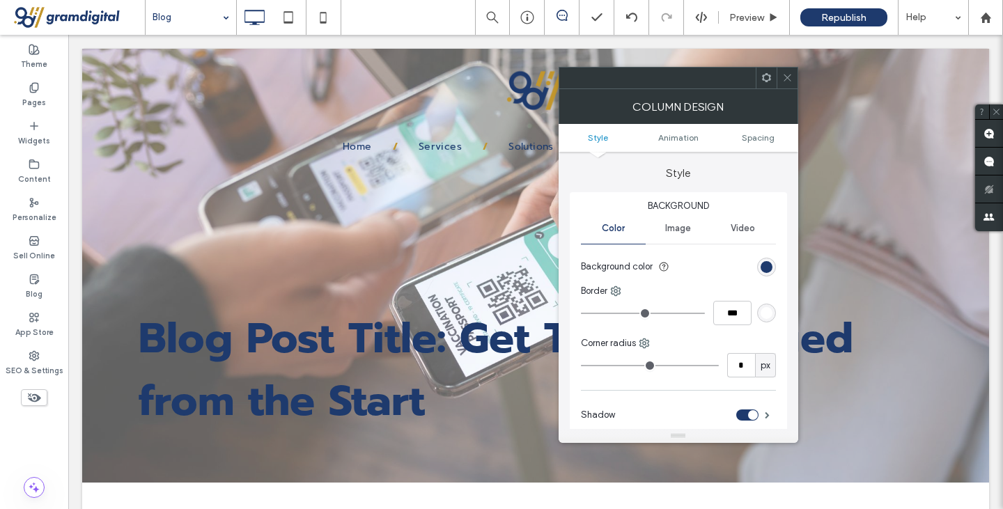
click at [782, 79] on icon at bounding box center [787, 77] width 10 height 10
